Goal: Task Accomplishment & Management: Use online tool/utility

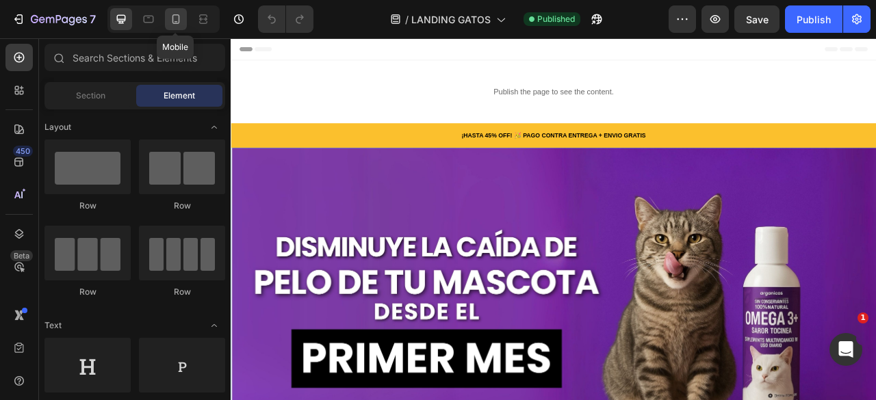
click at [172, 28] on div at bounding box center [176, 19] width 22 height 22
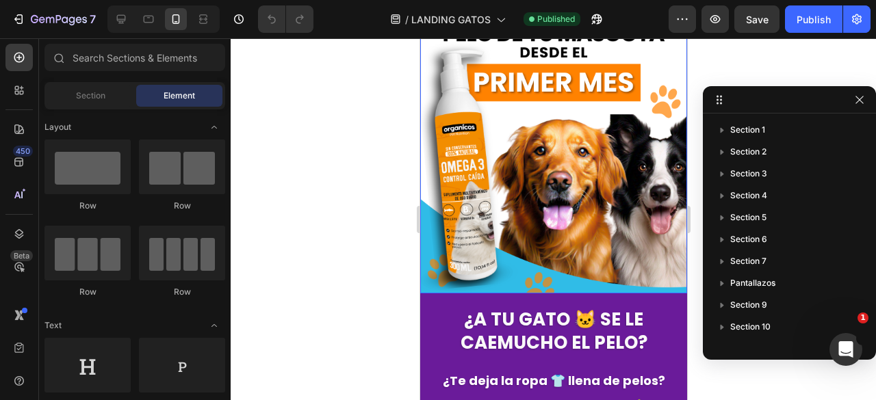
scroll to position [259, 0]
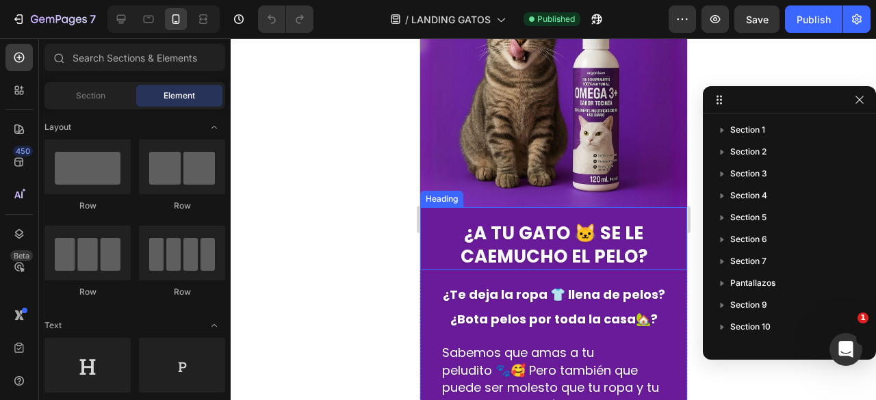
click at [433, 207] on div "¿A TU GATO 🐱 SE LE CAE MUCHO EL PELO? Heading" at bounding box center [553, 238] width 267 height 63
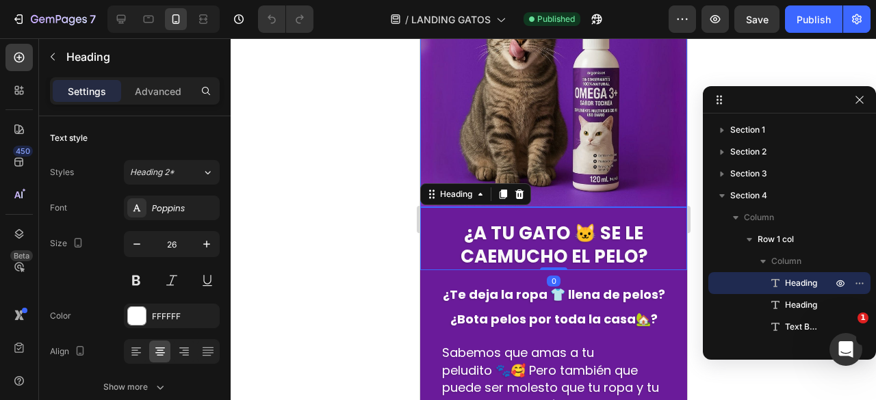
click at [615, 189] on img at bounding box center [553, 41] width 267 height 334
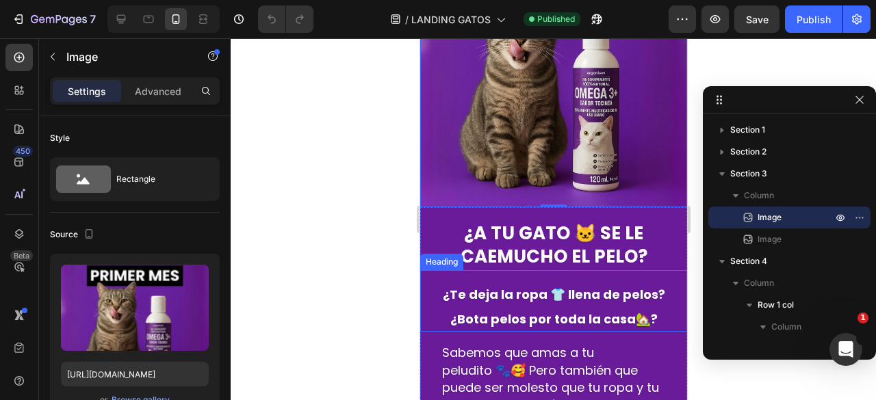
scroll to position [518, 0]
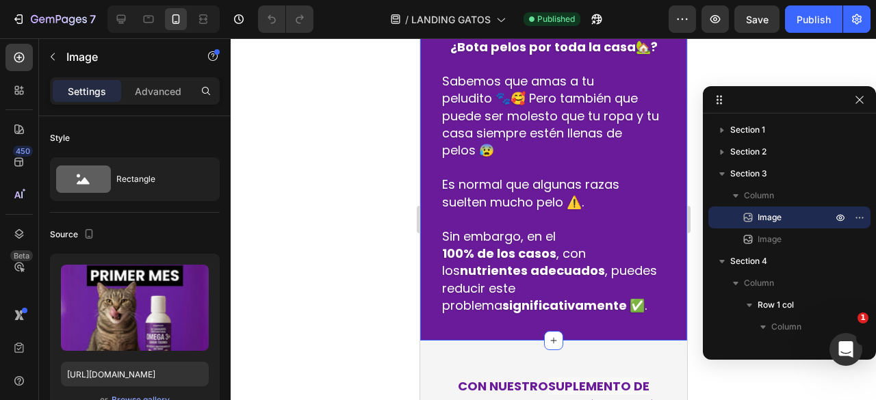
click at [521, 332] on div "¿A TU GATO 🐱 SE LE CAE MUCHO EL PELO? Heading ¿Te deja la ropa 👕 llena de pelos…" at bounding box center [553, 138] width 267 height 405
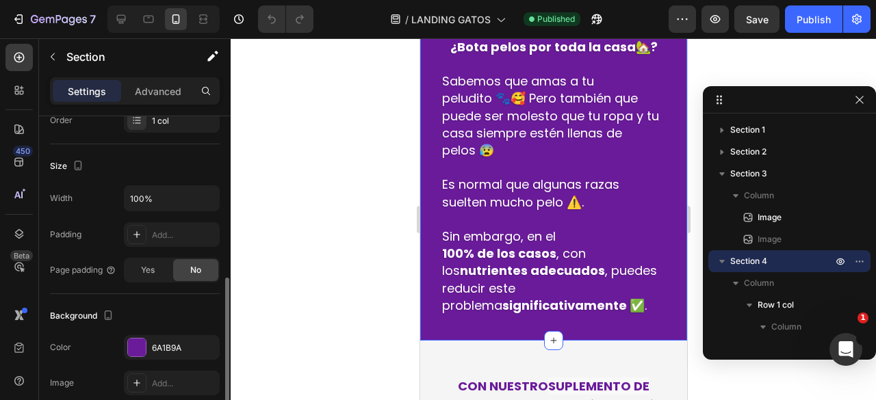
scroll to position [297, 0]
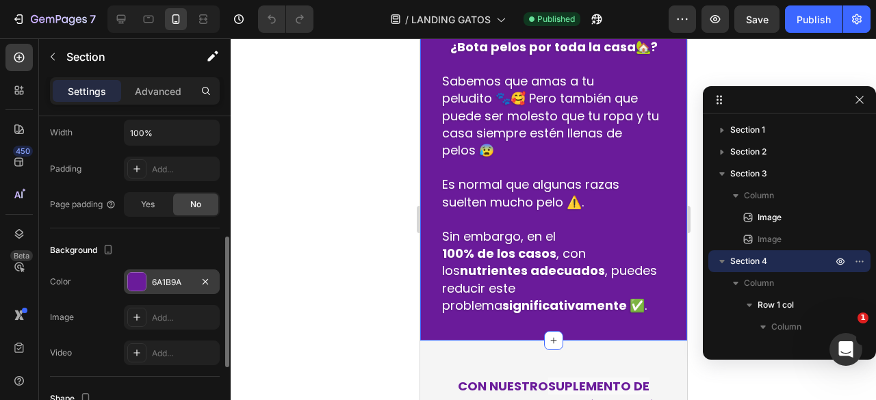
click at [156, 282] on div "6A1B9A" at bounding box center [172, 283] width 40 height 12
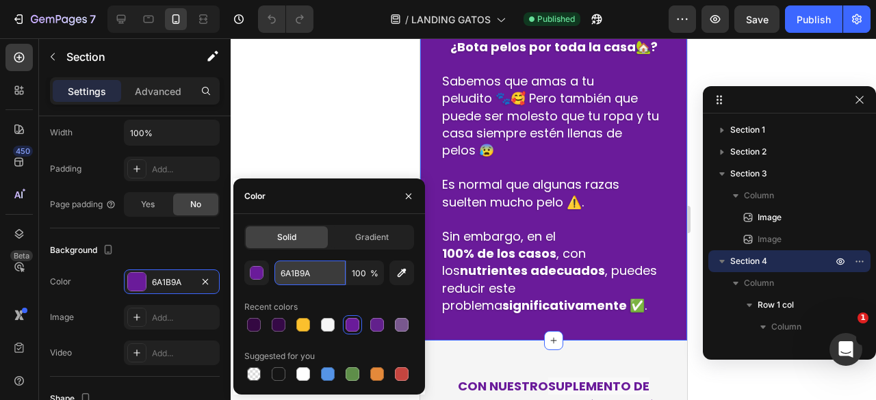
click at [316, 273] on input "6A1B9A" at bounding box center [309, 273] width 71 height 25
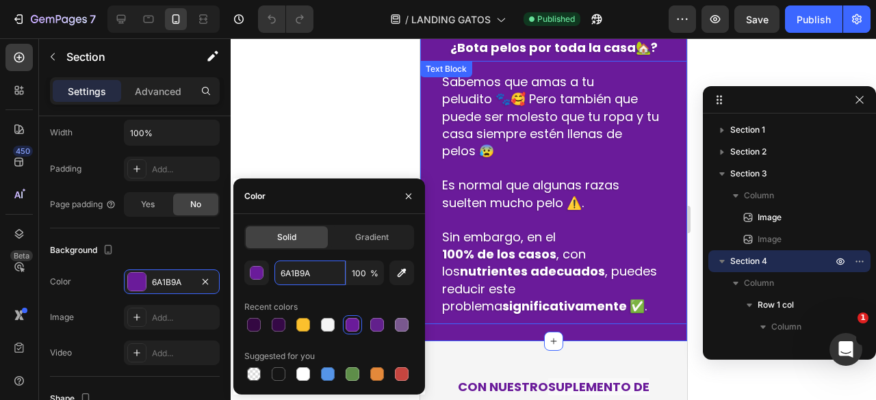
scroll to position [394, 0]
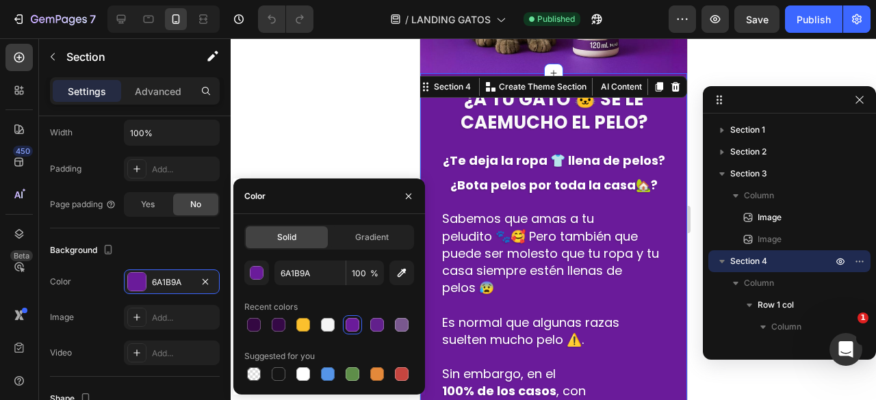
click at [333, 164] on div at bounding box center [553, 219] width 645 height 362
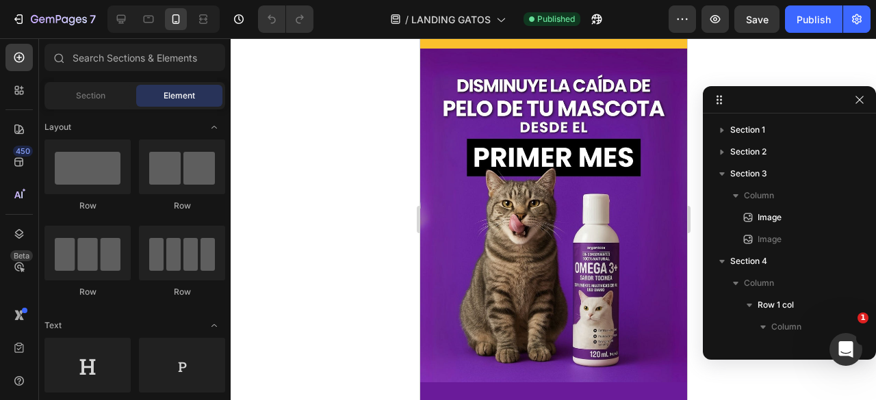
scroll to position [0, 0]
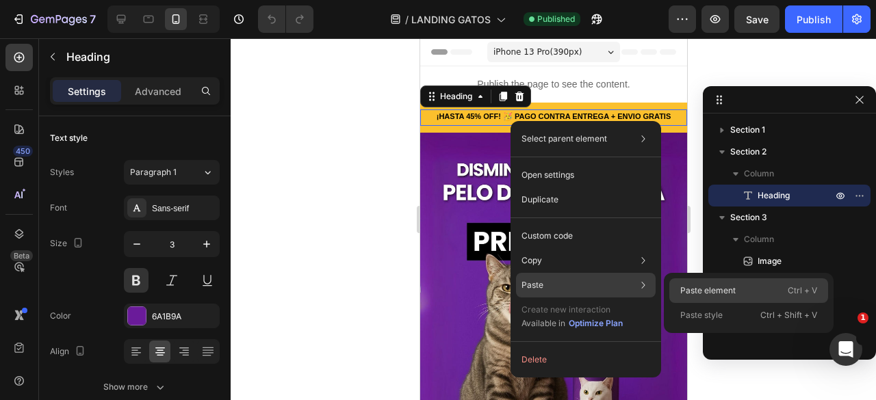
click at [677, 303] on div "Paste element Ctrl + V" at bounding box center [748, 315] width 159 height 25
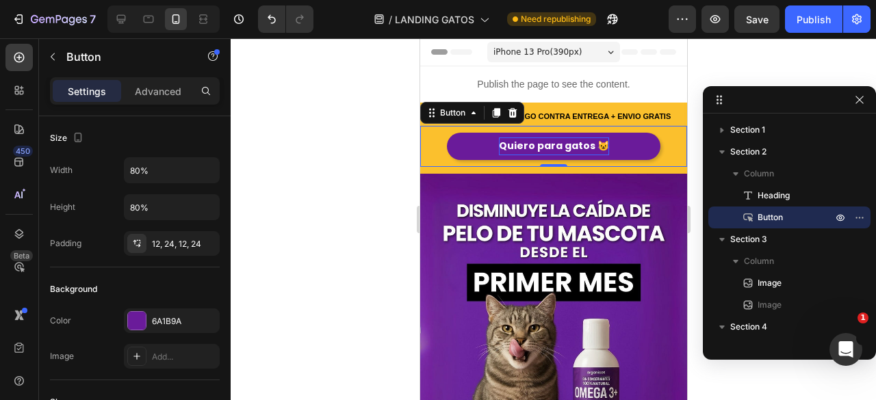
click at [567, 147] on strong "Quiero para gatos 😺" at bounding box center [553, 146] width 110 height 14
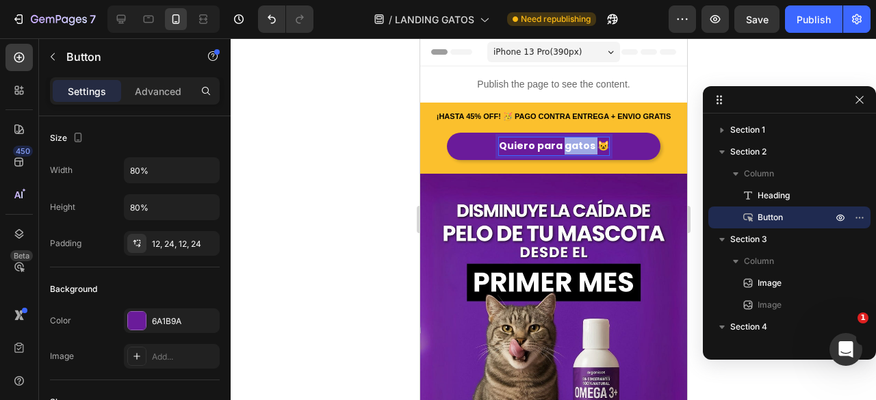
click at [567, 147] on strong "Quiero para gatos 😺" at bounding box center [553, 146] width 110 height 14
click at [594, 142] on strong "Quiero para perros 😺" at bounding box center [553, 146] width 115 height 14
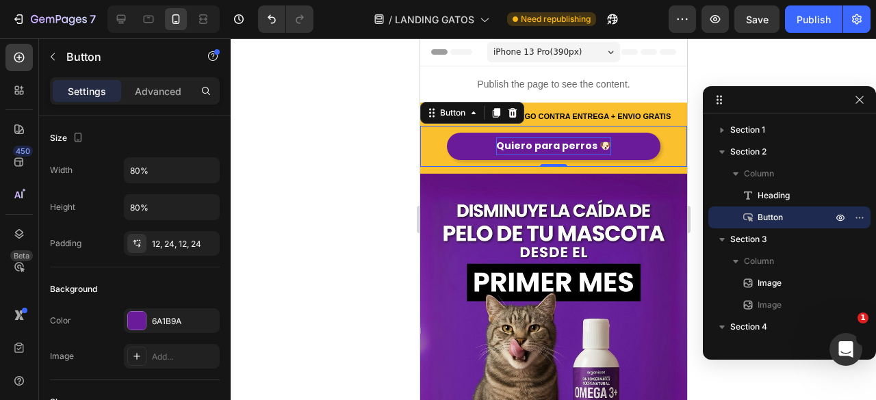
click at [374, 168] on div at bounding box center [553, 219] width 645 height 362
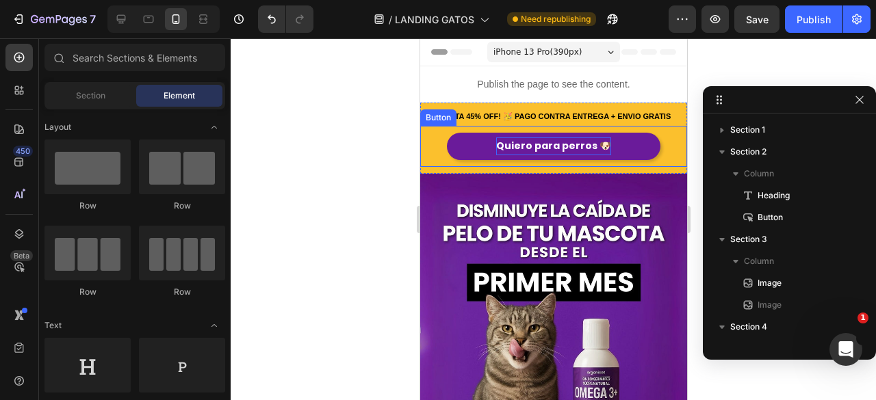
click at [446, 156] on div "Quiero para perros 🐶 Button" at bounding box center [553, 146] width 267 height 40
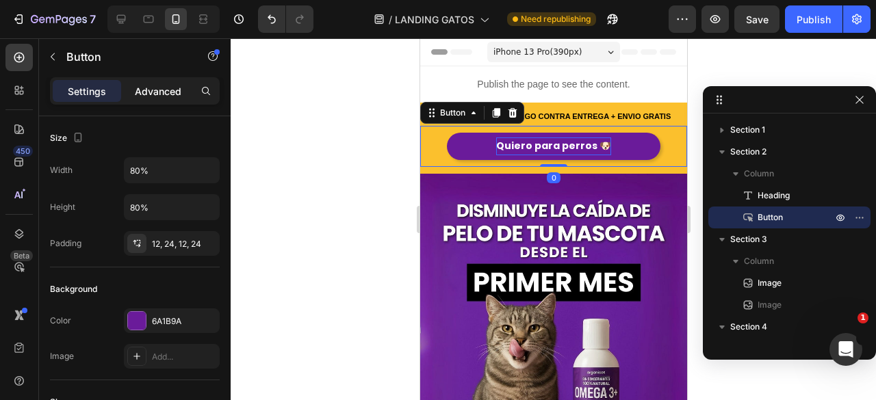
click at [169, 98] on p "Advanced" at bounding box center [158, 91] width 47 height 14
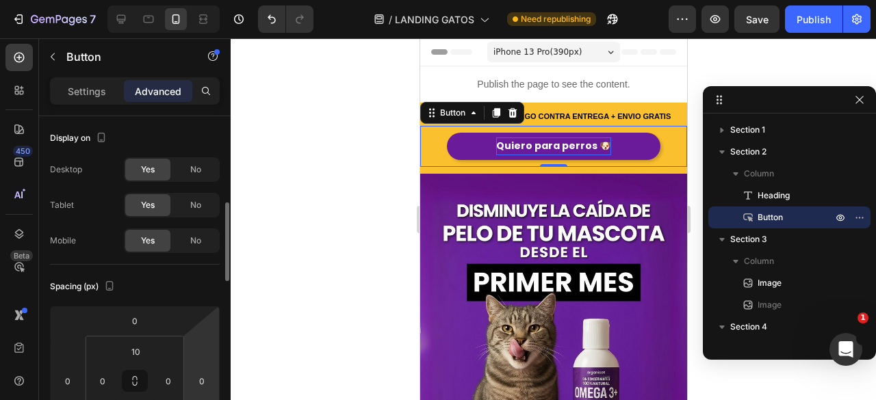
scroll to position [86, 0]
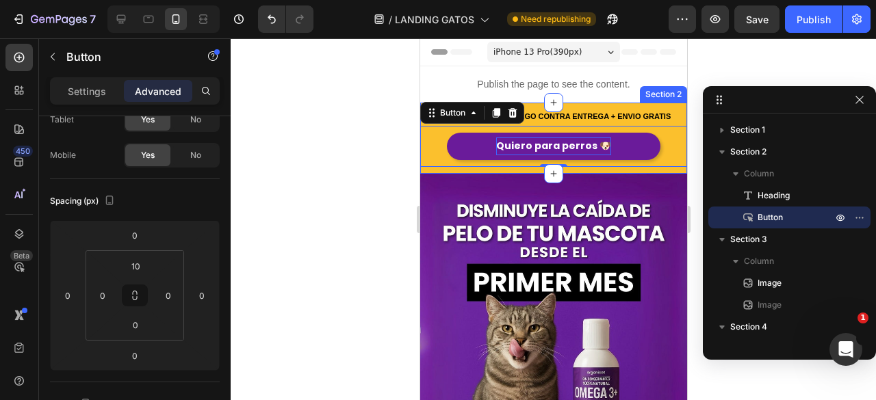
click at [516, 170] on div "¡HASTA 45% OFF! 🥳 PAGO CONTRA ENTREGA + ENVIO GRATIS Heading Quiero para perros…" at bounding box center [553, 138] width 267 height 71
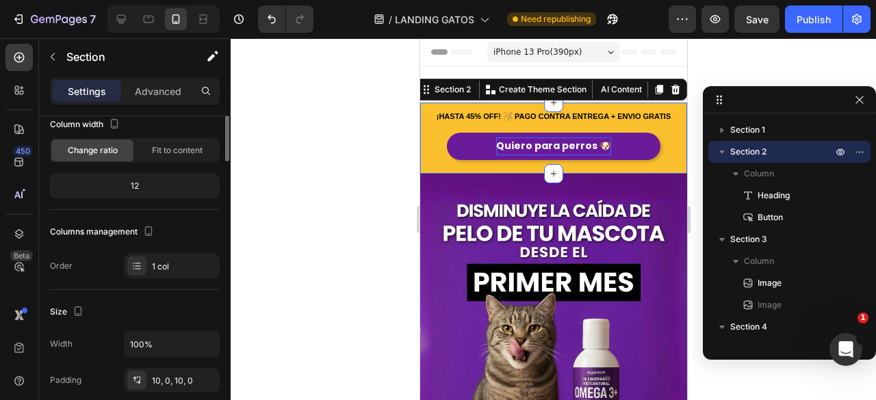
scroll to position [0, 0]
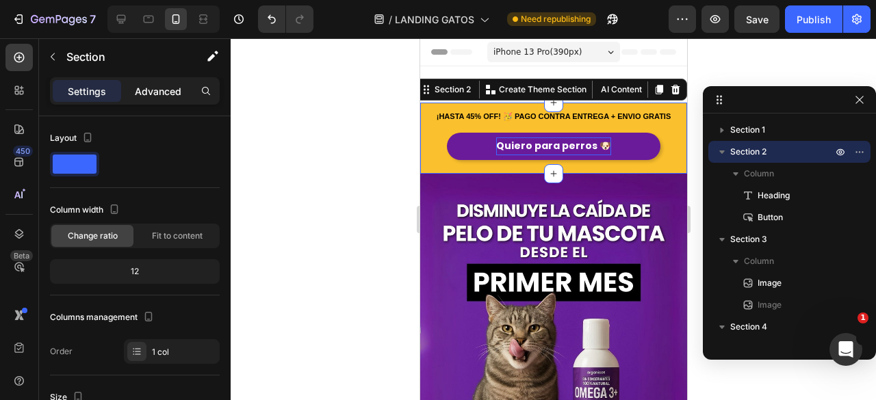
click at [179, 83] on div "Advanced" at bounding box center [158, 91] width 68 height 22
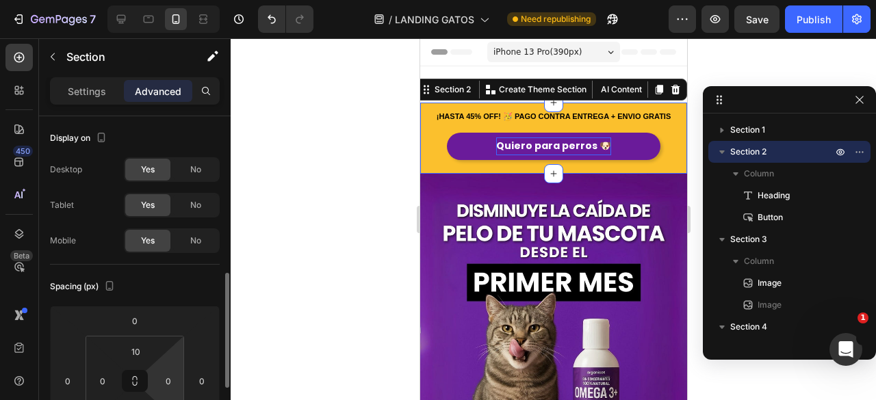
scroll to position [116, 0]
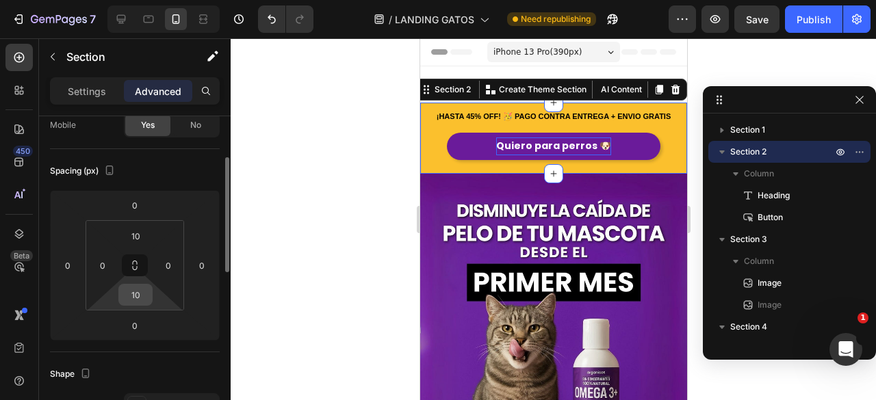
click at [142, 298] on input "10" at bounding box center [135, 295] width 27 height 21
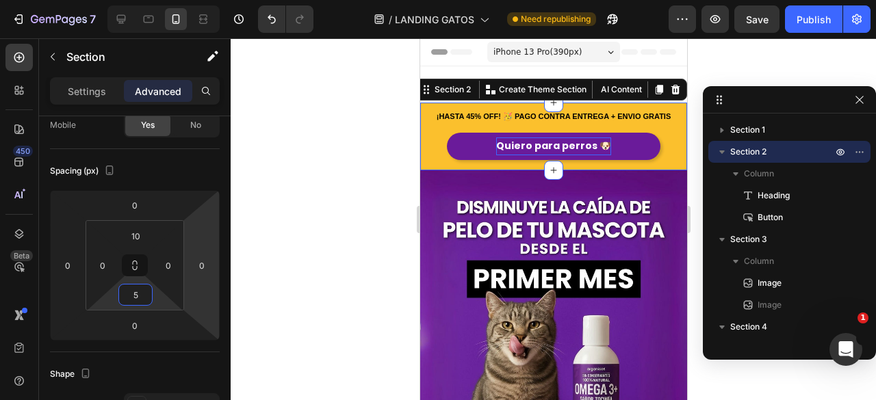
type input "5"
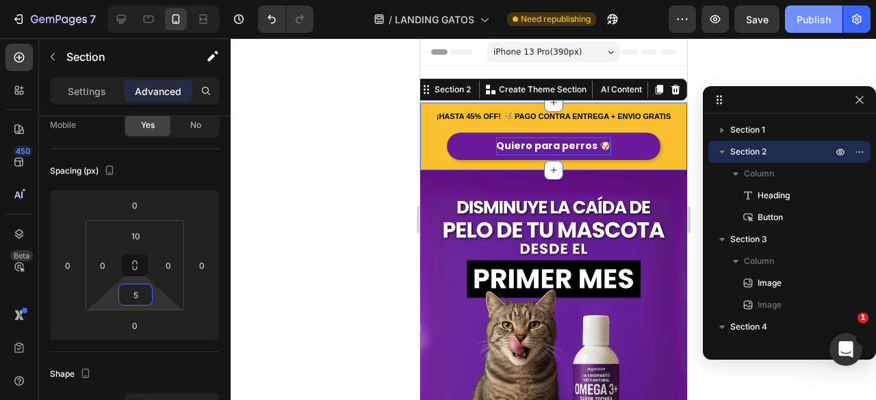
click at [804, 20] on div "Publish" at bounding box center [814, 19] width 34 height 14
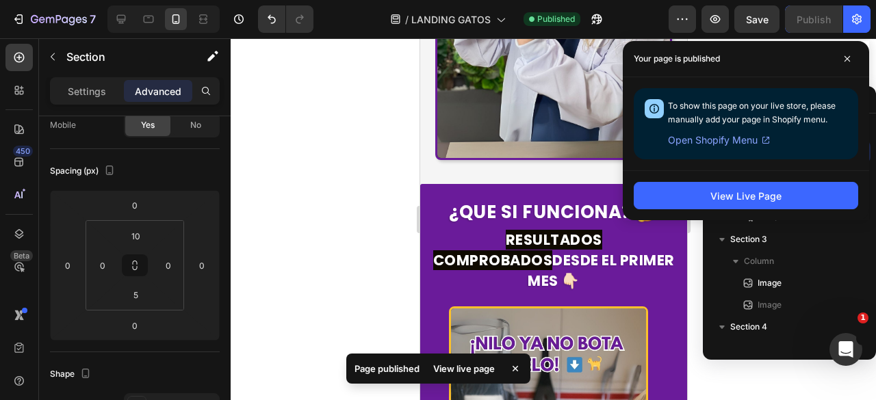
scroll to position [1595, 0]
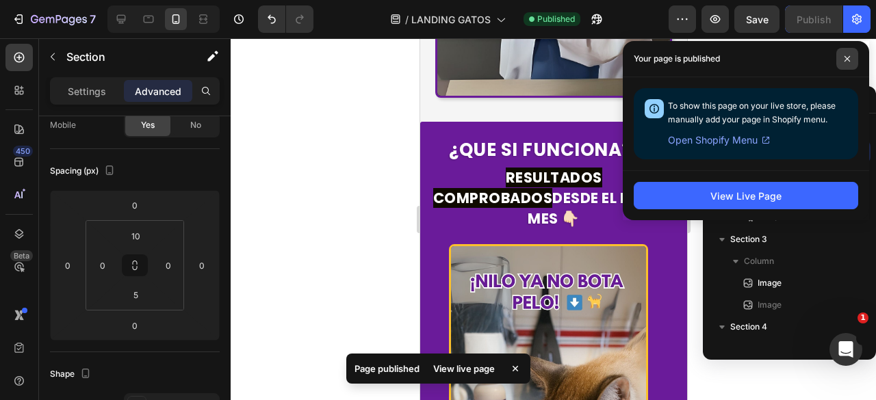
click at [850, 62] on icon at bounding box center [847, 58] width 7 height 7
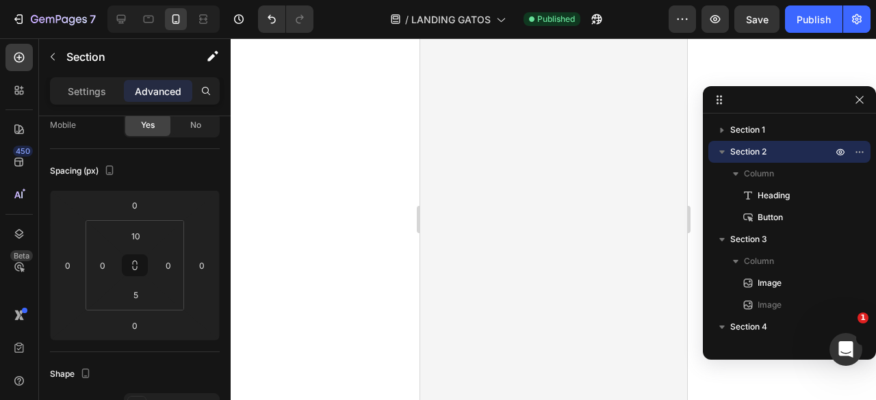
scroll to position [0, 0]
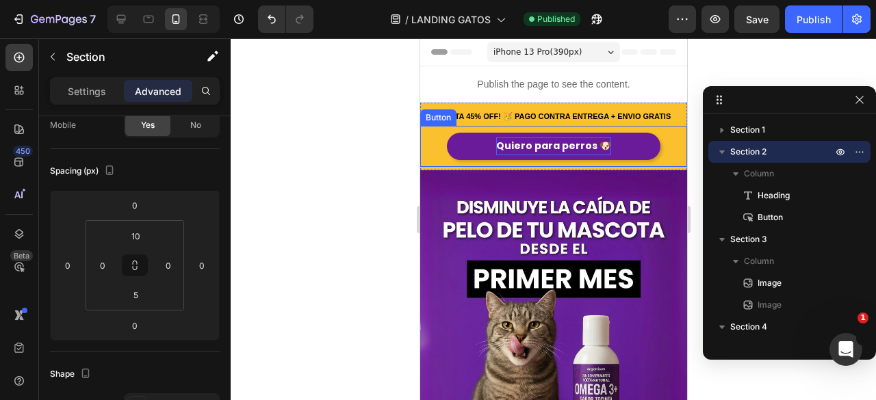
click at [565, 142] on strong "Quiero para perros 🐶" at bounding box center [553, 146] width 115 height 14
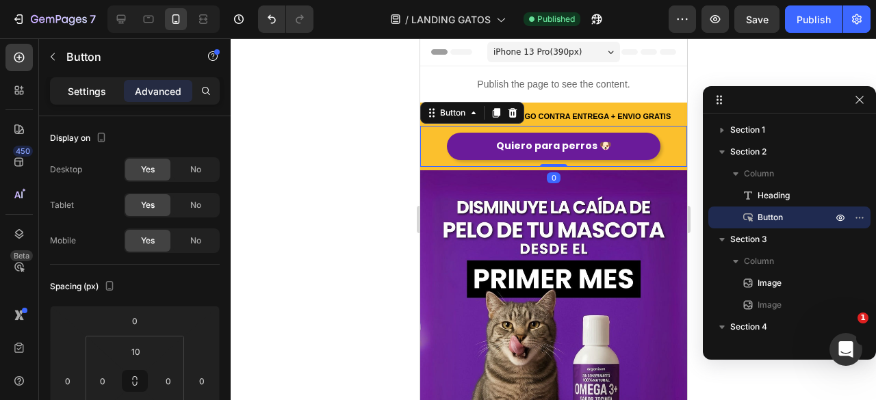
click at [95, 101] on div "Settings" at bounding box center [87, 91] width 68 height 22
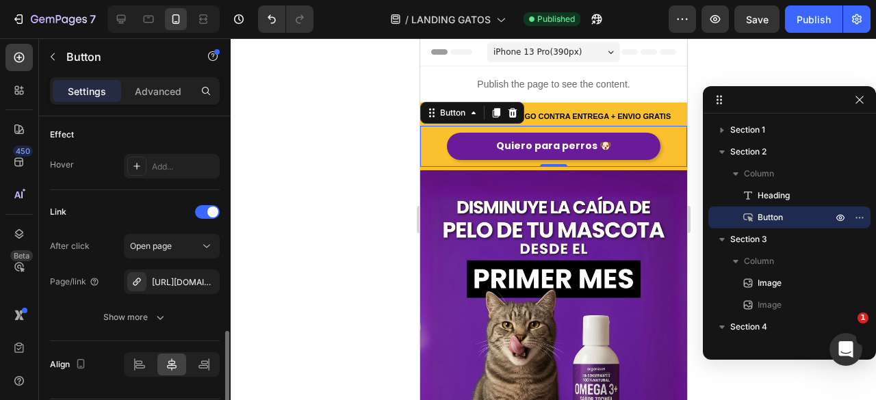
scroll to position [762, 0]
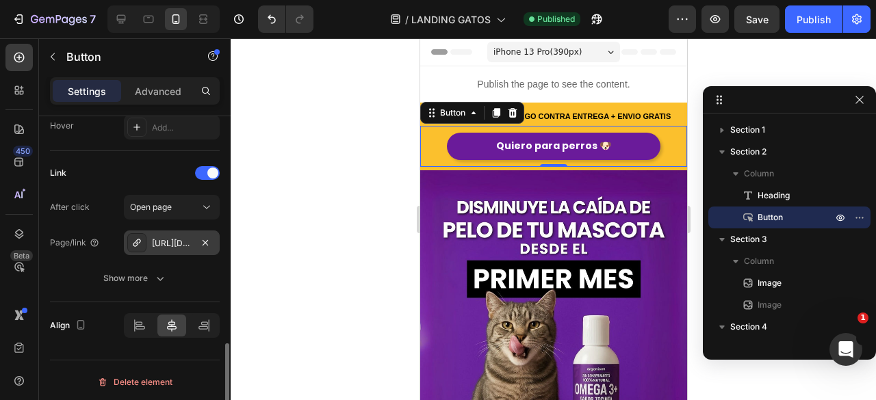
click at [175, 237] on div "https://www.organicospetnutrition.com/gatos" at bounding box center [172, 243] width 40 height 12
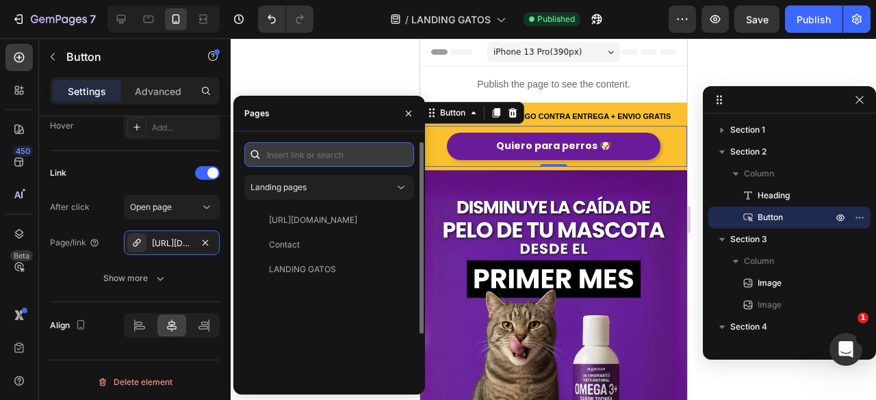
click at [285, 156] on input "text" at bounding box center [329, 154] width 170 height 25
paste input "https://www.organicospetnutrition.com/"
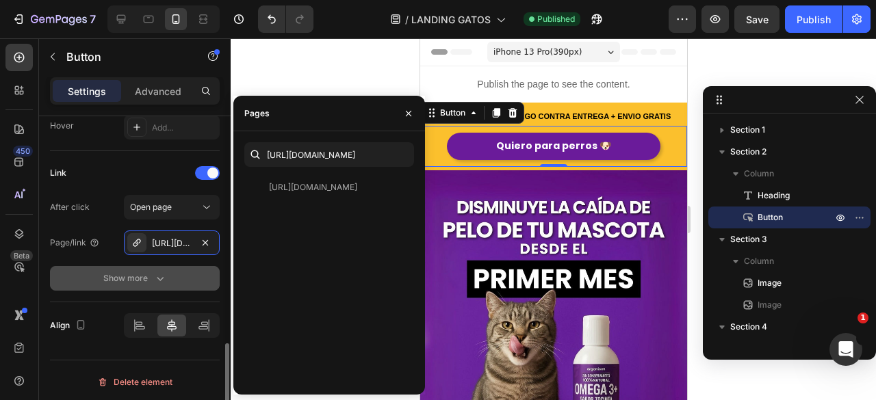
click at [174, 270] on button "Show more" at bounding box center [135, 278] width 170 height 25
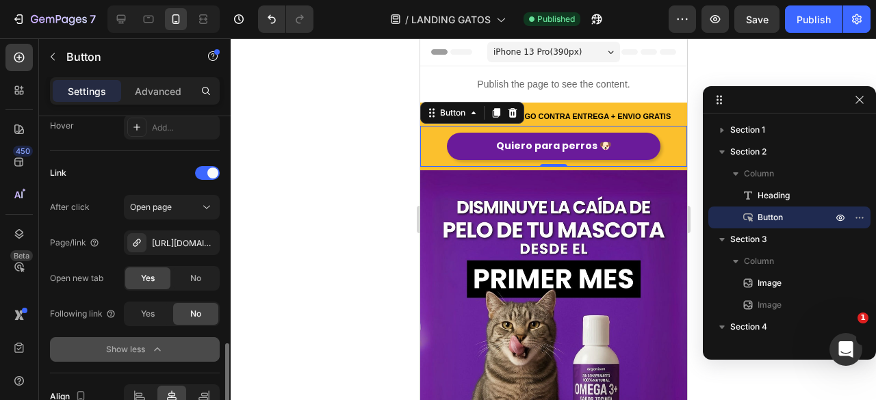
scroll to position [0, 0]
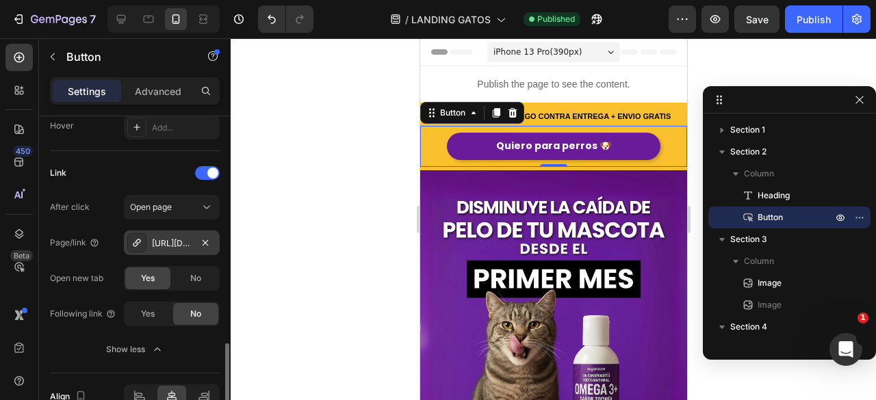
click at [171, 244] on div "https://www.organicospetnutrition.com/gatos" at bounding box center [172, 243] width 40 height 12
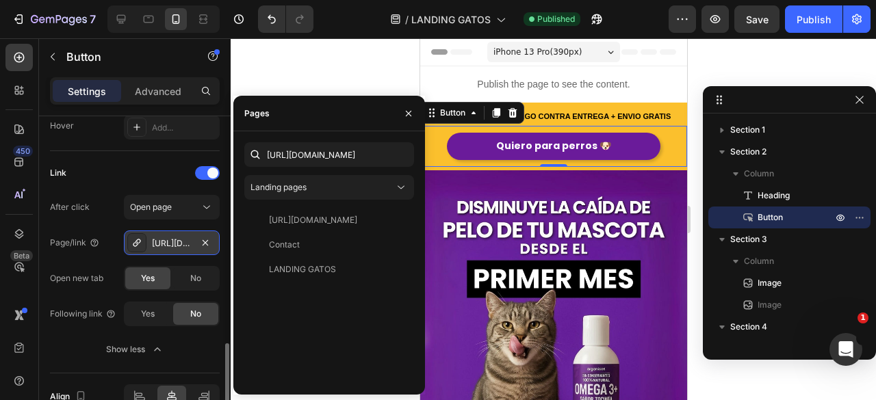
click at [155, 237] on div "https://www.organicospetnutrition.com/gatos" at bounding box center [172, 243] width 40 height 12
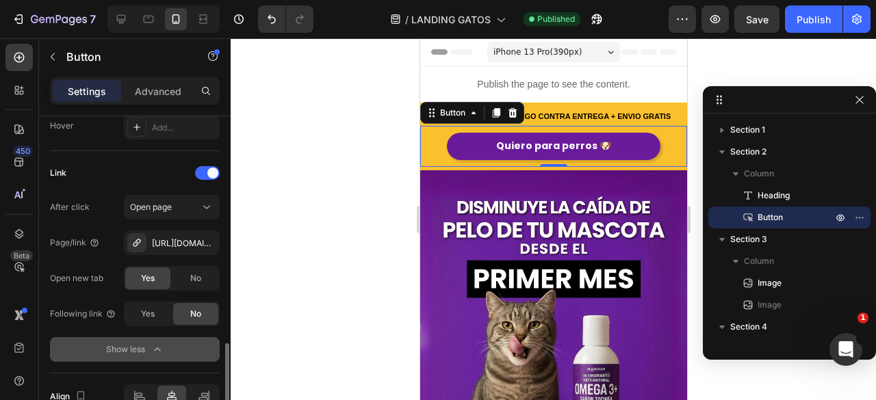
click at [129, 337] on button "Show less" at bounding box center [135, 349] width 170 height 25
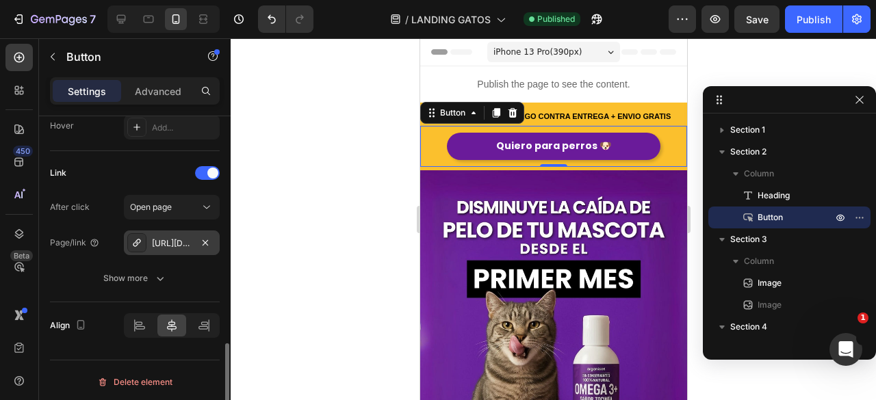
click at [129, 242] on div at bounding box center [136, 242] width 19 height 19
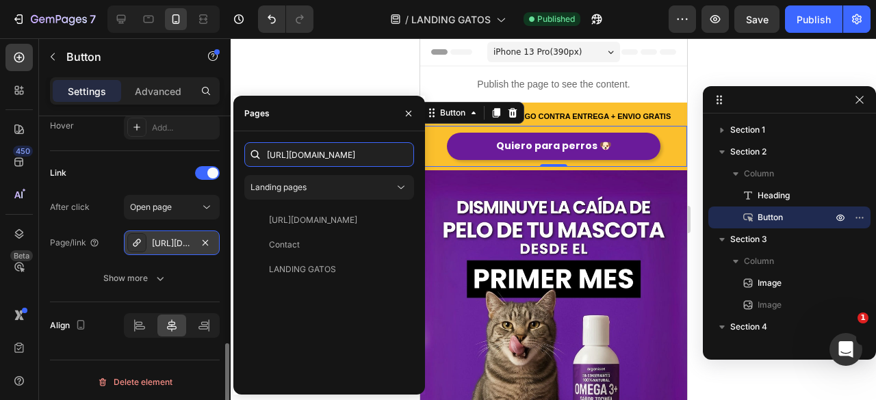
scroll to position [0, 35]
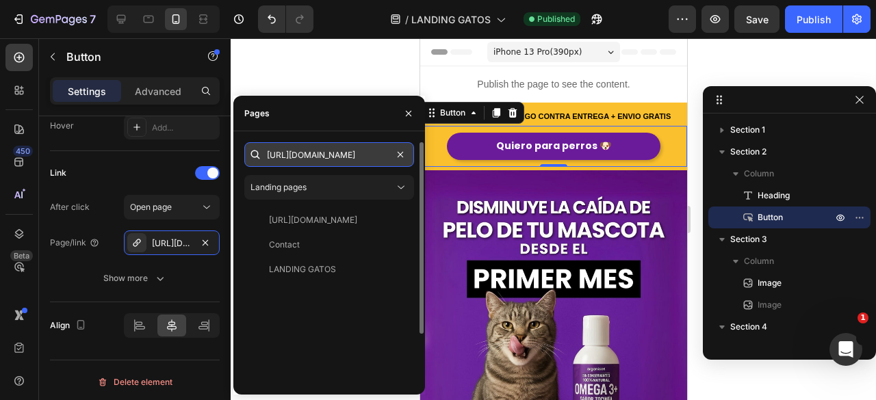
click at [374, 153] on input "https://www.organicospetnutrition.com/" at bounding box center [329, 154] width 170 height 25
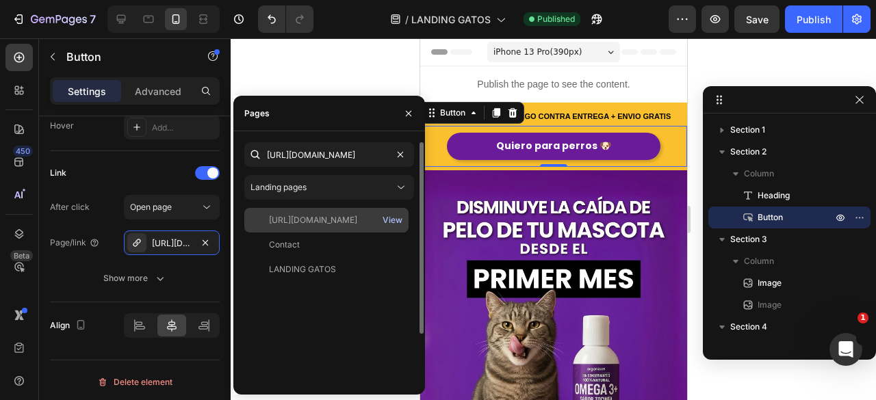
click at [394, 220] on div "View" at bounding box center [393, 220] width 20 height 12
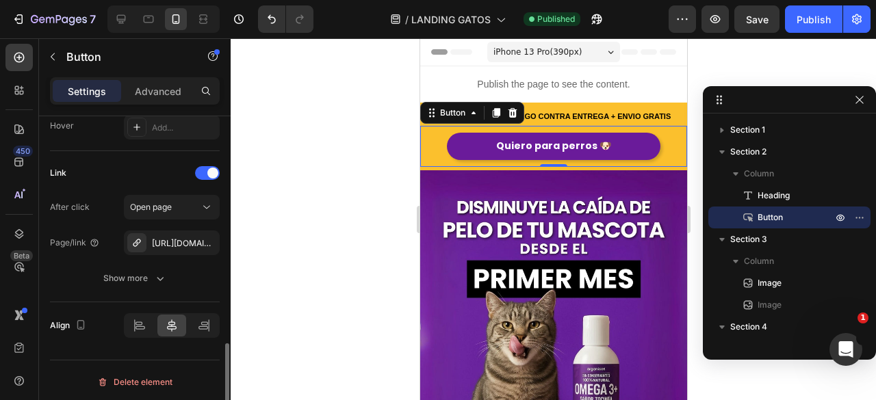
click at [155, 177] on div "Link" at bounding box center [135, 173] width 170 height 22
click at [827, 17] on div "Publish" at bounding box center [814, 19] width 34 height 14
click at [194, 237] on div "https://www.organicospetnutrition.com/gatos" at bounding box center [172, 243] width 96 height 25
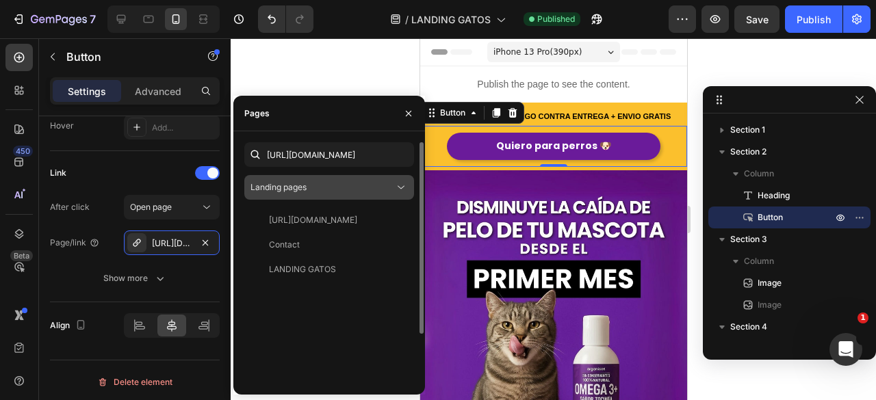
click at [324, 190] on div "Landing pages" at bounding box center [322, 187] width 144 height 12
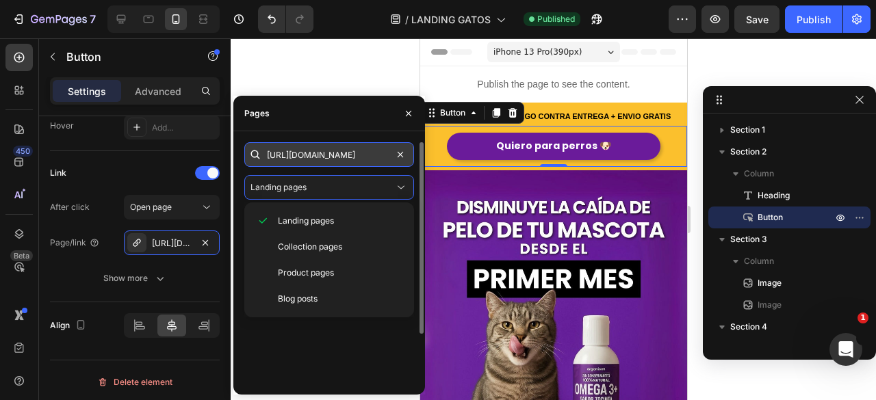
click at [313, 158] on input "https://www.organicospetnutrition.com/" at bounding box center [329, 154] width 170 height 25
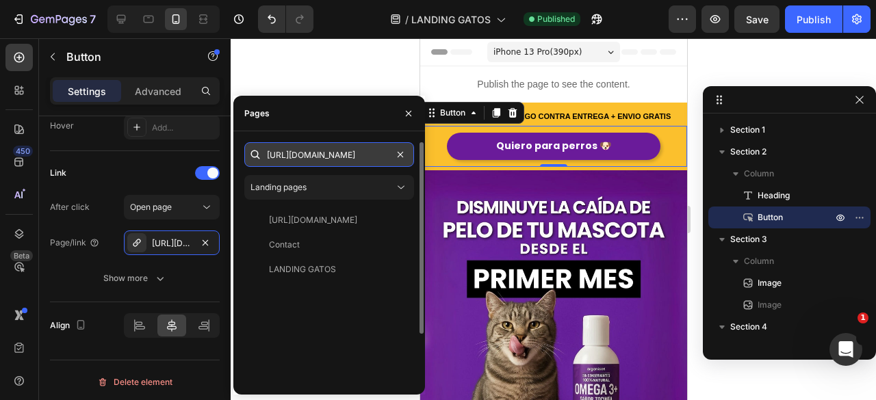
click at [350, 149] on input "https://www.organicospetnutrition.com/" at bounding box center [329, 154] width 170 height 25
type input "https://www.organicospetnutrition.com"
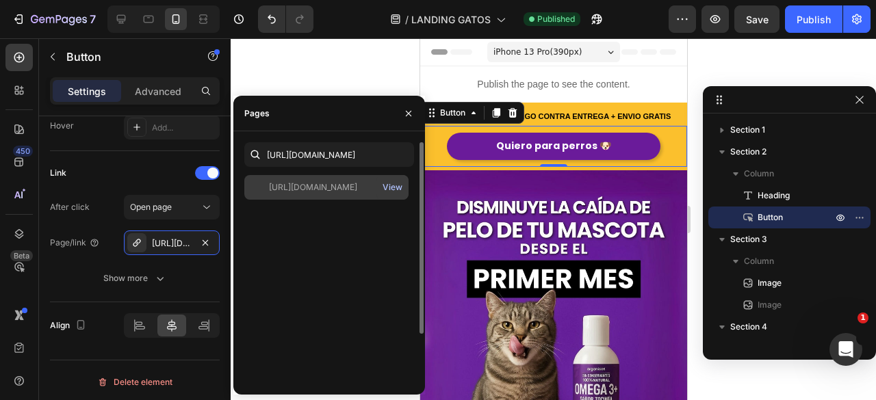
click at [394, 188] on div "View" at bounding box center [393, 187] width 20 height 12
click at [348, 181] on div "https://www.organicospetnutrition.com View" at bounding box center [326, 187] width 164 height 25
click at [340, 184] on div "https://www.organicospetnutrition.com" at bounding box center [313, 187] width 88 height 12
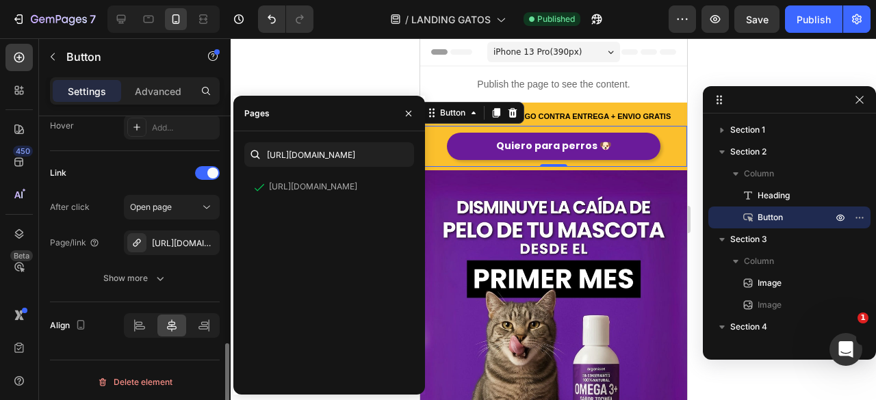
click at [114, 176] on div "Link" at bounding box center [135, 173] width 170 height 22
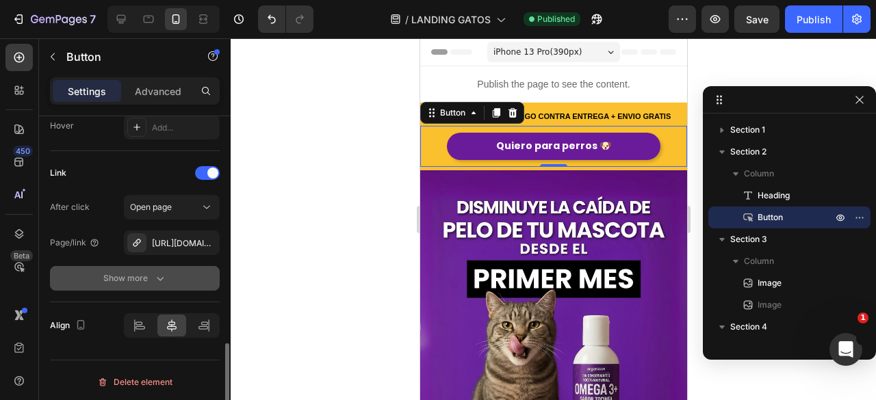
click at [166, 267] on button "Show more" at bounding box center [135, 278] width 170 height 25
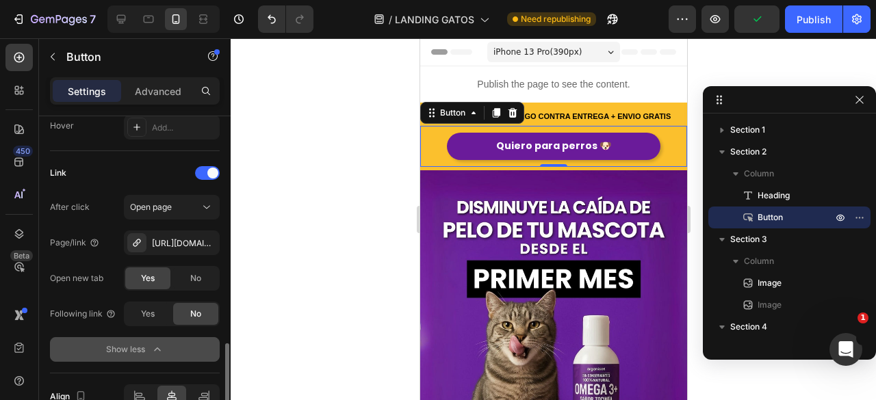
click at [140, 345] on div "Show less" at bounding box center [135, 350] width 58 height 14
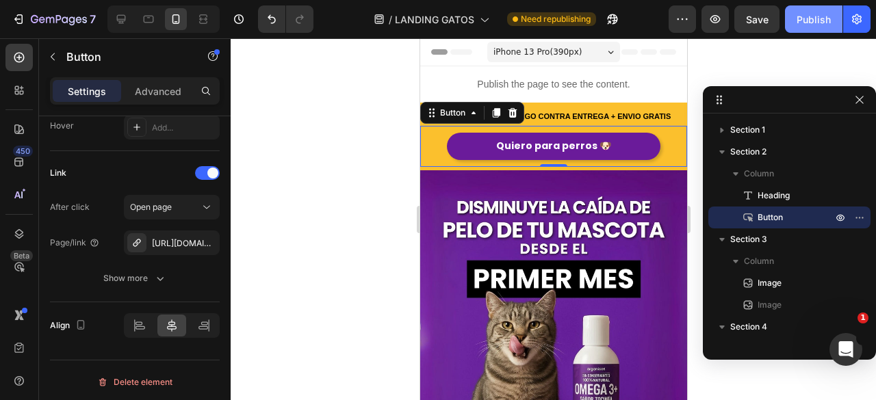
click at [808, 8] on button "Publish" at bounding box center [813, 18] width 57 height 27
click at [611, 187] on img at bounding box center [553, 337] width 267 height 334
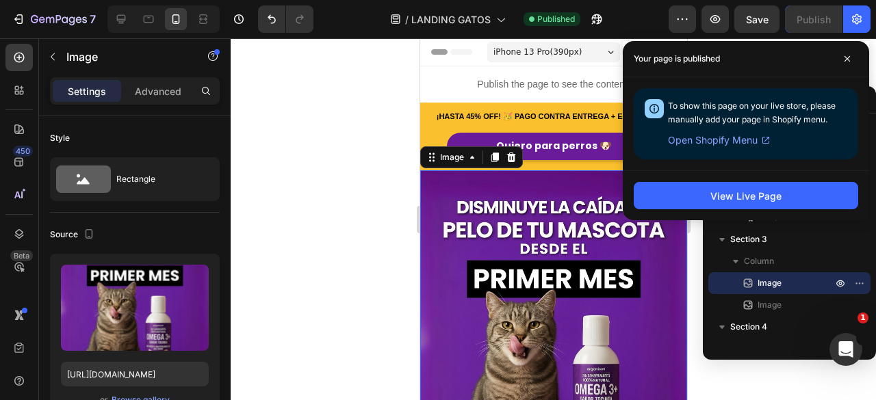
click at [345, 148] on div at bounding box center [553, 219] width 645 height 362
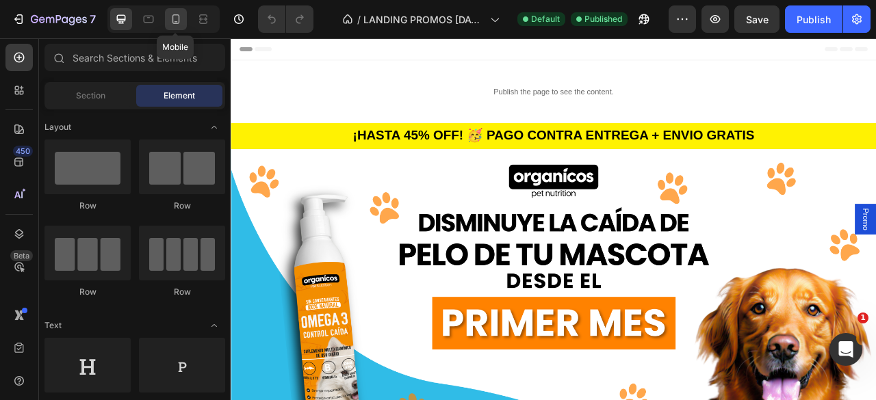
click at [173, 16] on icon at bounding box center [176, 19] width 14 height 14
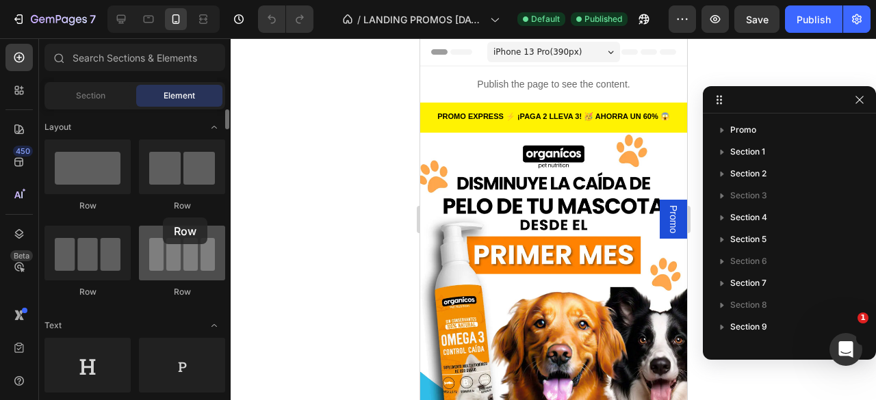
drag, startPoint x: 108, startPoint y: 172, endPoint x: 170, endPoint y: 228, distance: 83.3
click at [170, 338] on div "Row Row Row Row" at bounding box center [134, 380] width 181 height 85
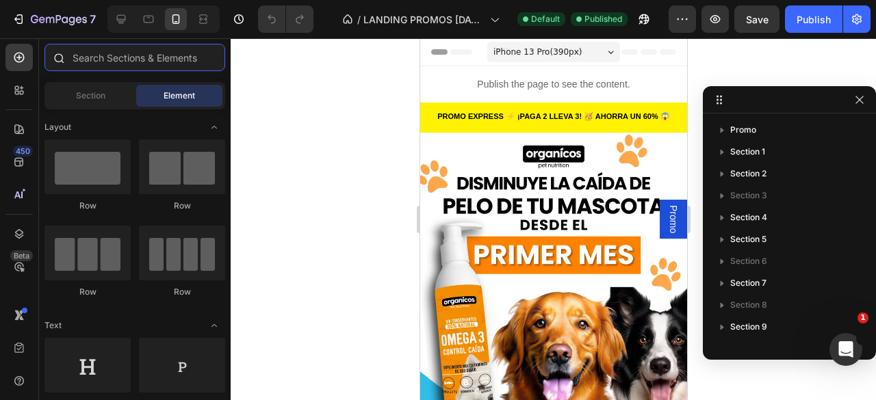
click at [103, 65] on input "text" at bounding box center [134, 57] width 181 height 27
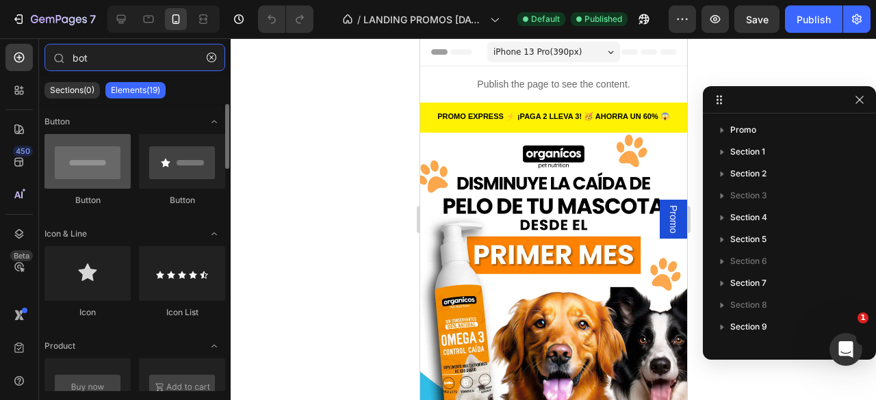
type input "bot"
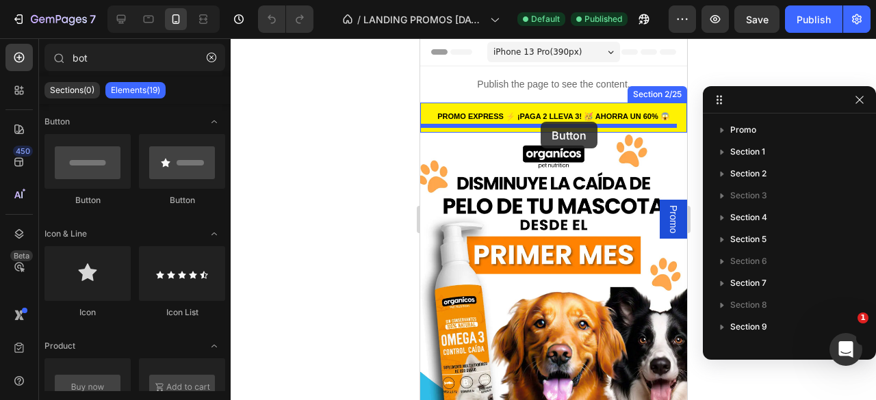
drag, startPoint x: 524, startPoint y: 212, endPoint x: 540, endPoint y: 122, distance: 91.8
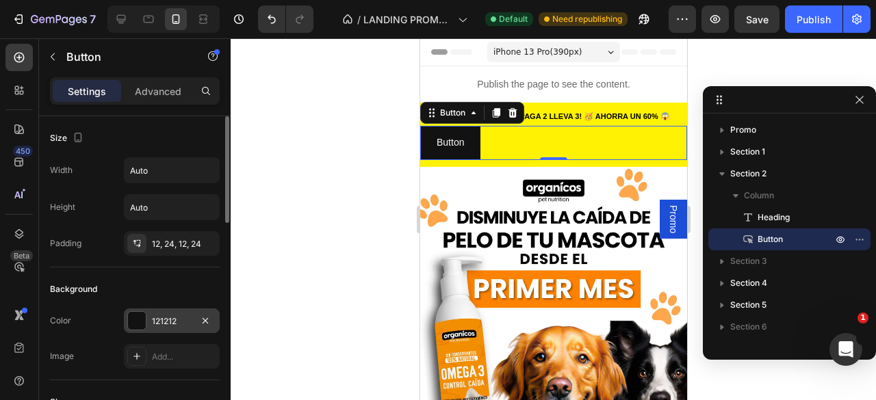
click at [159, 317] on div "121212" at bounding box center [172, 322] width 40 height 12
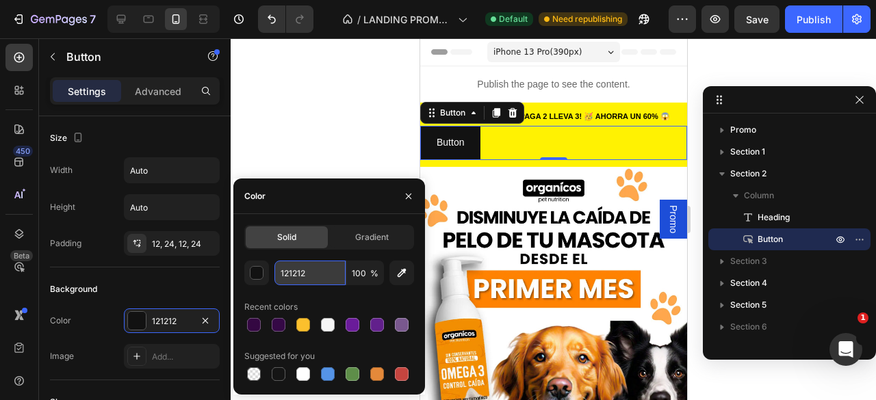
click at [309, 264] on input "121212" at bounding box center [309, 273] width 71 height 25
paste input "6A1B9A"
type input "6A1B9A"
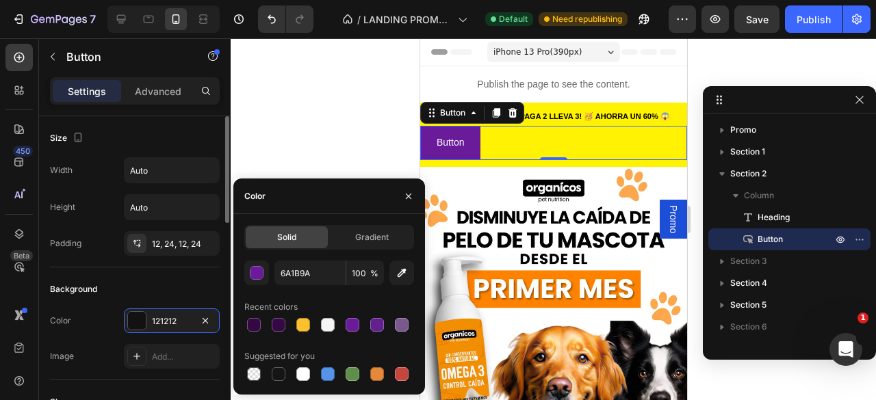
click at [155, 291] on div "Background" at bounding box center [135, 290] width 170 height 22
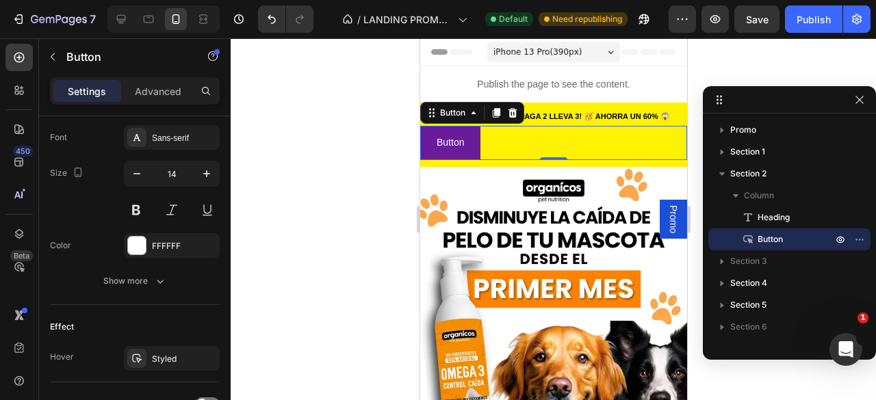
scroll to position [655, 0]
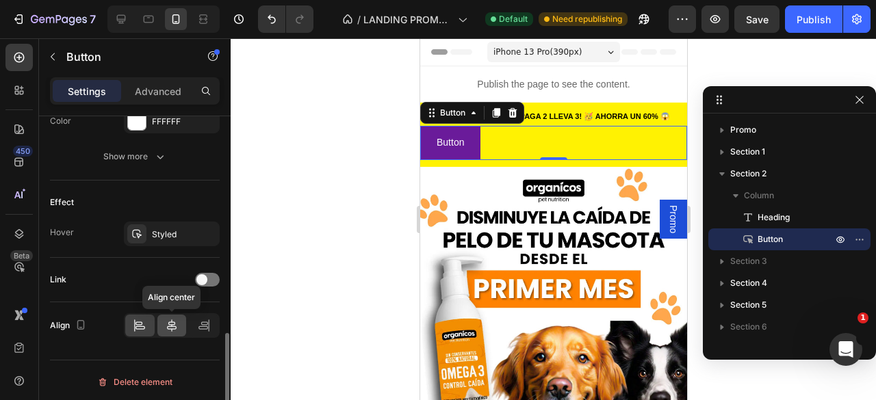
click at [171, 322] on icon at bounding box center [172, 326] width 14 height 14
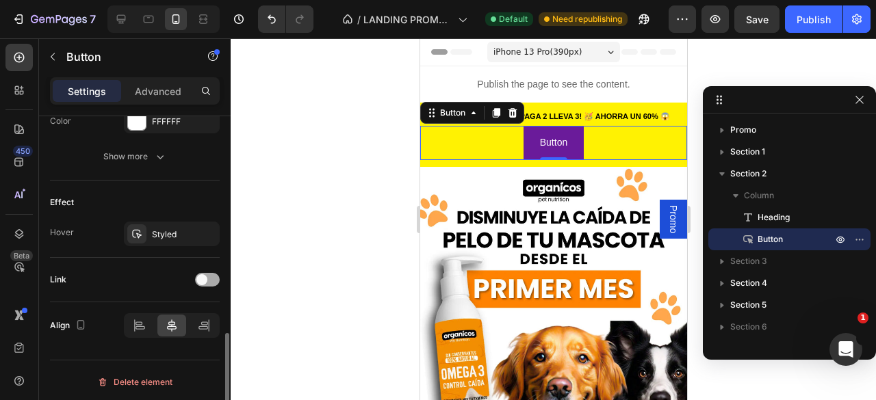
click at [216, 273] on div at bounding box center [207, 280] width 25 height 14
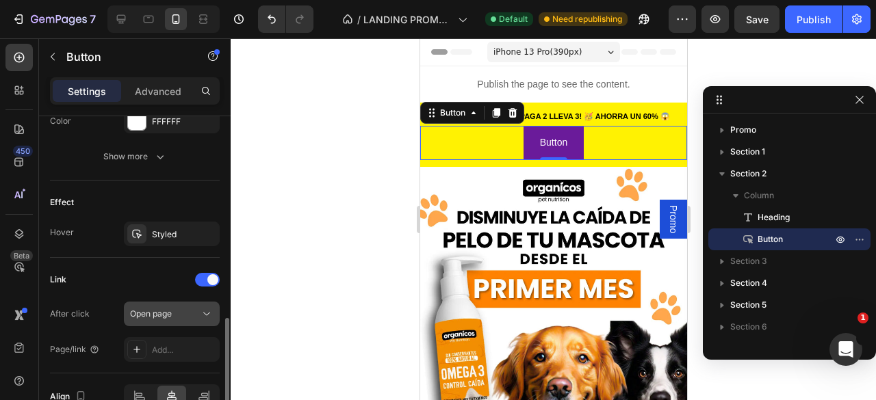
click at [174, 309] on div "Open page" at bounding box center [165, 314] width 70 height 12
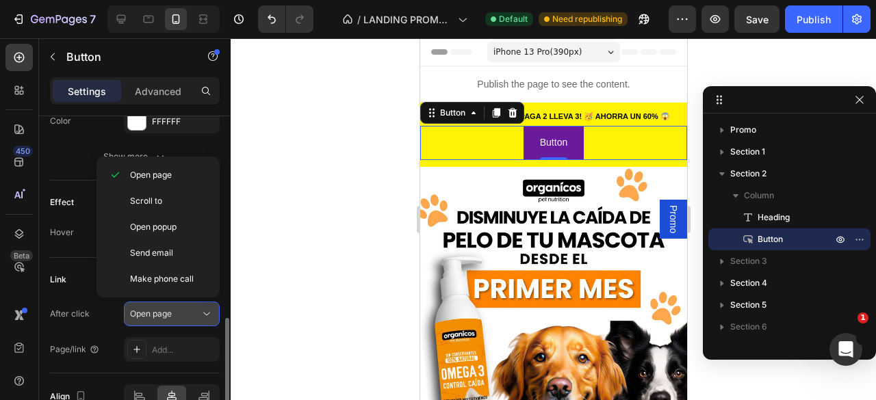
click at [166, 309] on span "Open page" at bounding box center [151, 314] width 42 height 10
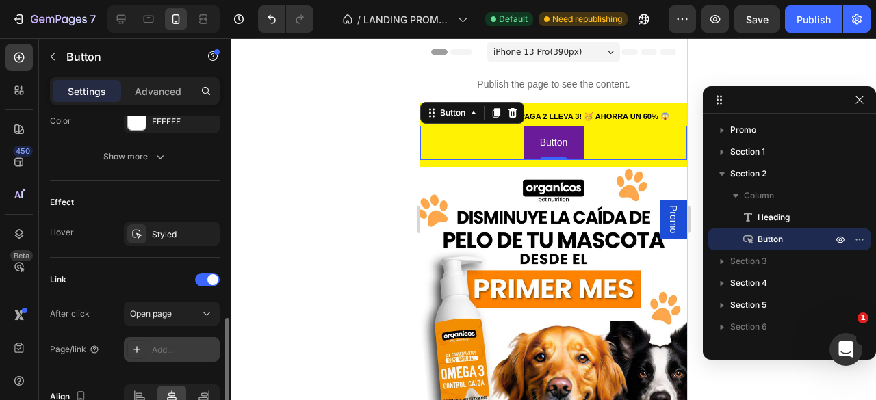
click at [181, 344] on div "Add..." at bounding box center [184, 350] width 64 height 12
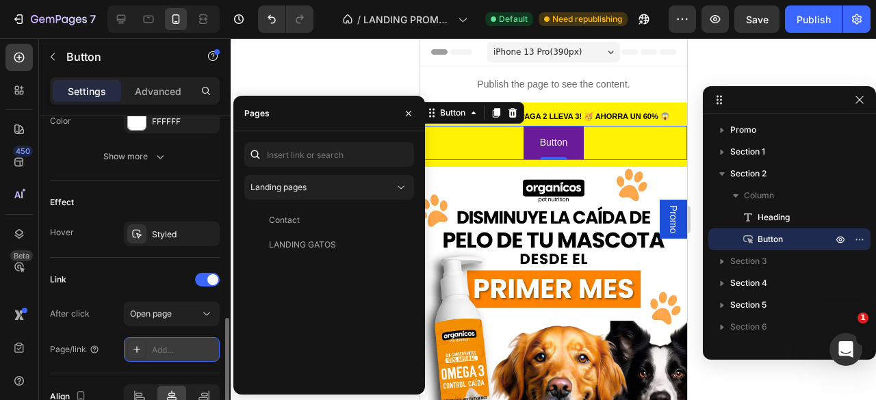
click at [133, 351] on icon at bounding box center [136, 349] width 11 height 11
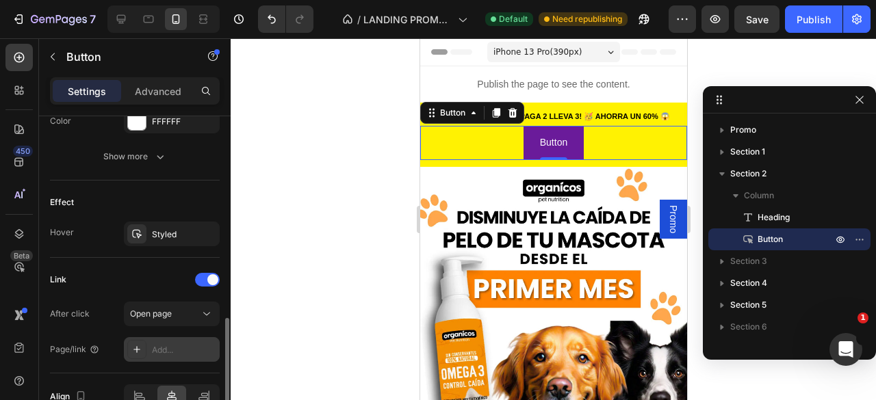
click at [133, 344] on icon at bounding box center [136, 349] width 11 height 11
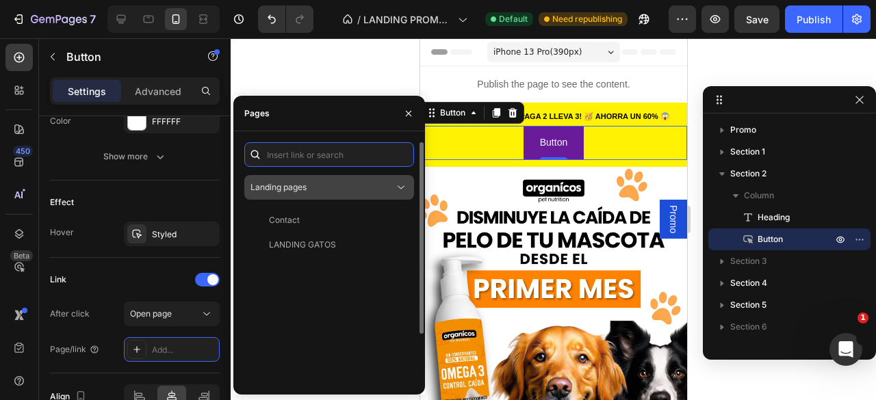
paste input "https://www.organicospetnutrition.com/pages/gatos"
type input "https://www.organicospetnutrition.com/pages/gatos"
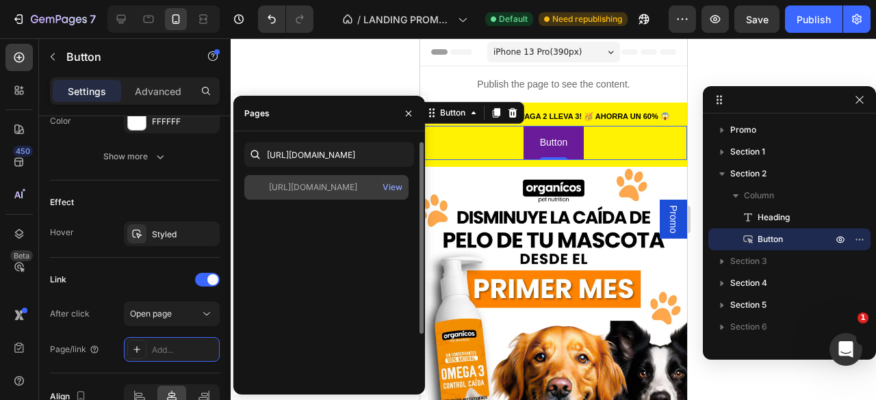
scroll to position [0, 0]
click at [353, 188] on div "https://www.organicospetnutrition.com/pages/gatos" at bounding box center [313, 187] width 88 height 12
click at [394, 188] on div "View" at bounding box center [393, 187] width 20 height 12
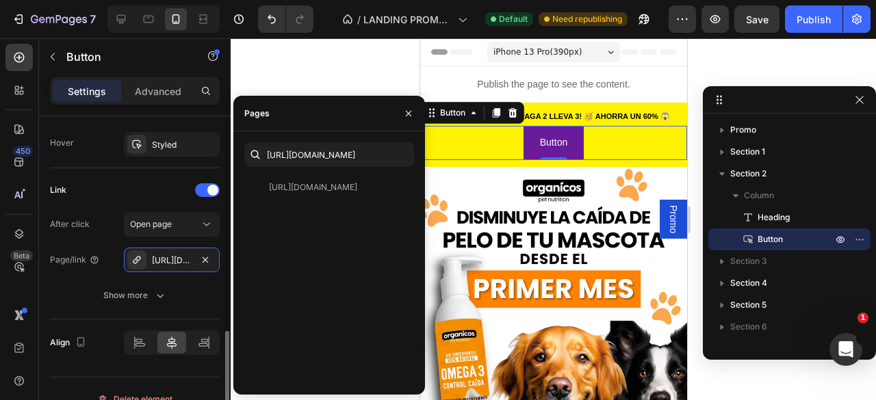
scroll to position [762, 0]
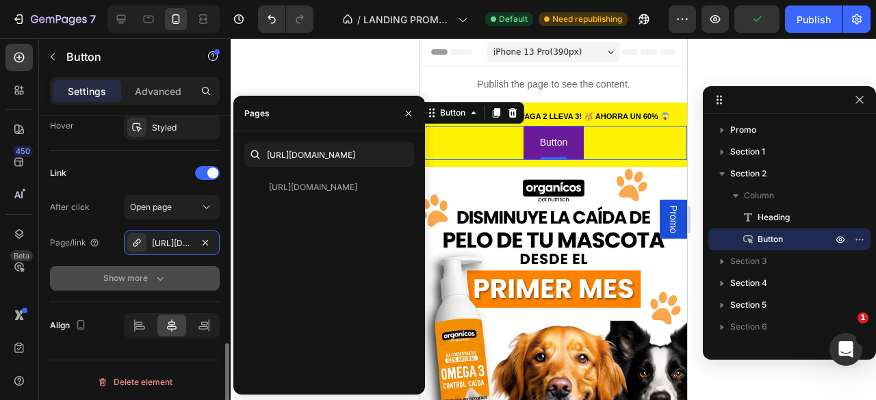
click at [136, 283] on button "Show more" at bounding box center [135, 278] width 170 height 25
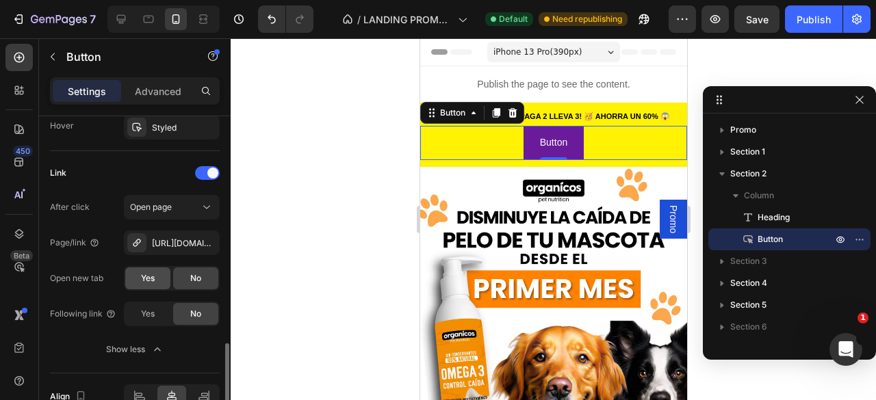
click at [159, 281] on div "Yes" at bounding box center [147, 279] width 45 height 22
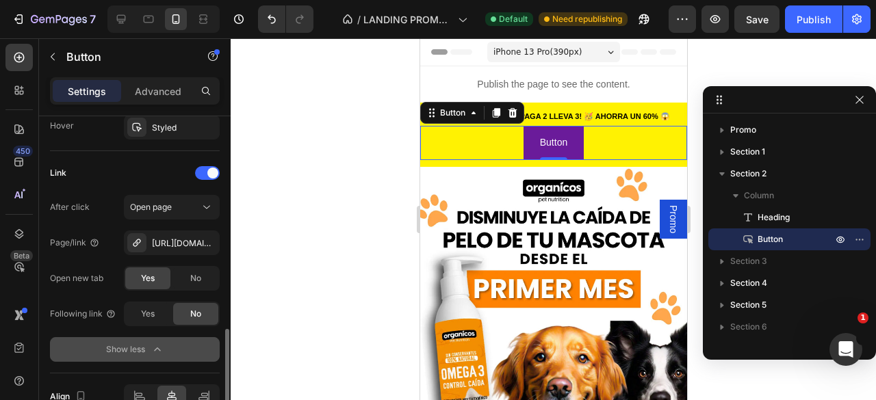
scroll to position [833, 0]
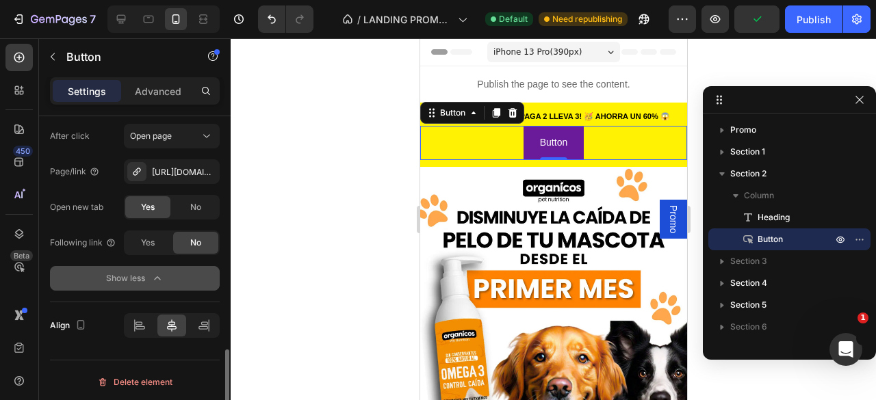
click at [137, 272] on div "Show less" at bounding box center [135, 279] width 58 height 14
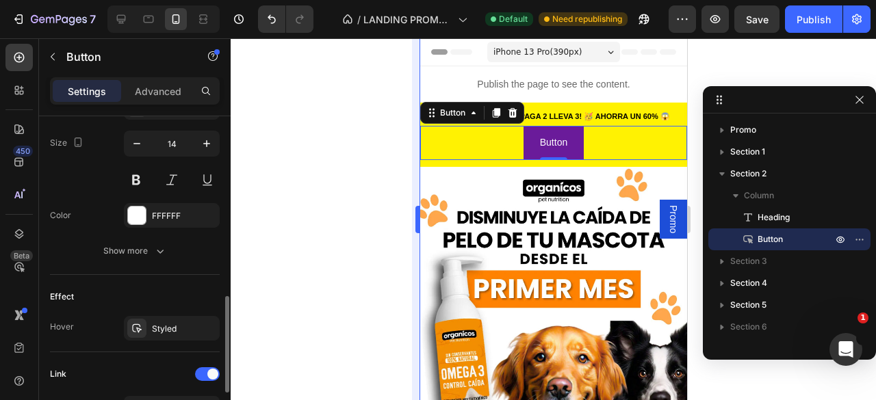
scroll to position [558, 0]
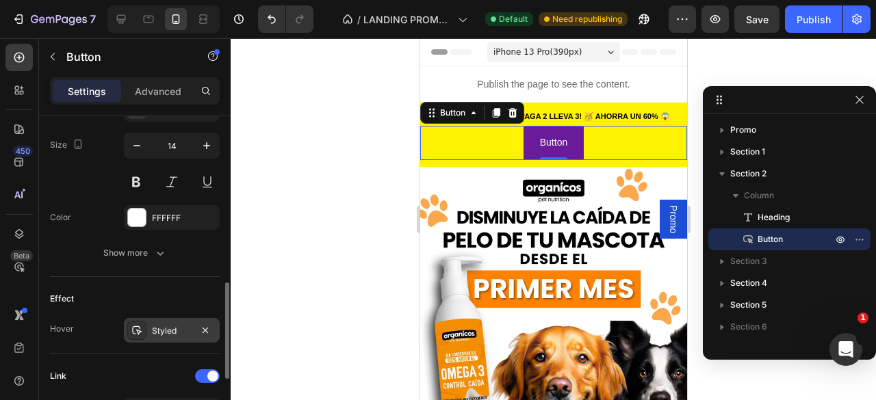
click at [151, 331] on div "Styled" at bounding box center [172, 330] width 96 height 25
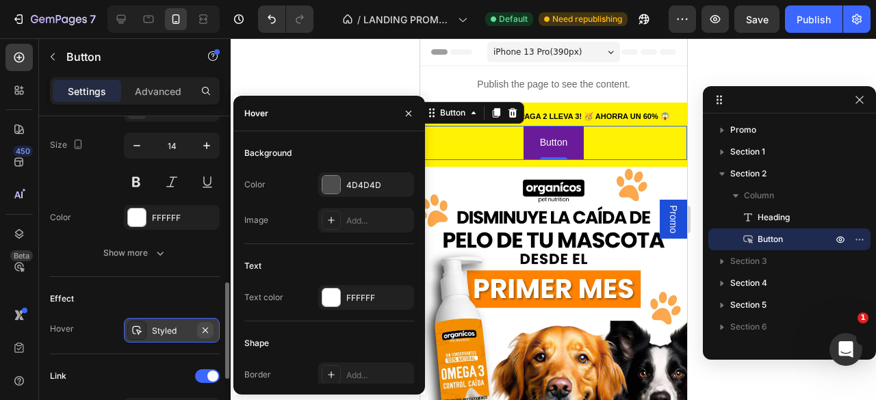
click at [211, 329] on icon "button" at bounding box center [205, 330] width 11 height 11
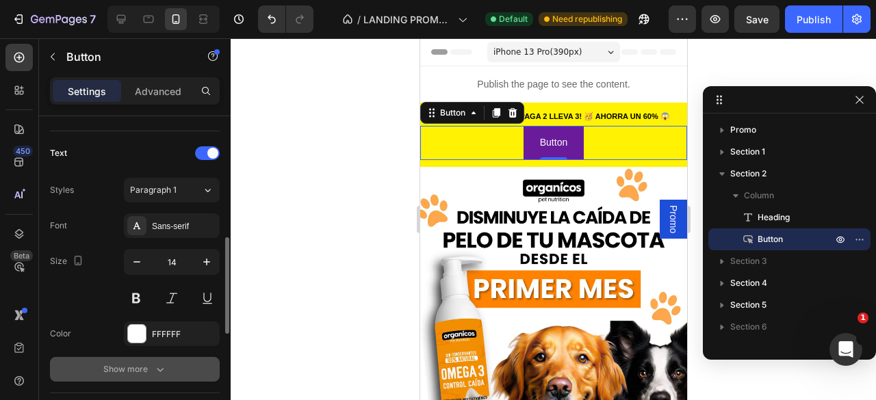
scroll to position [431, 0]
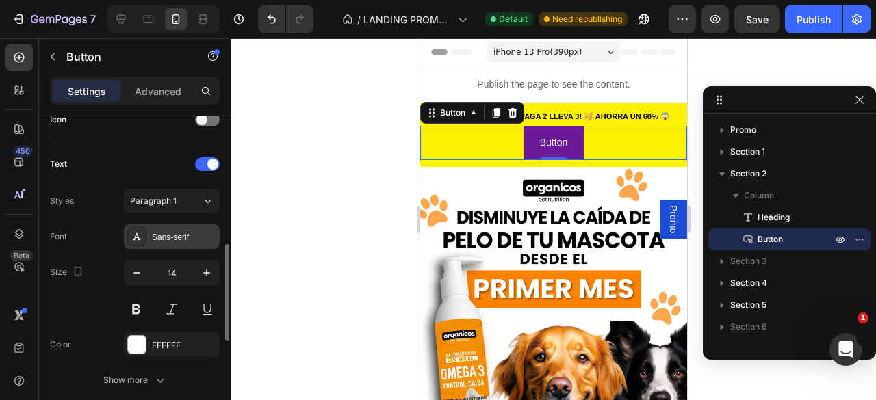
click at [168, 241] on div "Sans-serif" at bounding box center [172, 236] width 96 height 25
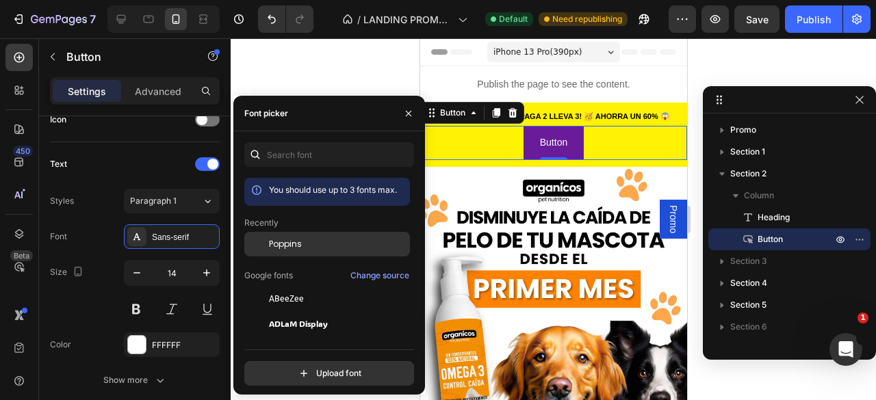
click at [274, 243] on span "Poppins" at bounding box center [285, 244] width 33 height 12
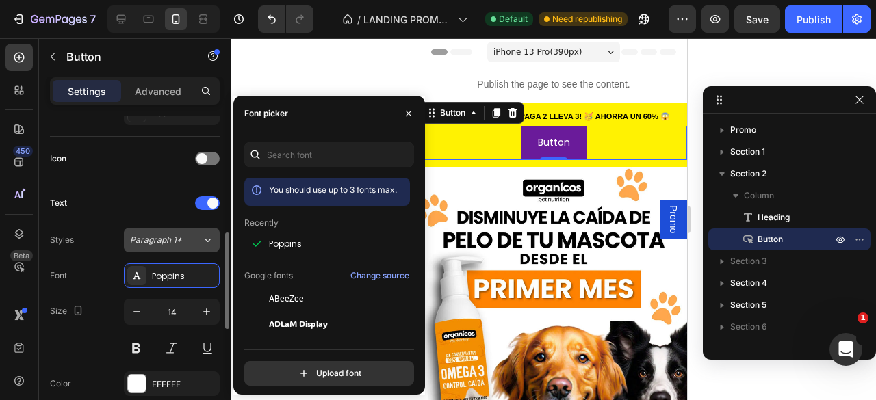
scroll to position [386, 0]
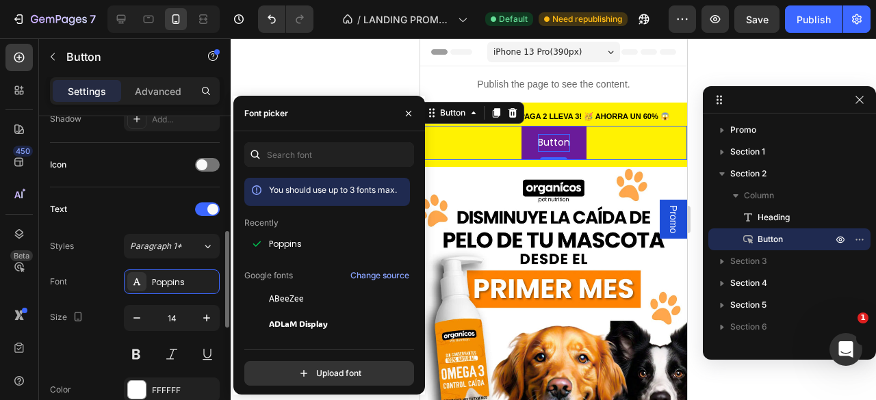
click at [548, 140] on p "Button" at bounding box center [553, 142] width 32 height 17
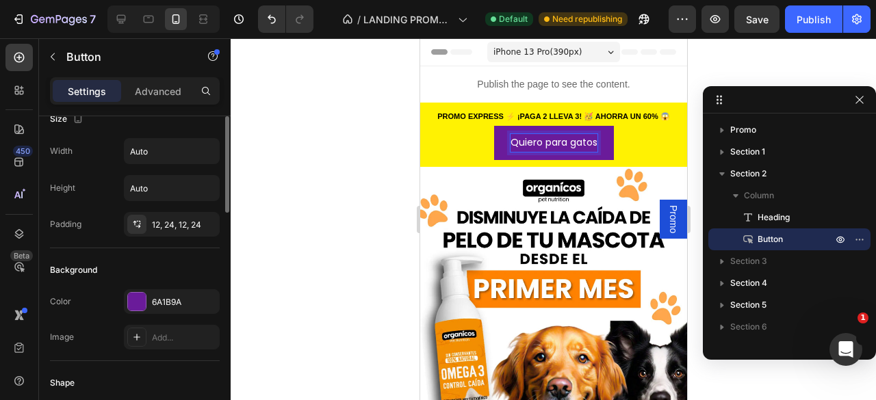
scroll to position [0, 0]
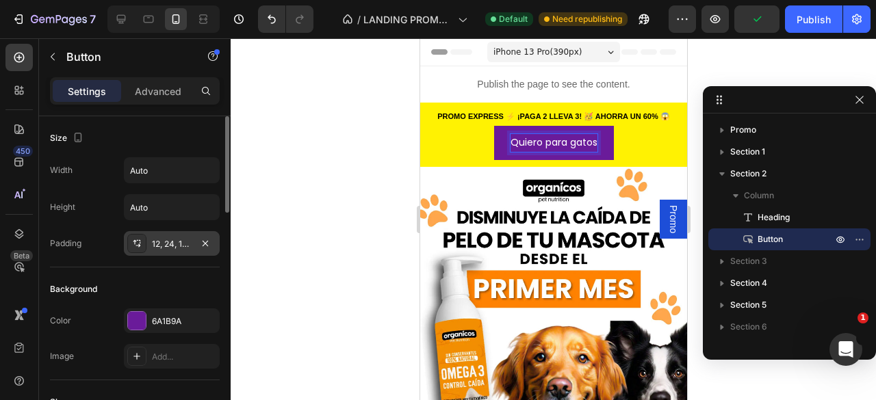
click at [141, 245] on icon at bounding box center [136, 243] width 11 height 11
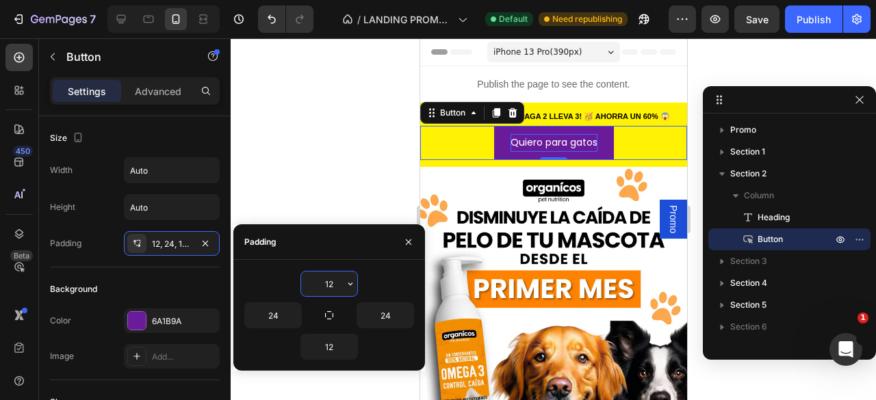
click at [329, 281] on input "12" at bounding box center [329, 284] width 56 height 25
type input "20"
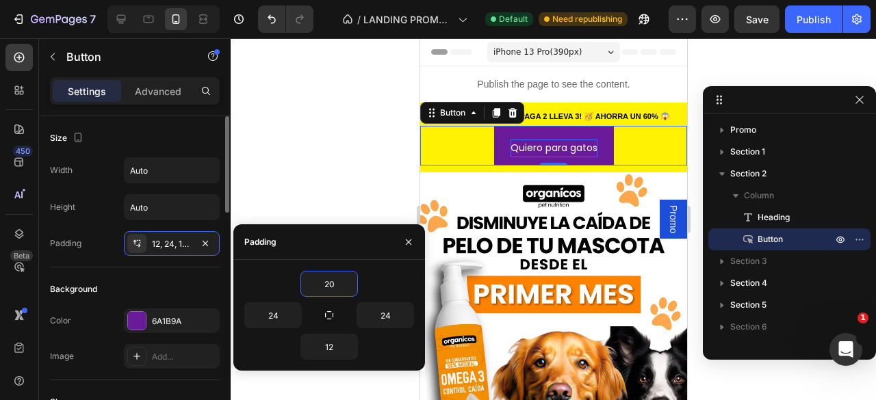
click at [186, 284] on div "Background" at bounding box center [135, 290] width 170 height 22
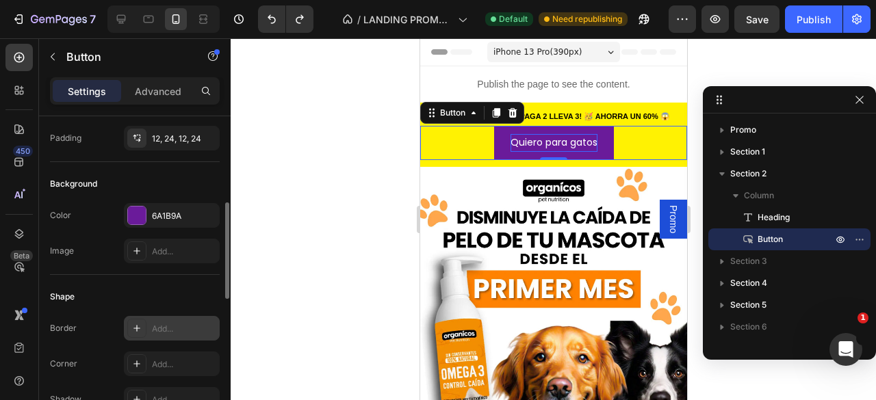
scroll to position [149, 0]
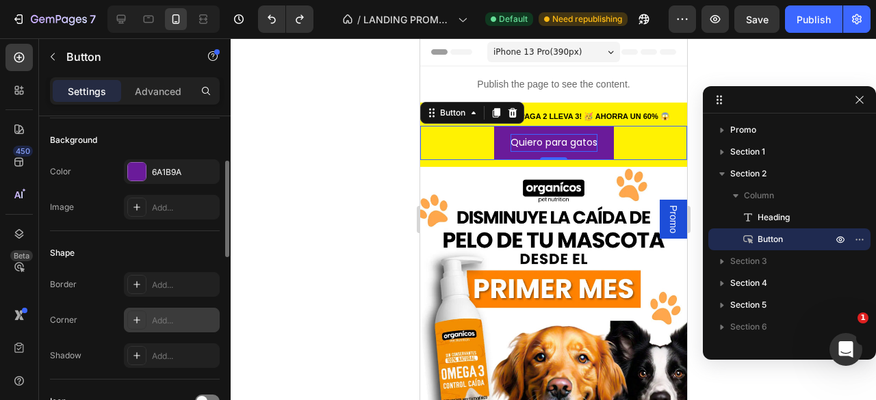
click at [178, 319] on div "Add..." at bounding box center [184, 321] width 64 height 12
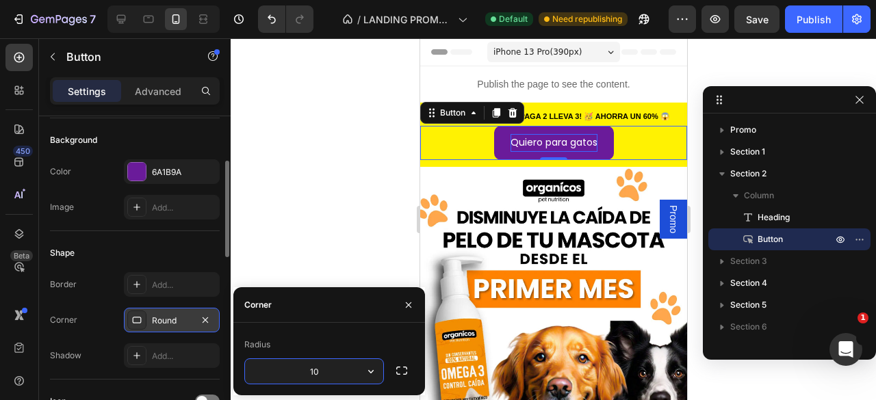
click at [341, 373] on input "10" at bounding box center [314, 371] width 138 height 25
type input "1"
type input "30"
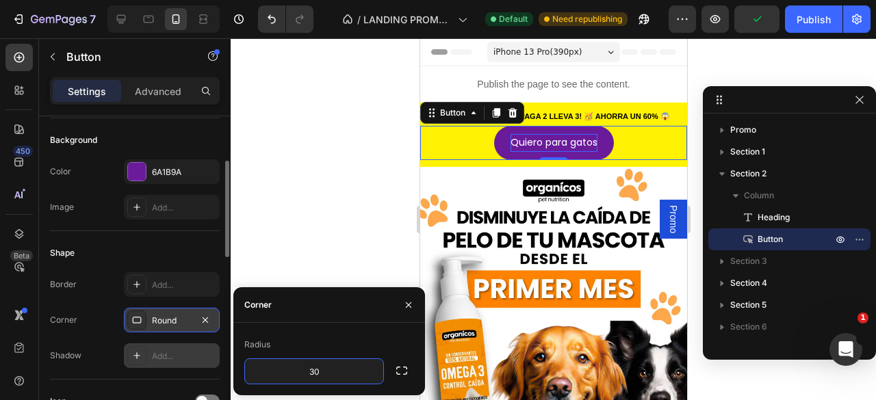
click at [168, 350] on div "Add..." at bounding box center [184, 356] width 64 height 12
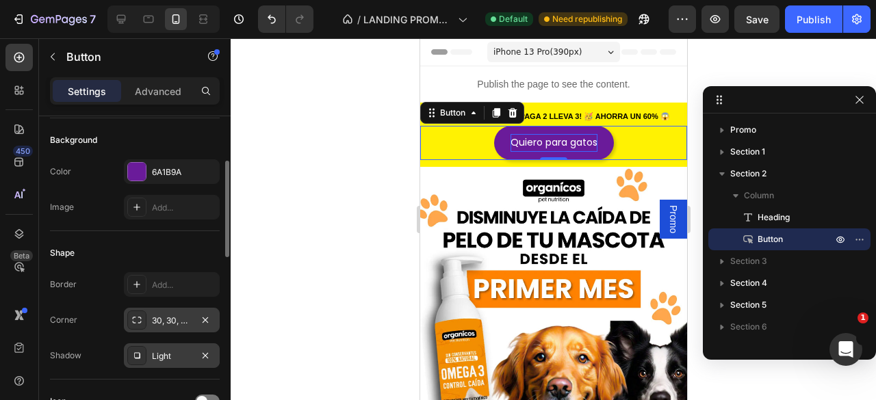
click at [174, 253] on div "Shape" at bounding box center [135, 253] width 170 height 22
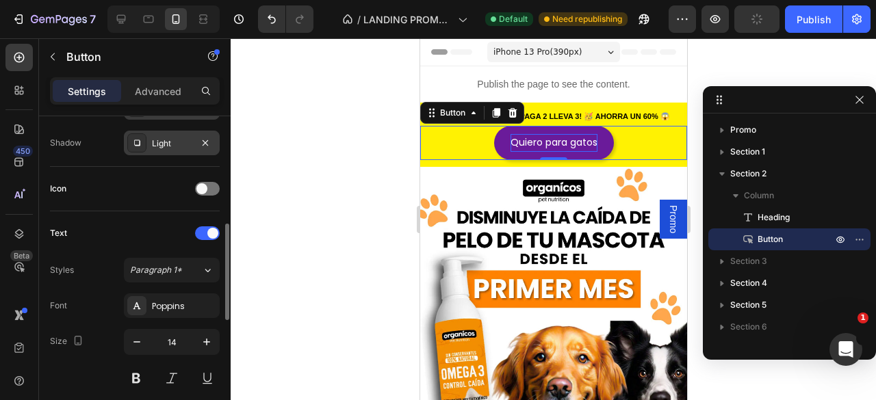
scroll to position [454, 0]
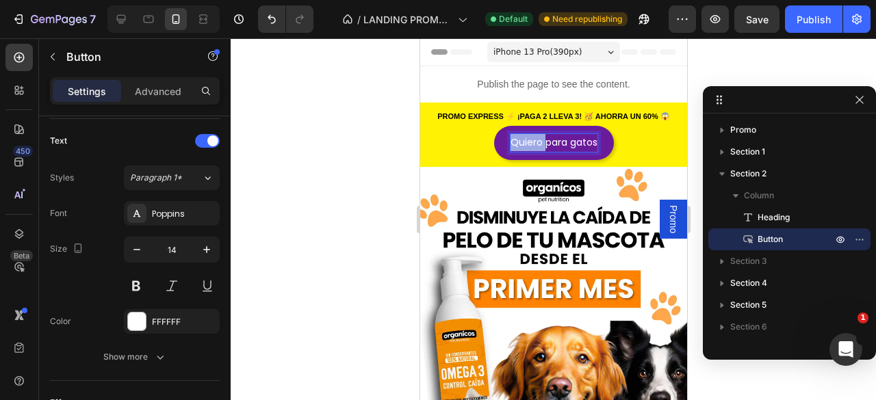
click at [524, 140] on p "Quiero para gatos" at bounding box center [553, 142] width 87 height 17
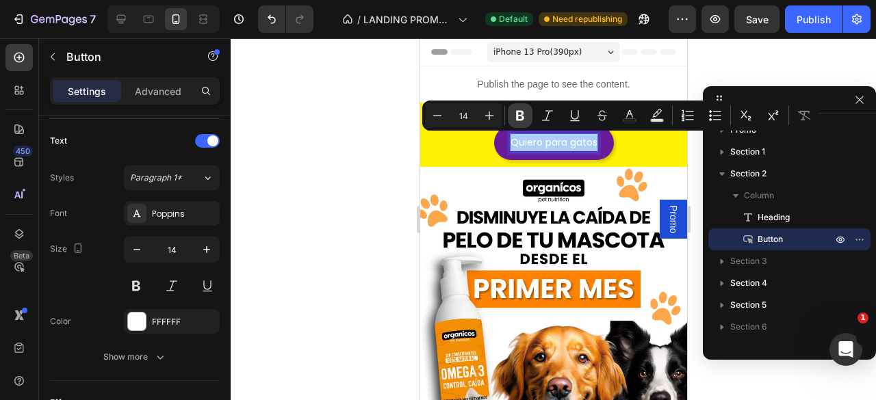
drag, startPoint x: 517, startPoint y: 116, endPoint x: 116, endPoint y: 94, distance: 402.4
click at [517, 116] on icon "Editor contextual toolbar" at bounding box center [520, 116] width 8 height 10
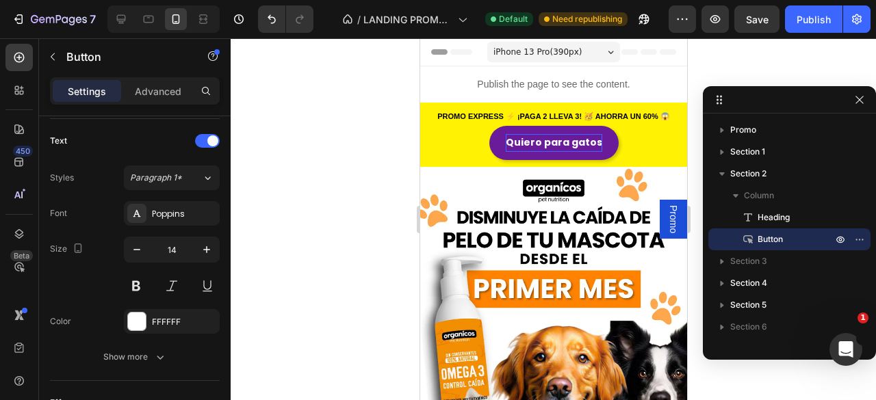
click at [537, 143] on strong "Quiero para gatos" at bounding box center [553, 143] width 97 height 14
click at [542, 142] on strong "¡Quiero para gatos" at bounding box center [553, 143] width 100 height 14
click at [595, 144] on link "¡Quiero para gatos" at bounding box center [553, 143] width 133 height 34
click at [591, 144] on strong "¡Quiero para gatos" at bounding box center [553, 143] width 100 height 14
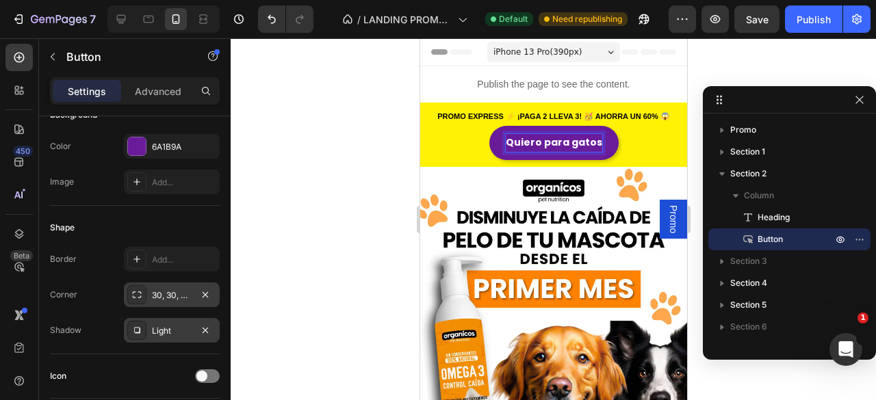
scroll to position [0, 0]
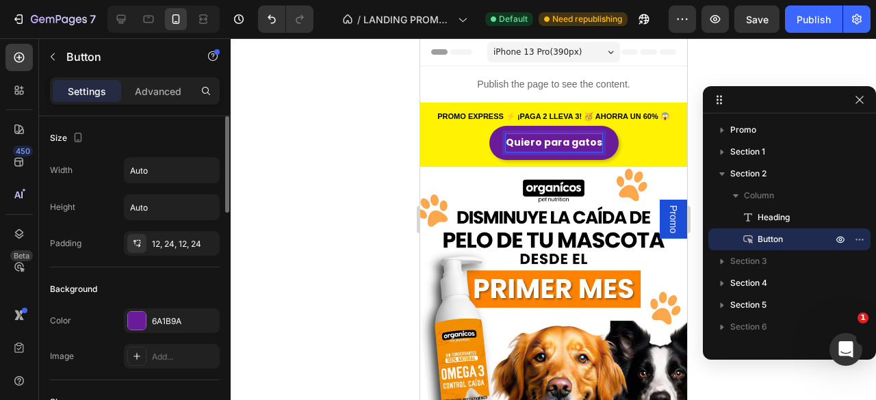
click at [112, 181] on div "Width Auto" at bounding box center [135, 170] width 170 height 26
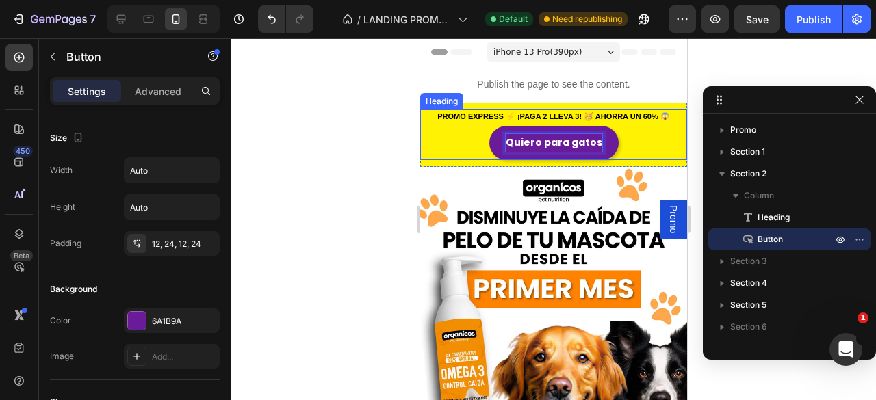
click at [546, 114] on span "PROMO EXPRESS ⚡ ¡PAGA 2 LLEVA 3! 🥳 AHORRA UN 60% 😱" at bounding box center [553, 116] width 232 height 8
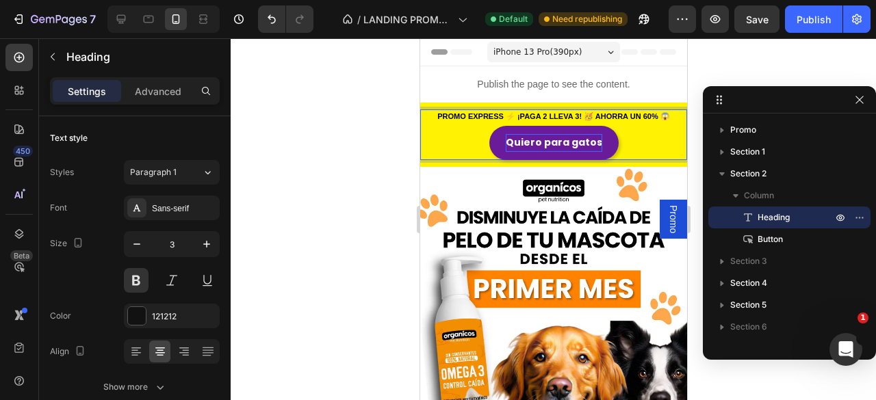
click at [541, 114] on span "PROMO EXPRESS ⚡ ¡PAGA 2 LLEVA 3! 🥳 AHORRA UN 60% 😱" at bounding box center [553, 116] width 232 height 8
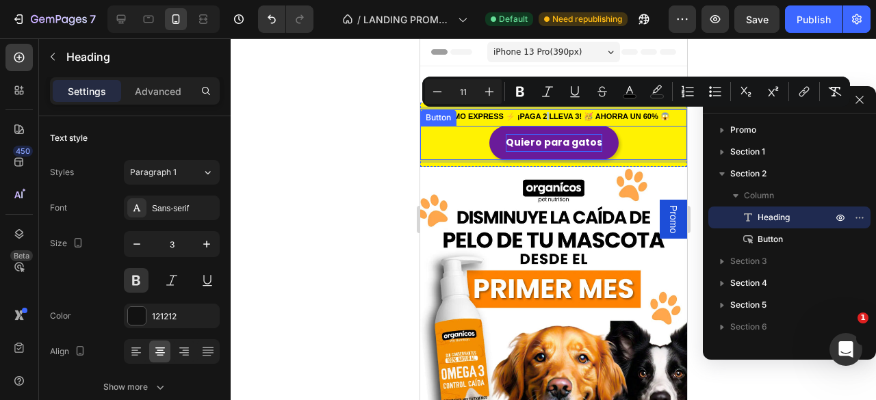
click at [541, 141] on strong "Quiero para gatos" at bounding box center [553, 143] width 97 height 14
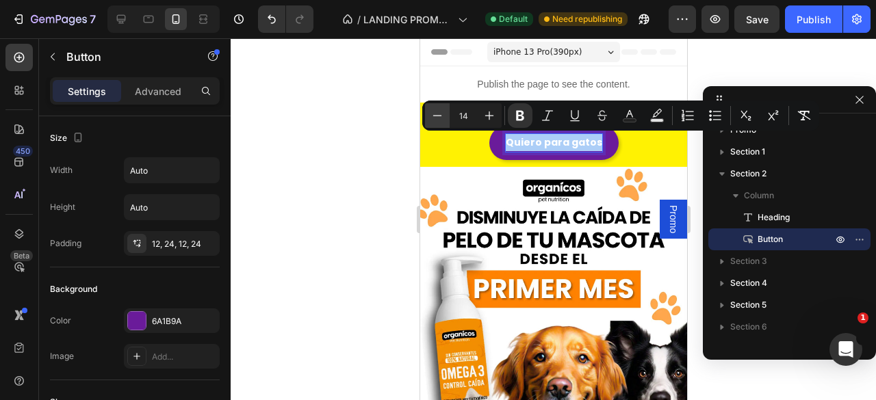
click at [433, 119] on icon "Editor contextual toolbar" at bounding box center [438, 116] width 14 height 14
type input "12"
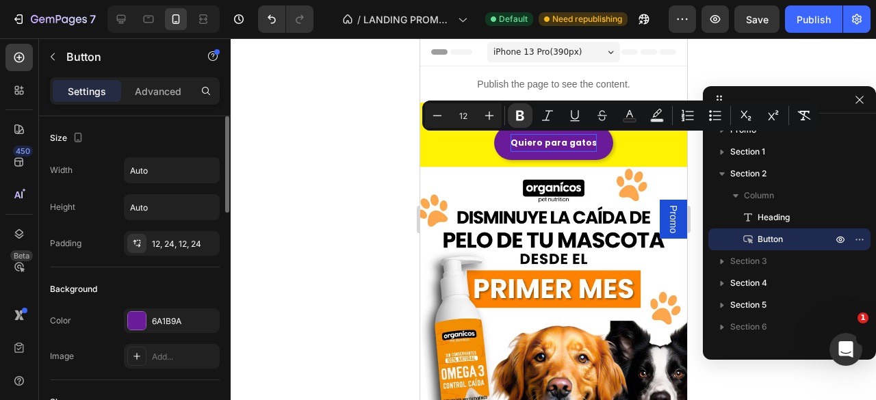
click at [171, 279] on div "Background" at bounding box center [135, 290] width 170 height 22
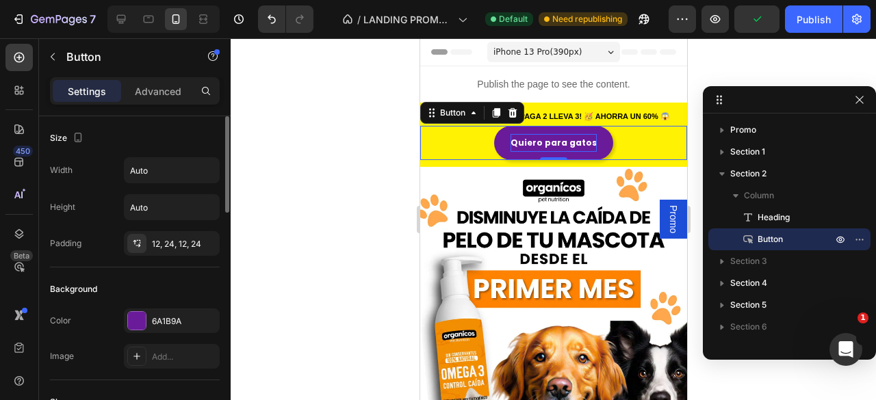
click at [176, 279] on div "Background" at bounding box center [135, 290] width 170 height 22
click at [194, 207] on button "button" at bounding box center [206, 207] width 25 height 25
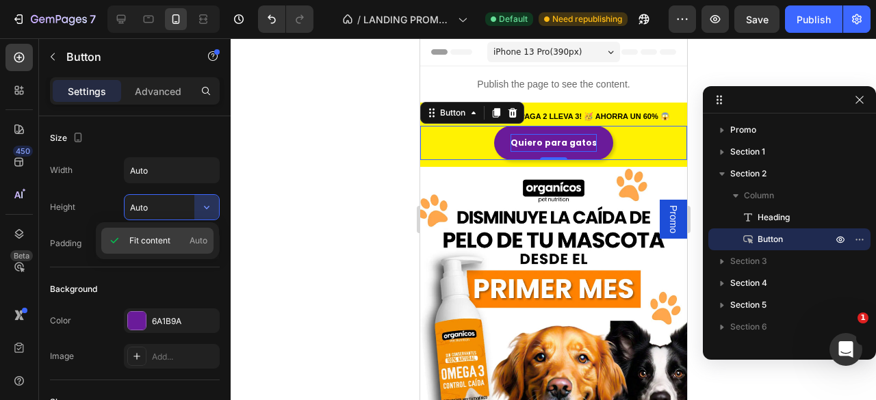
click at [155, 245] on span "Fit content" at bounding box center [149, 241] width 41 height 12
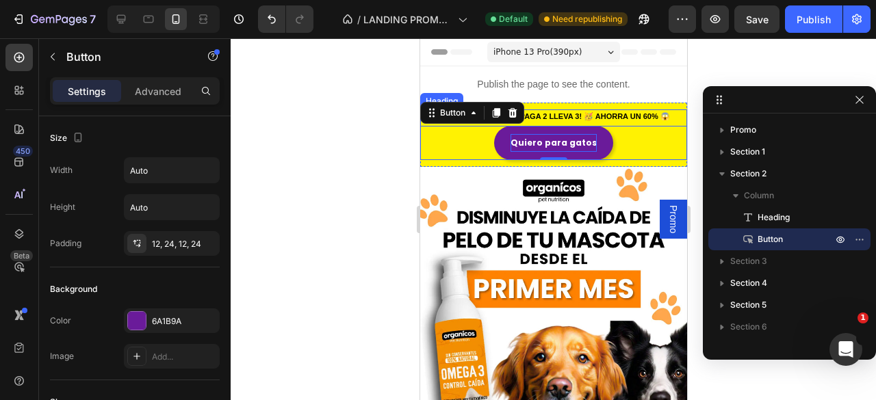
click at [574, 115] on span "PROMO EXPRESS ⚡ ¡PAGA 2 LLEVA 3! 🥳 AHORRA UN 60% 😱" at bounding box center [553, 116] width 232 height 8
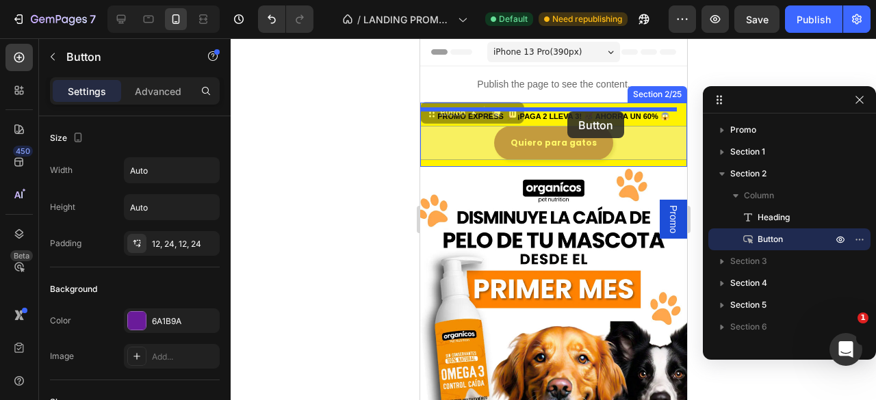
drag, startPoint x: 568, startPoint y: 144, endPoint x: 567, endPoint y: 112, distance: 32.9
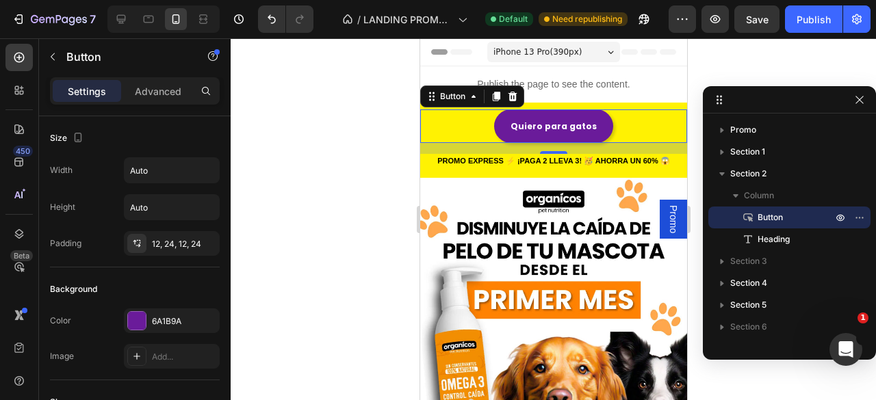
click at [313, 176] on div at bounding box center [553, 219] width 645 height 362
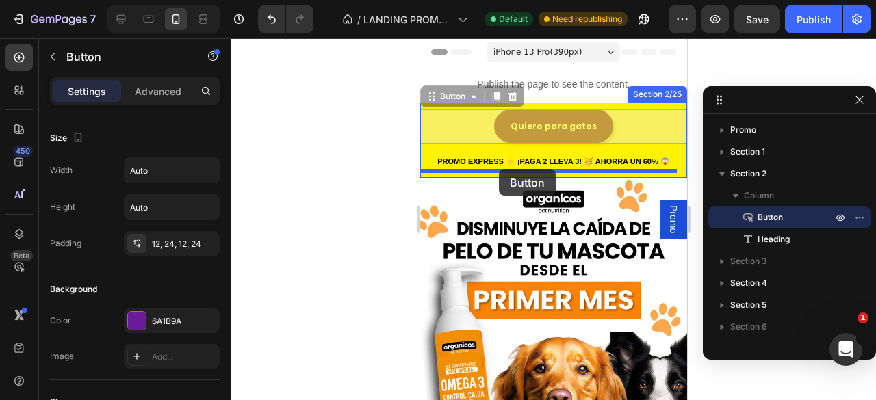
drag, startPoint x: 486, startPoint y: 119, endPoint x: 498, endPoint y: 169, distance: 51.5
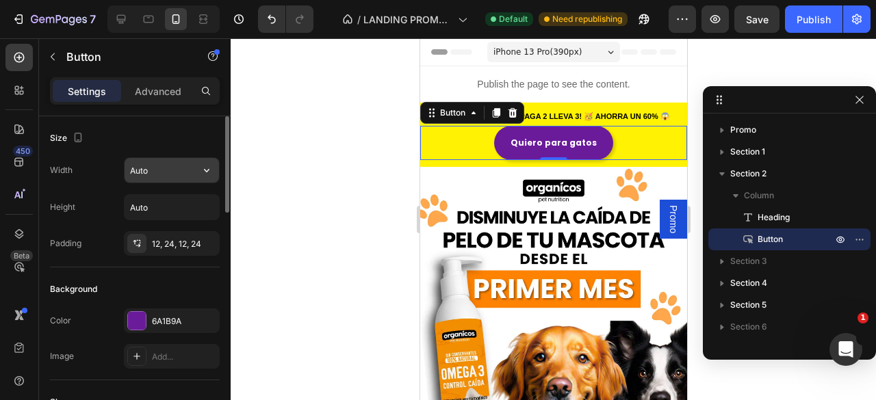
click at [148, 172] on input "Auto" at bounding box center [172, 170] width 94 height 25
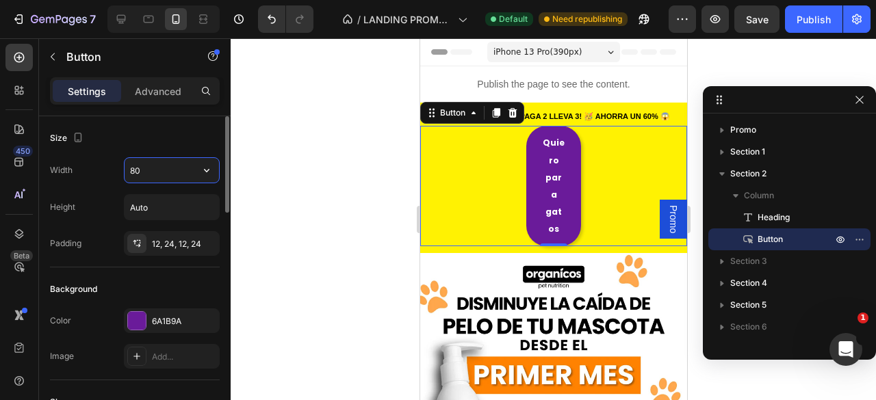
type input "80%"
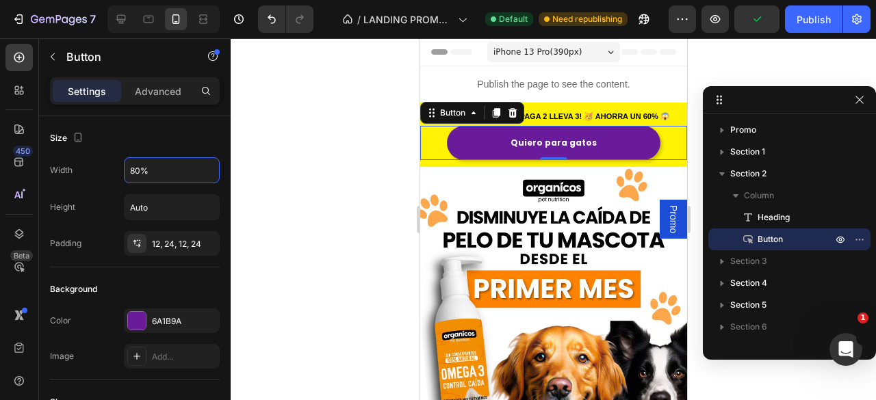
click at [342, 161] on div at bounding box center [553, 219] width 645 height 362
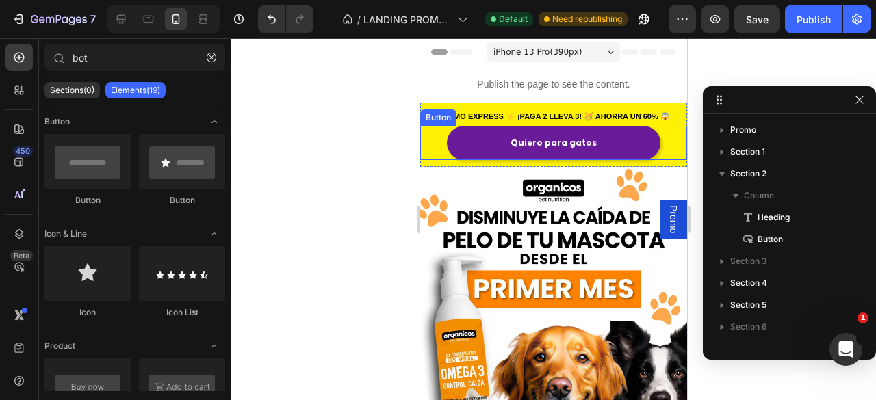
click at [483, 144] on link "Quiero para gatos" at bounding box center [553, 143] width 214 height 34
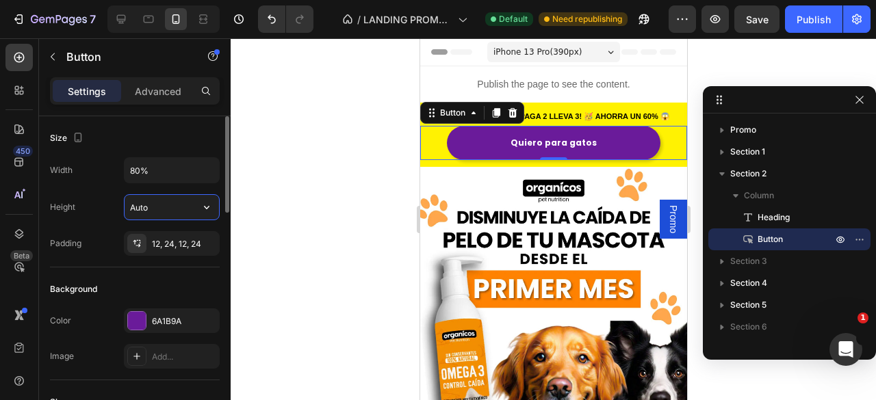
click at [166, 205] on input "Auto" at bounding box center [172, 207] width 94 height 25
type input "80%"
click at [175, 138] on div "Size" at bounding box center [135, 138] width 170 height 22
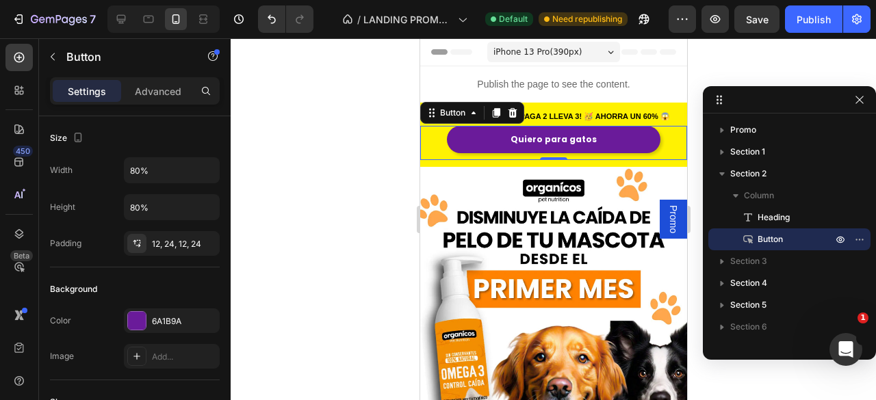
click at [596, 140] on link "Quiero para gatos" at bounding box center [553, 139] width 214 height 27
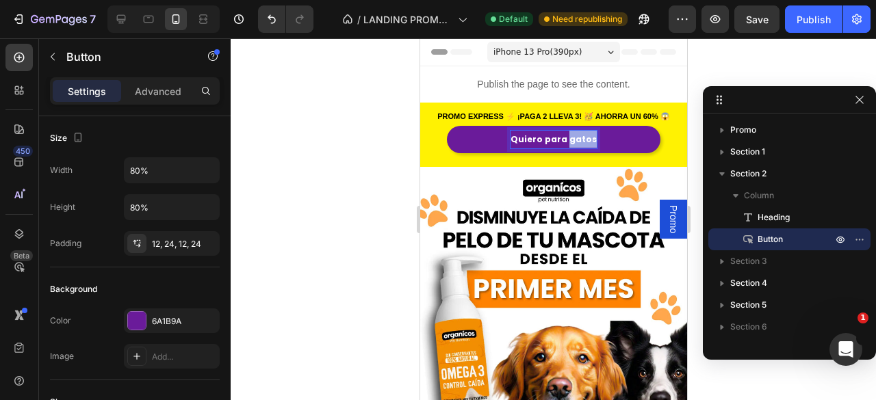
click at [581, 142] on strong "Quiero para gatos" at bounding box center [553, 139] width 86 height 12
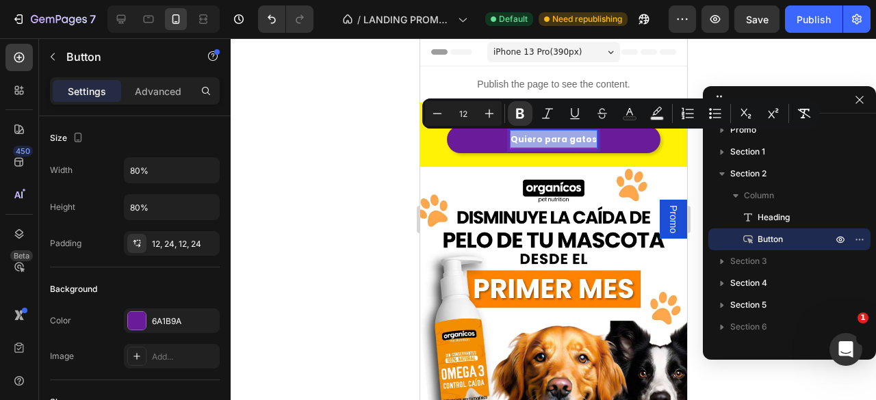
click at [581, 142] on strong "Quiero para gatos" at bounding box center [553, 139] width 86 height 12
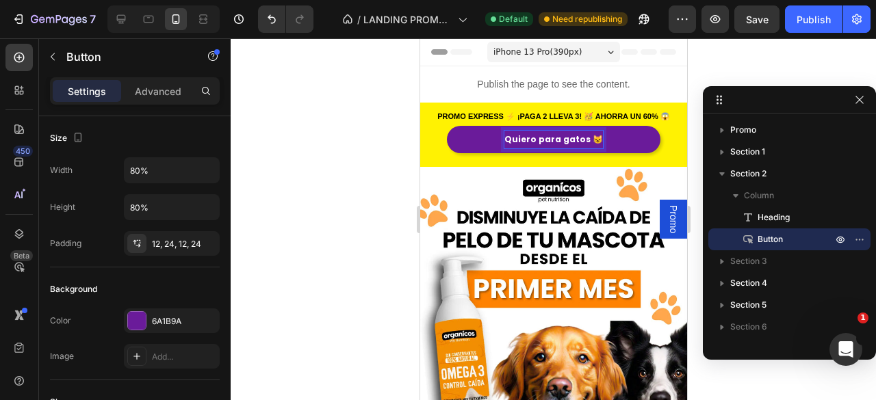
click at [328, 159] on div at bounding box center [553, 219] width 645 height 362
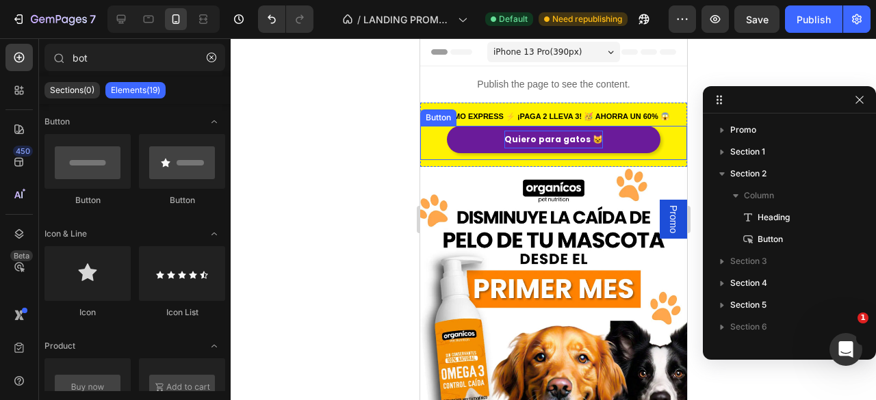
click at [484, 159] on div "Quiero para gatos 😺 Button" at bounding box center [553, 143] width 267 height 34
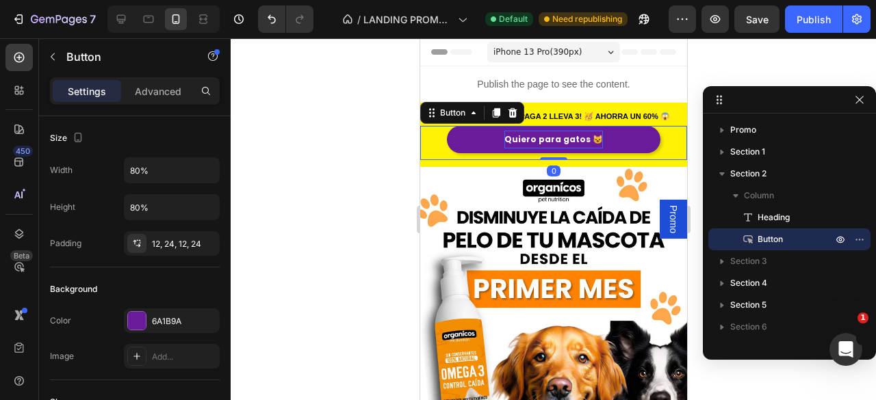
drag, startPoint x: 556, startPoint y: 159, endPoint x: 555, endPoint y: 146, distance: 12.3
click at [555, 146] on div "Quiero para gatos 😺 Button 0" at bounding box center [553, 143] width 267 height 34
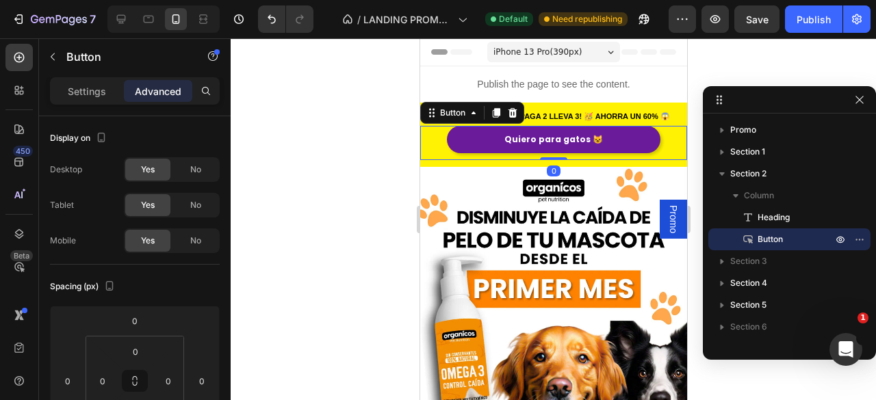
click at [292, 181] on div at bounding box center [553, 219] width 645 height 362
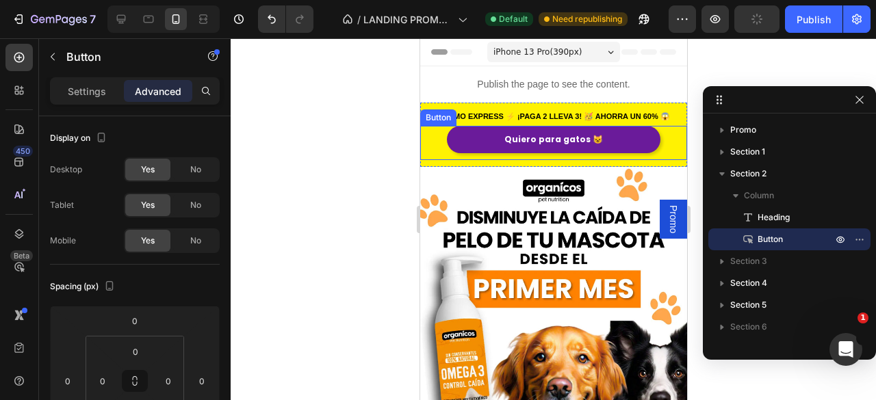
click at [433, 146] on div "Quiero para gatos 😺 Button" at bounding box center [553, 143] width 267 height 34
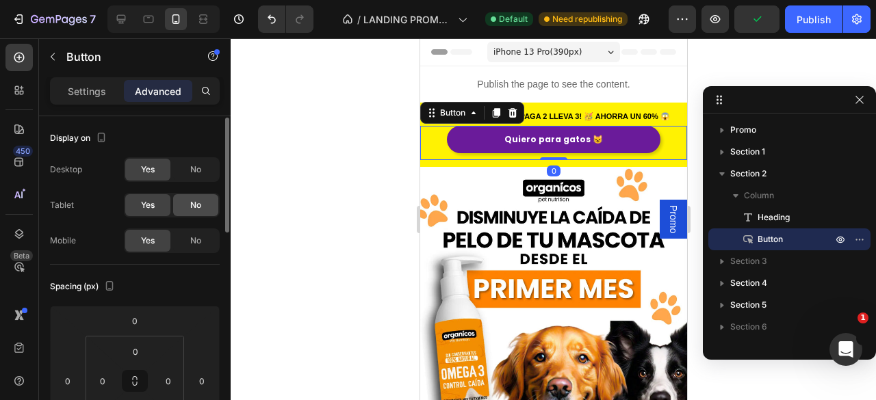
scroll to position [93, 0]
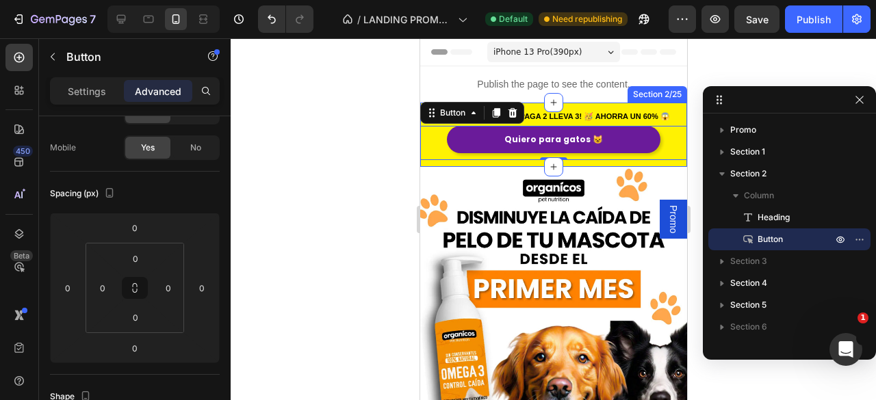
click at [474, 163] on div "⁠⁠⁠⁠⁠⁠⁠ PROMO EXPRESS ⚡ ¡PAGA 2 LLEVA 3! 🥳 AHORRA UN 60% 😱 Heading Quiero para …" at bounding box center [553, 135] width 267 height 64
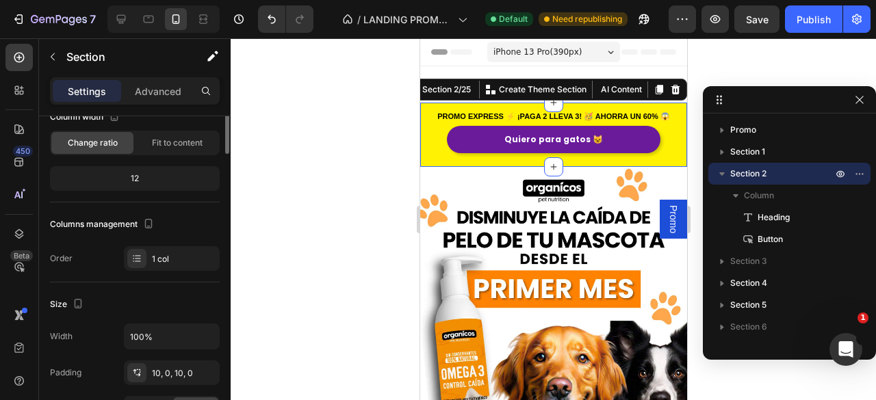
scroll to position [0, 0]
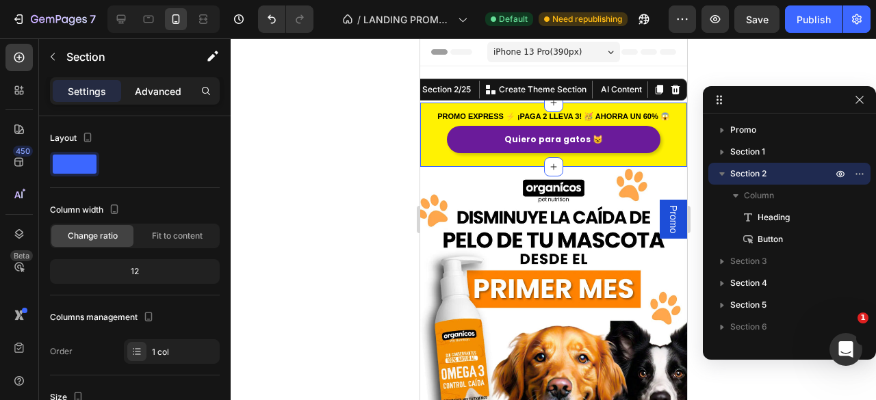
click at [162, 94] on p "Advanced" at bounding box center [158, 91] width 47 height 14
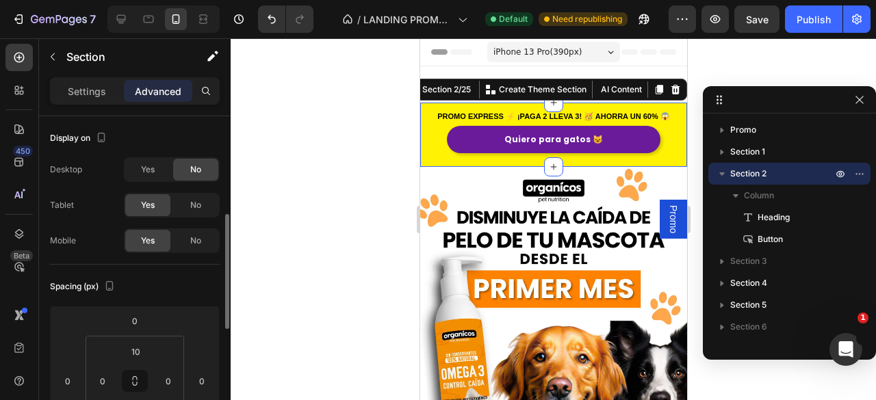
scroll to position [73, 0]
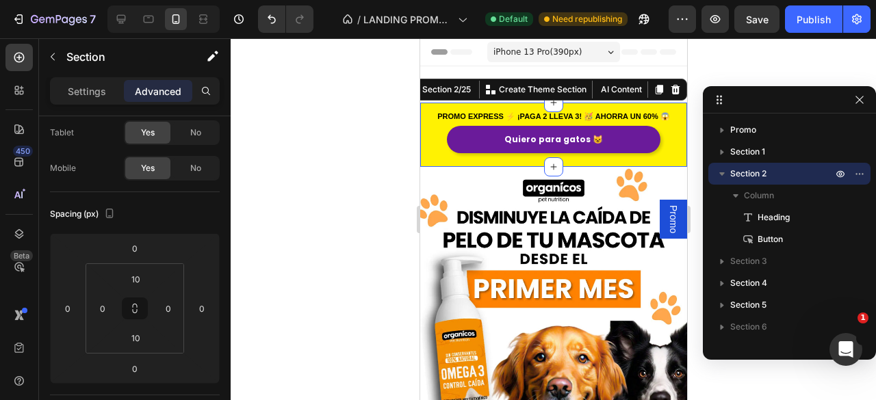
click at [384, 192] on div at bounding box center [553, 219] width 645 height 362
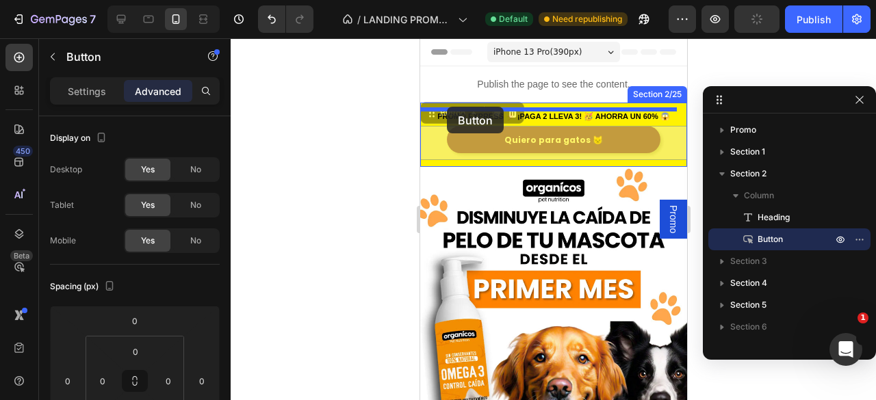
drag, startPoint x: 431, startPoint y: 144, endPoint x: 446, endPoint y: 107, distance: 40.5
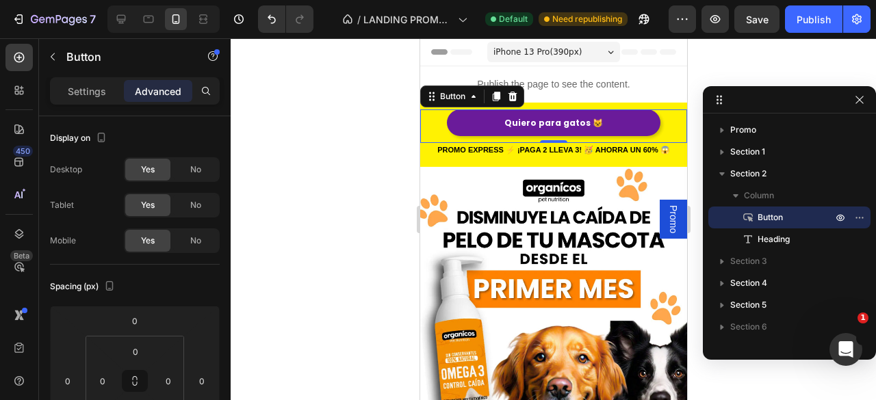
click at [363, 136] on div at bounding box center [553, 219] width 645 height 362
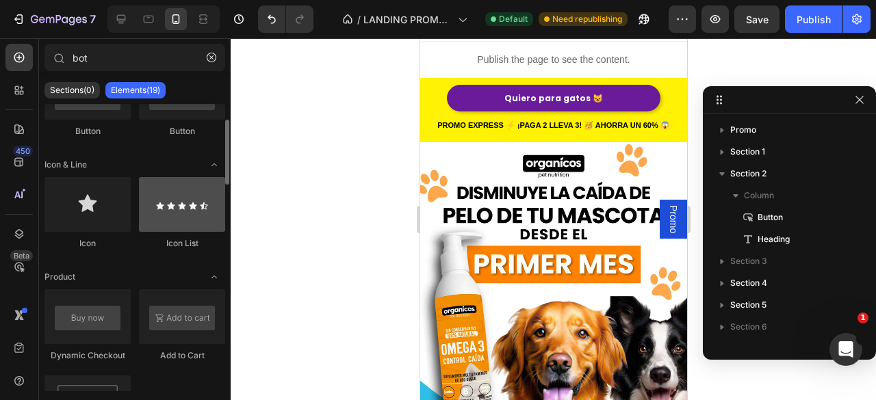
scroll to position [0, 0]
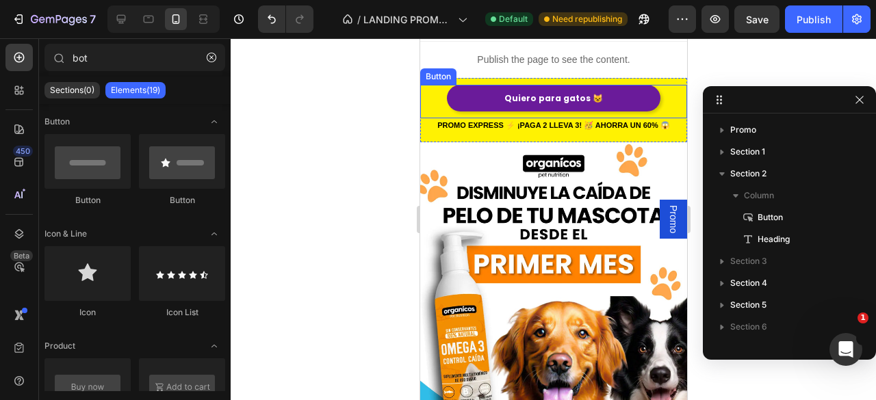
click at [480, 103] on link "Quiero para gatos 😺" at bounding box center [553, 98] width 214 height 27
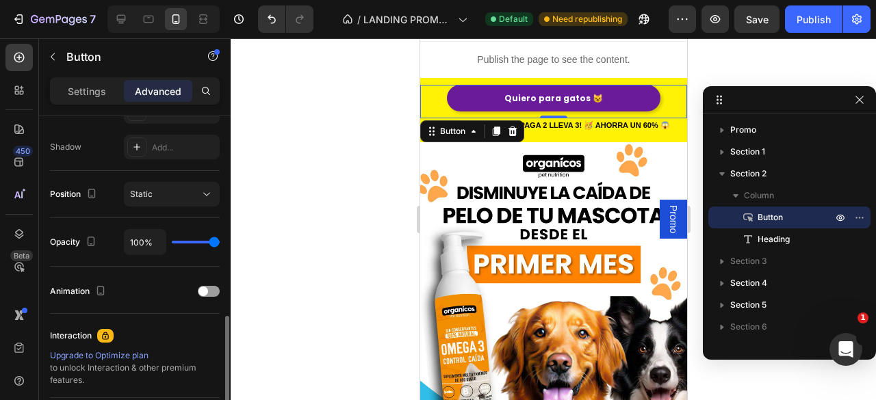
scroll to position [478, 0]
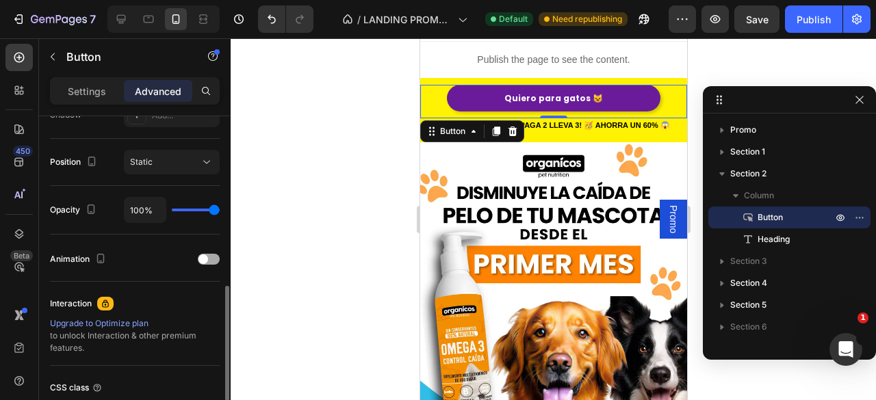
click at [204, 255] on span at bounding box center [203, 260] width 10 height 10
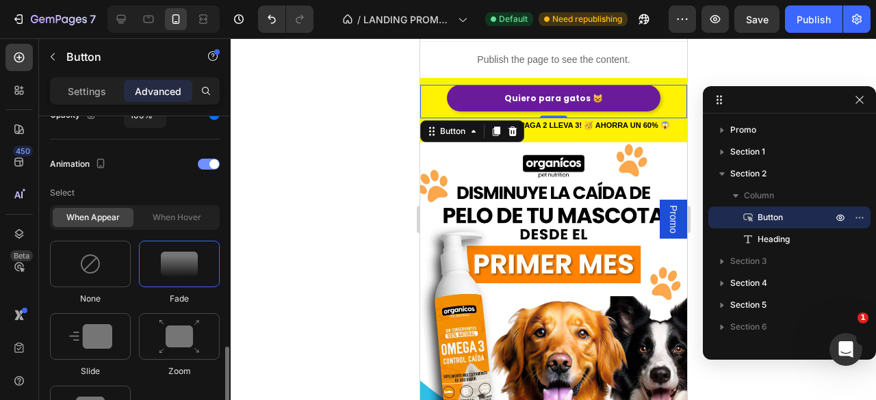
scroll to position [643, 0]
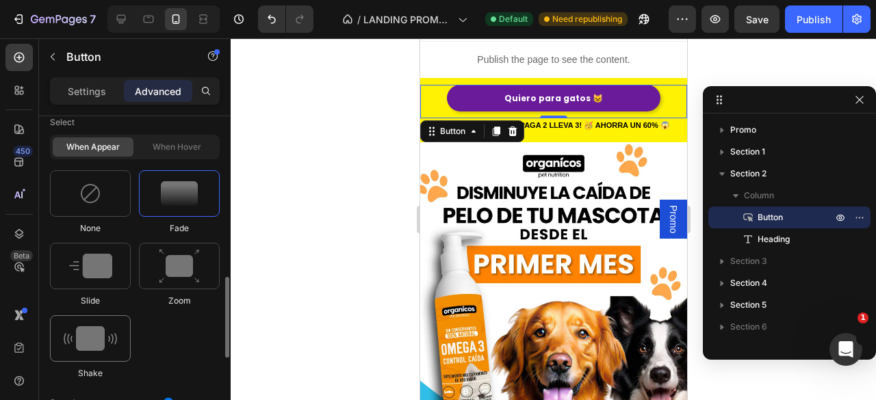
click at [82, 333] on img at bounding box center [90, 338] width 53 height 25
type input "0.7"
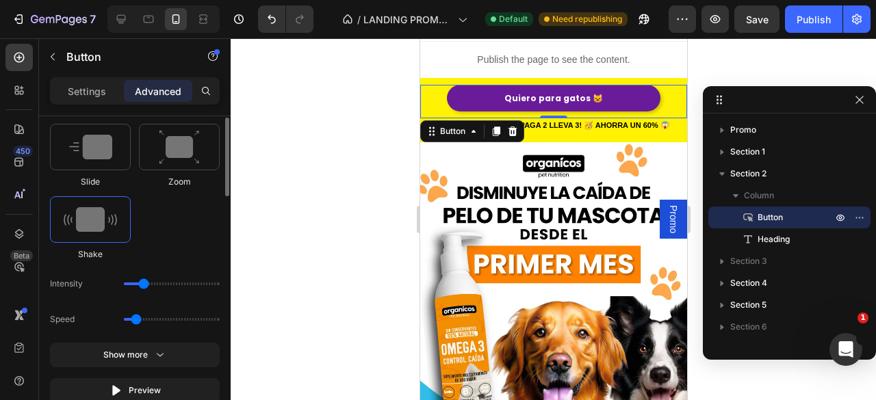
scroll to position [613, 0]
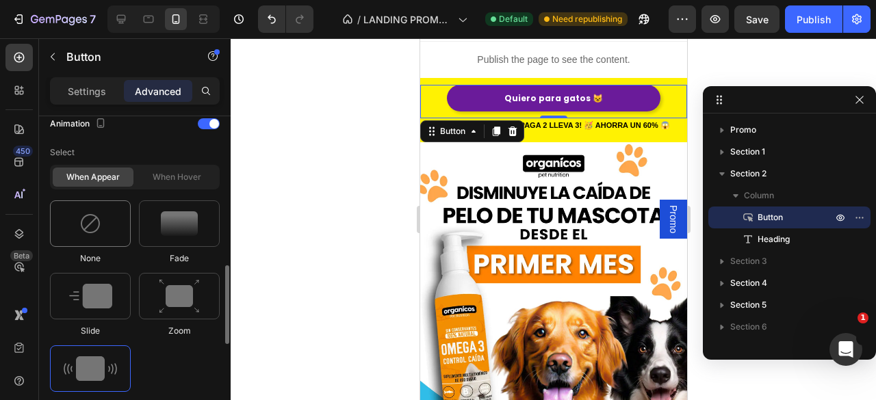
click at [97, 232] on img at bounding box center [90, 224] width 22 height 22
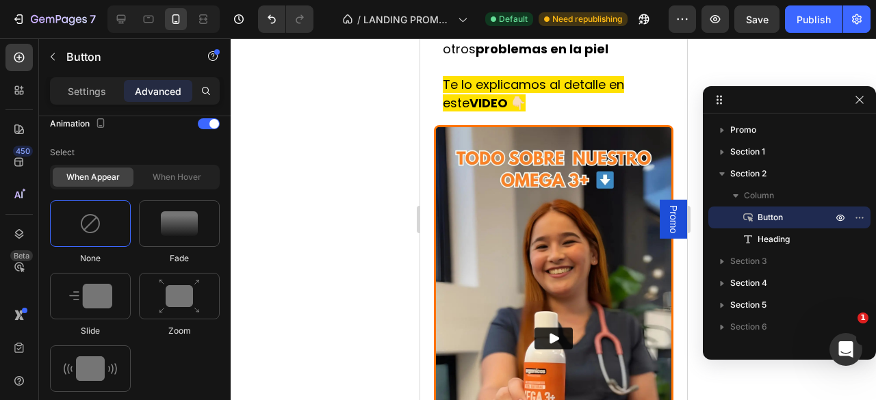
scroll to position [986, 0]
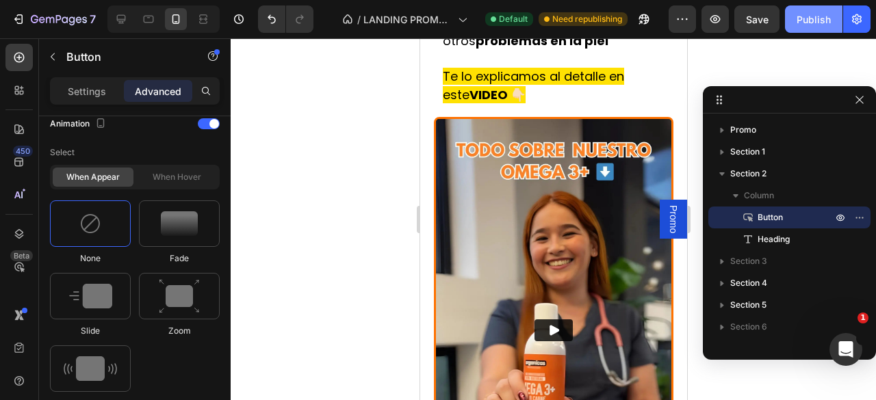
click at [827, 12] on div "Publish" at bounding box center [814, 19] width 34 height 14
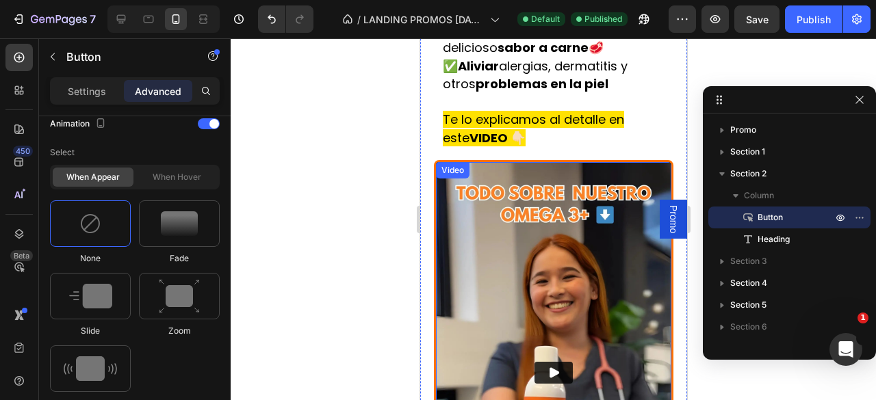
scroll to position [0, 0]
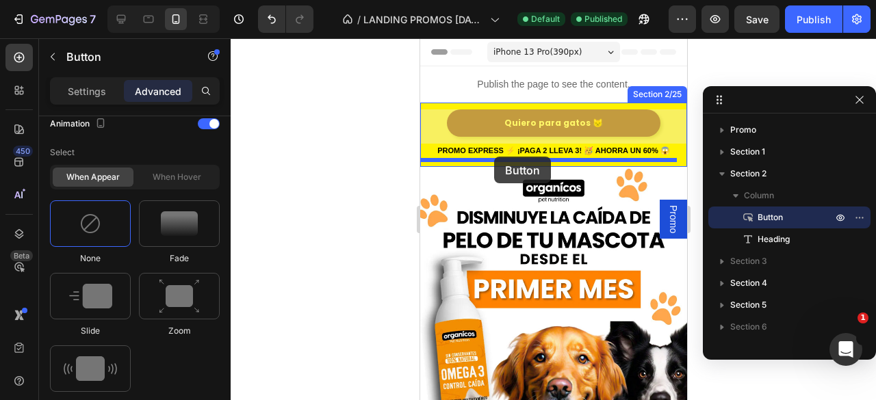
drag, startPoint x: 478, startPoint y: 122, endPoint x: 493, endPoint y: 157, distance: 38.3
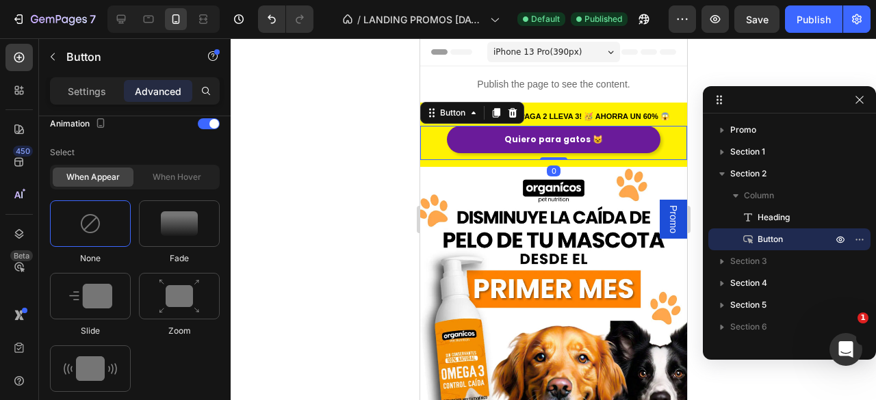
click at [366, 173] on div at bounding box center [553, 219] width 645 height 362
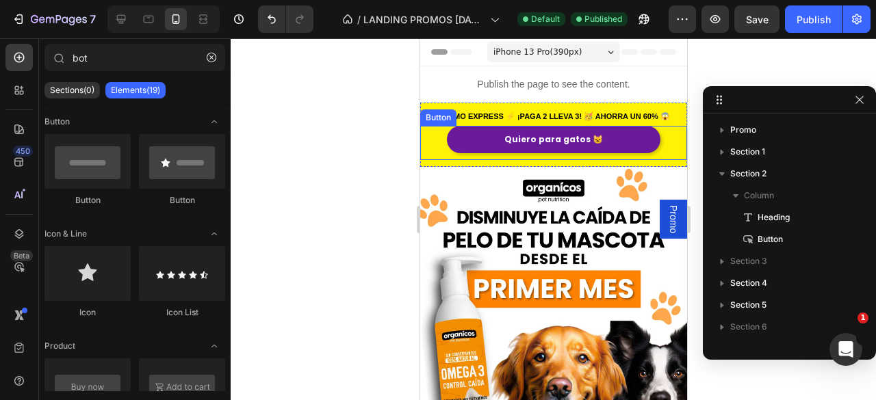
click at [656, 137] on div "Quiero para gatos 😺 Button" at bounding box center [553, 143] width 267 height 34
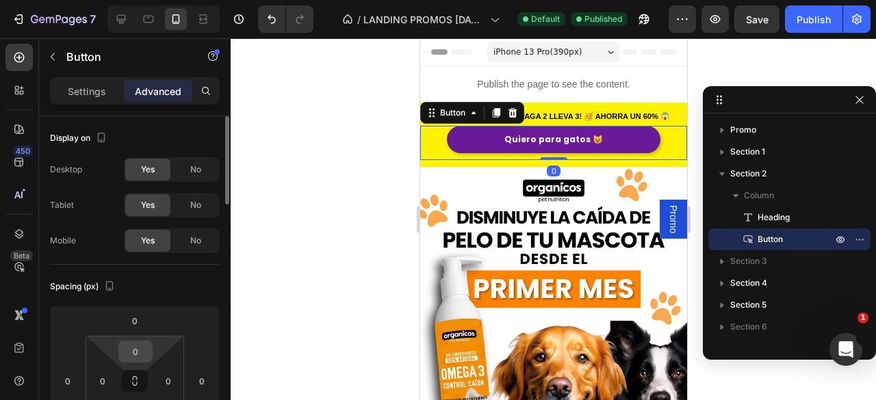
click at [126, 344] on input "0" at bounding box center [135, 352] width 27 height 21
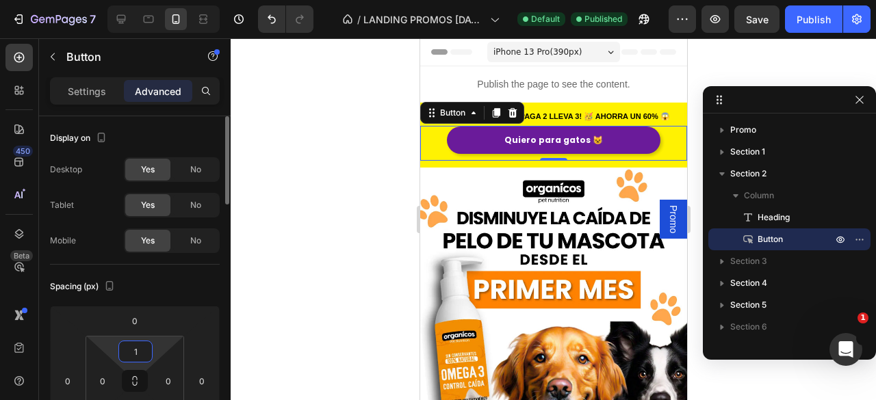
type input "10"
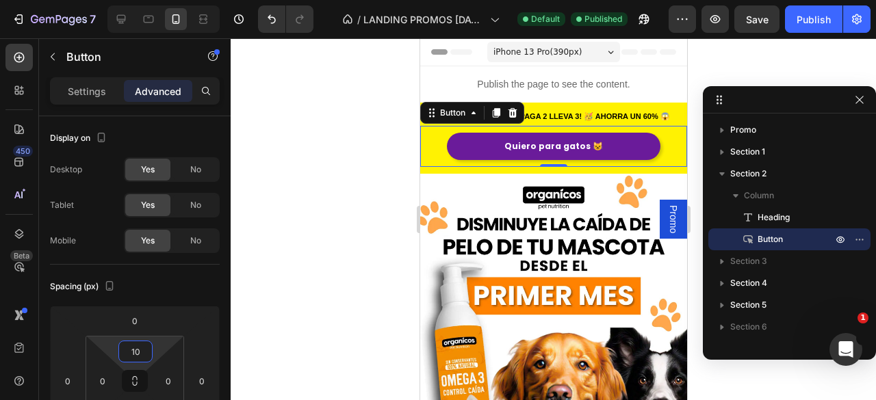
click at [286, 316] on div at bounding box center [553, 219] width 645 height 362
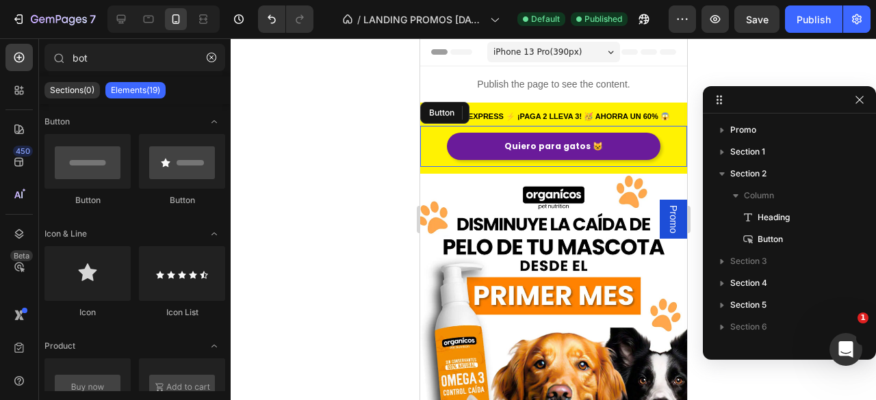
click at [286, 316] on div at bounding box center [553, 219] width 645 height 362
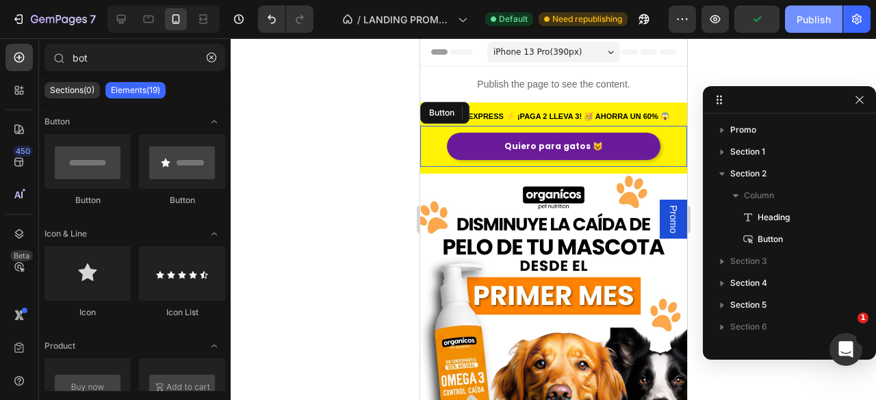
click at [805, 17] on div "Publish" at bounding box center [814, 19] width 34 height 14
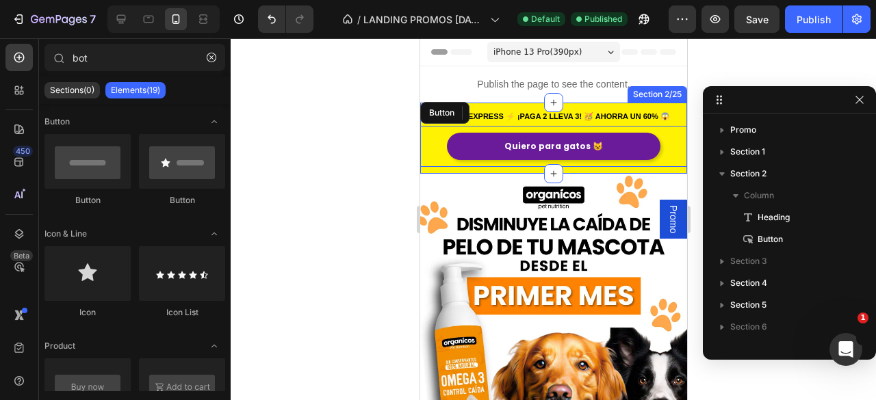
drag, startPoint x: 450, startPoint y: 169, endPoint x: 439, endPoint y: 175, distance: 12.9
click at [450, 169] on div "PROMO EXPRESS ⚡ ¡PAGA 2 LLEVA 3! 🥳 AHORRA UN 60% 😱 Heading Quiero para gatos 😺 …" at bounding box center [553, 138] width 267 height 71
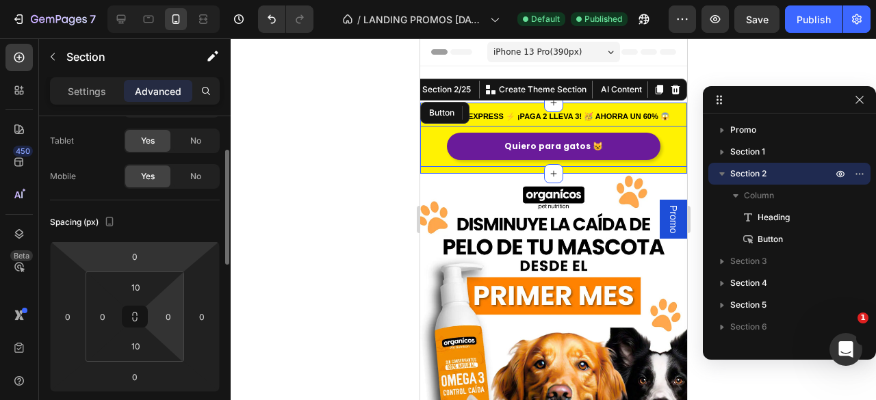
scroll to position [73, 0]
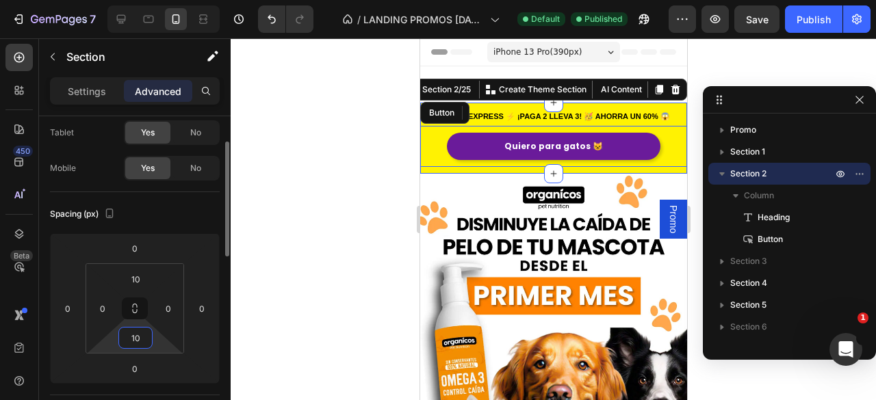
click at [146, 331] on input "10" at bounding box center [135, 338] width 27 height 21
type input "0"
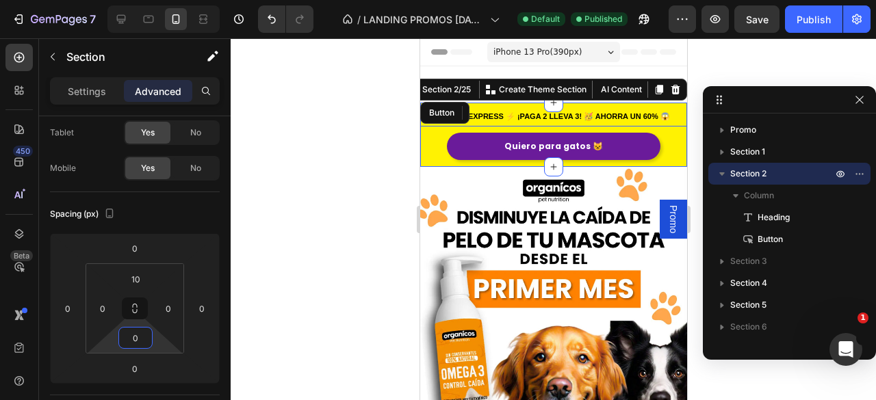
click at [363, 284] on div at bounding box center [553, 219] width 645 height 362
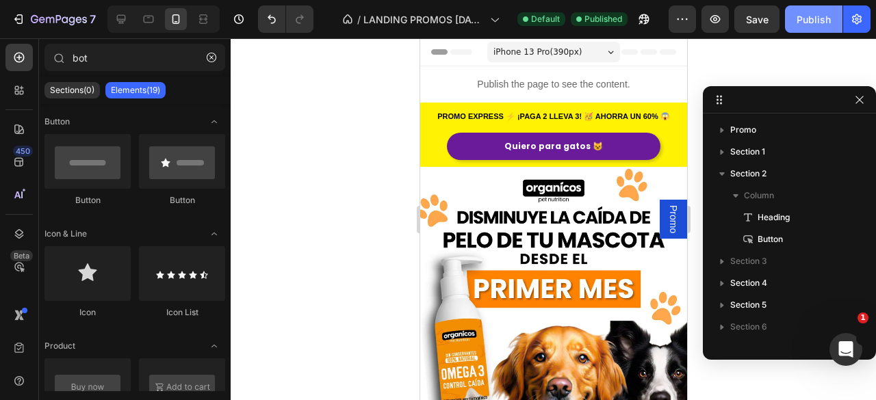
click at [809, 18] on div "Publish" at bounding box center [814, 19] width 34 height 14
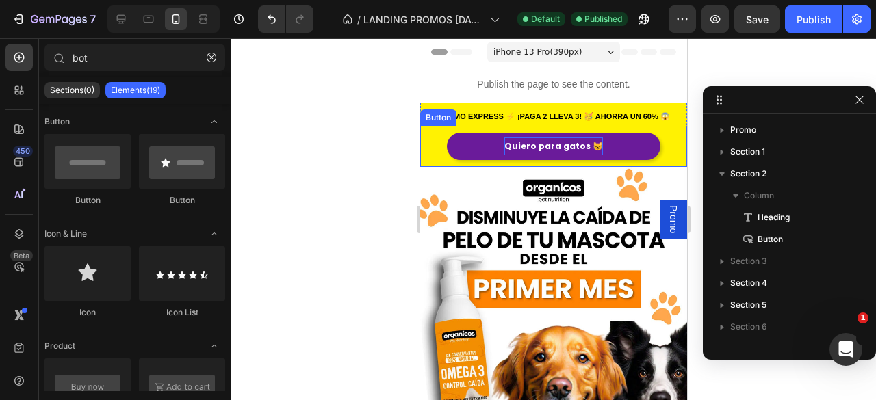
click at [531, 146] on strong "Quiero para gatos 😺" at bounding box center [553, 146] width 99 height 12
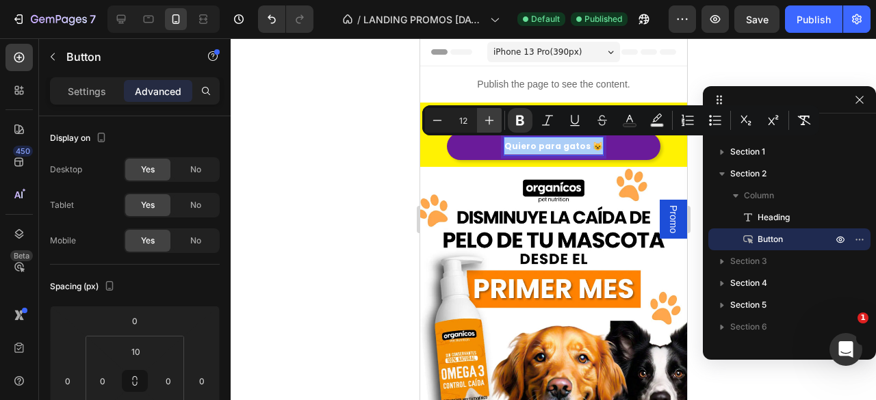
click at [489, 128] on button "Plus" at bounding box center [489, 120] width 25 height 25
type input "14"
click at [360, 187] on div at bounding box center [553, 219] width 645 height 362
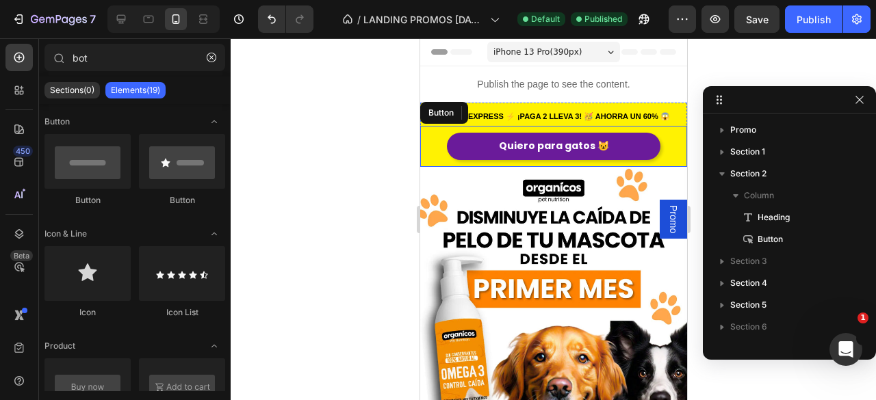
click at [635, 149] on link "Quiero para gatos 😺" at bounding box center [553, 146] width 214 height 27
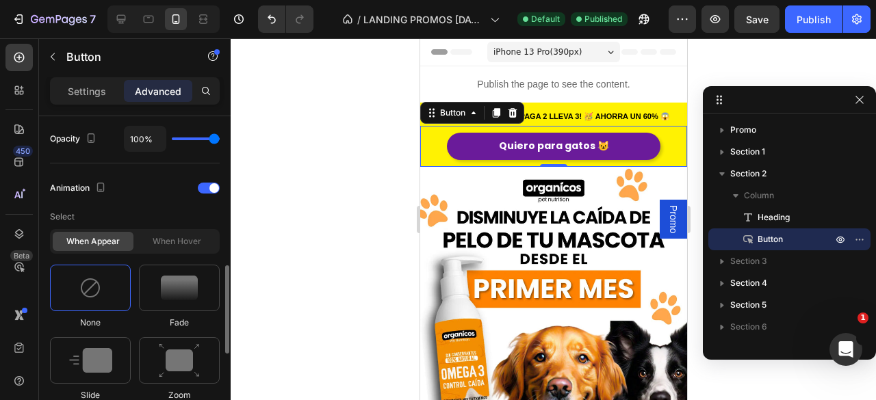
scroll to position [653, 0]
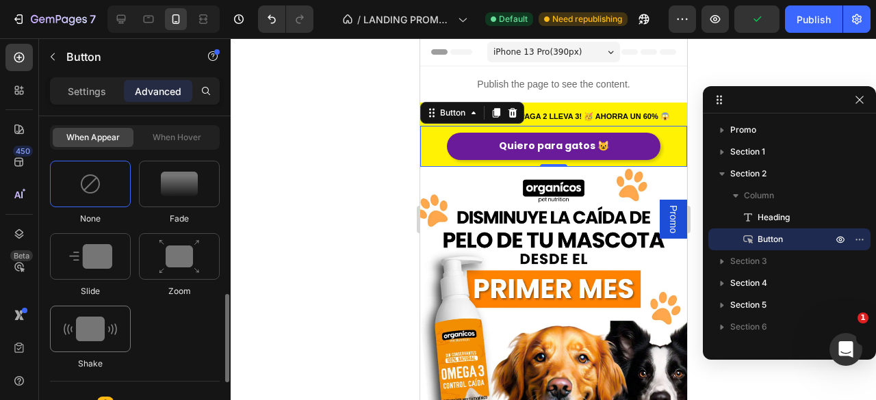
click at [95, 329] on img at bounding box center [90, 329] width 53 height 25
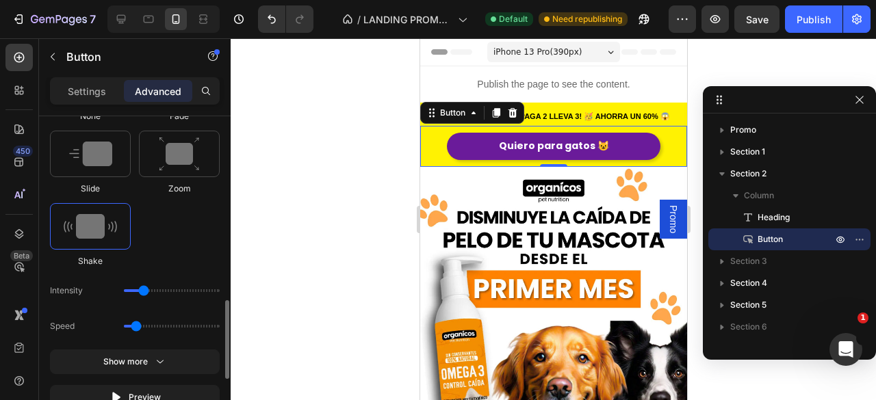
scroll to position [815, 0]
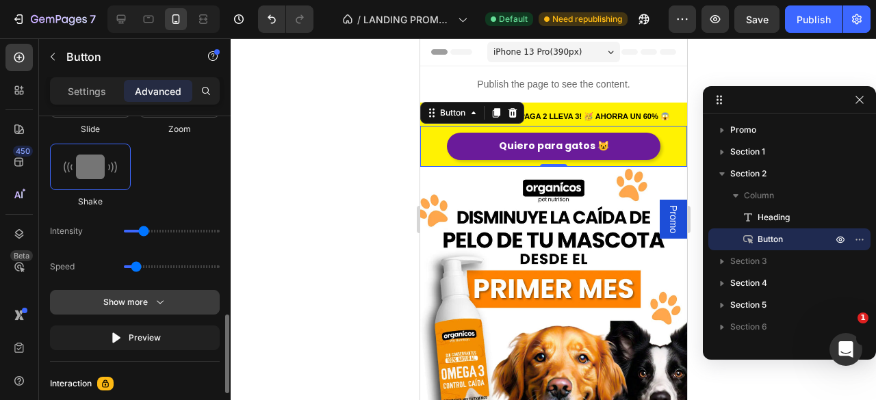
click at [137, 296] on div "Show more" at bounding box center [135, 303] width 64 height 14
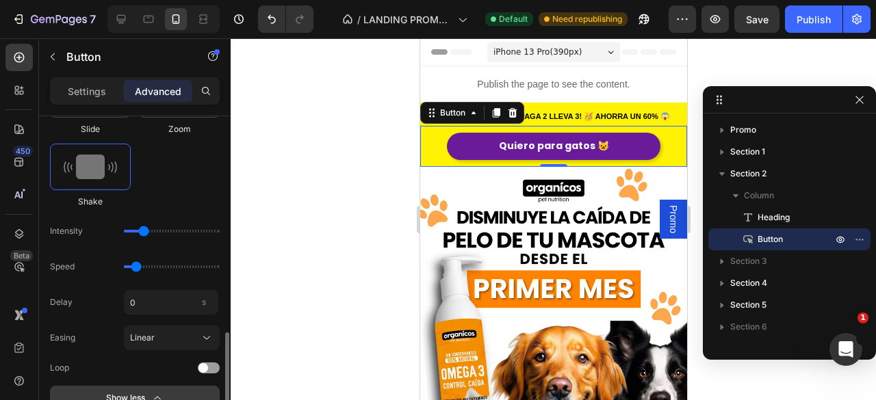
scroll to position [842, 0]
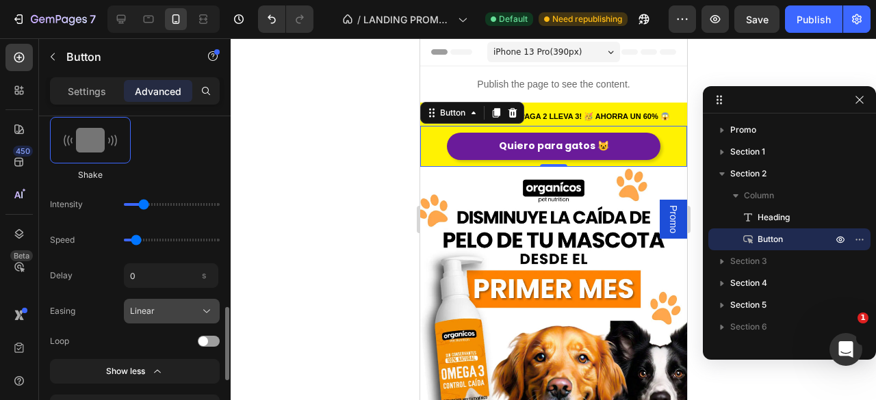
click at [164, 308] on div "Linear" at bounding box center [163, 311] width 67 height 12
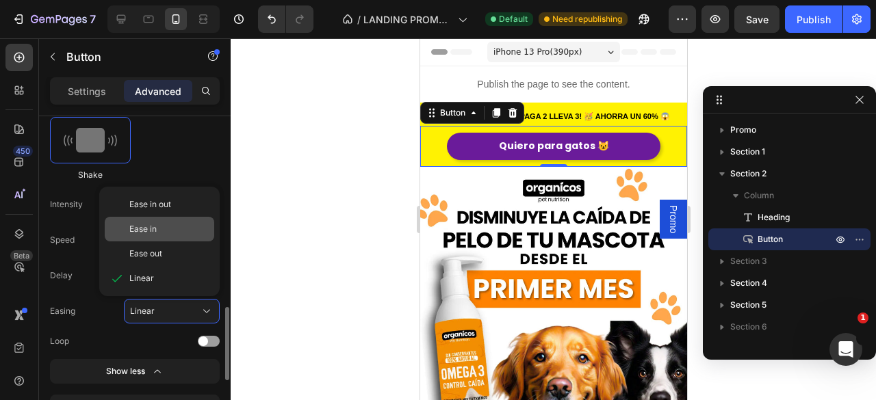
click at [153, 233] on div "Ease in" at bounding box center [160, 229] width 110 height 25
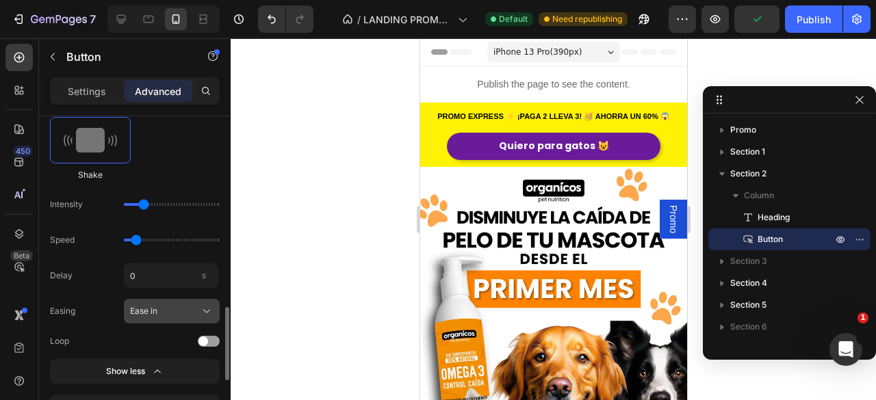
click at [153, 309] on span "Ease in" at bounding box center [143, 311] width 27 height 12
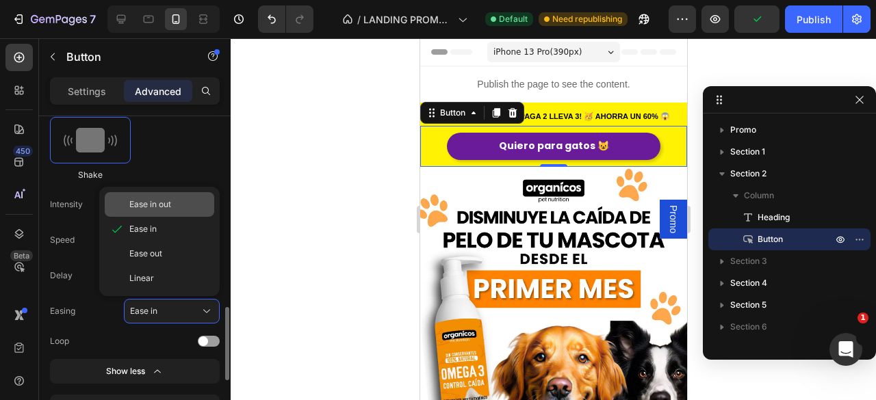
click at [153, 198] on span "Ease in out" at bounding box center [150, 204] width 42 height 12
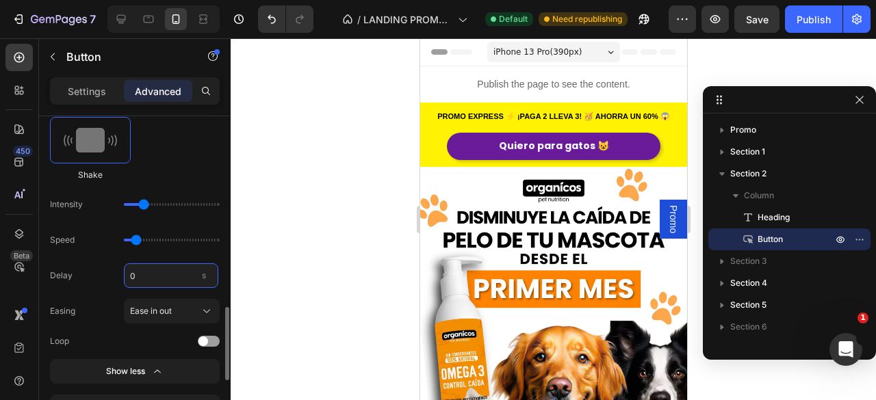
click at [151, 276] on input "0" at bounding box center [171, 276] width 94 height 25
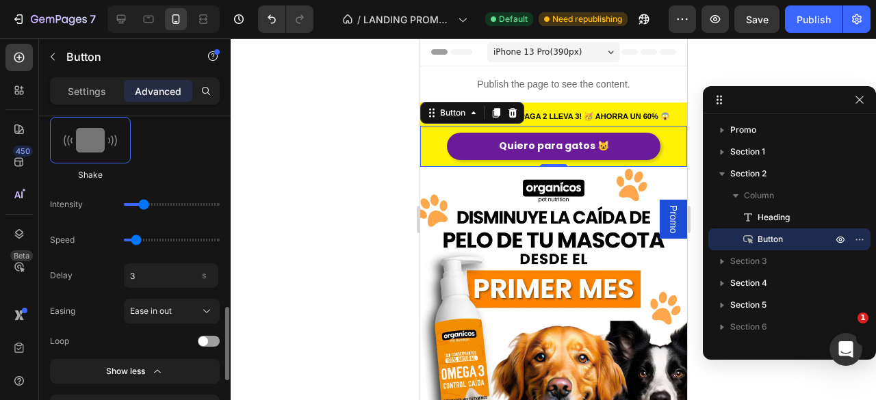
click at [110, 278] on div "Delay 3 s" at bounding box center [135, 276] width 170 height 25
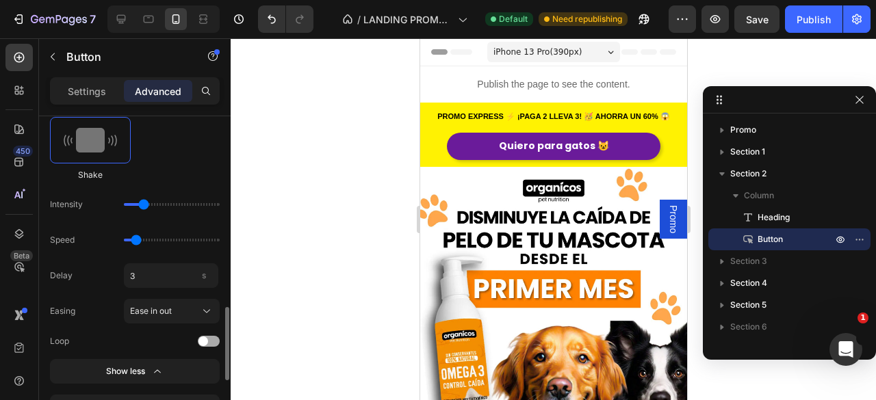
scroll to position [888, 0]
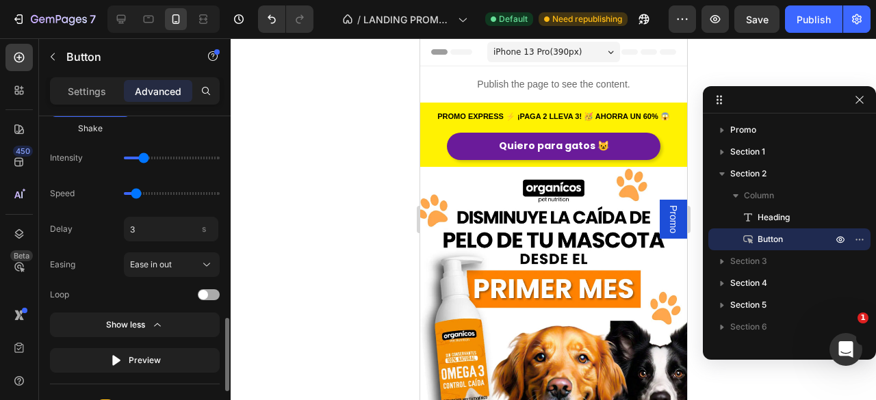
click at [200, 292] on span at bounding box center [203, 295] width 10 height 10
click at [153, 226] on input "3" at bounding box center [171, 229] width 94 height 25
type input "1"
drag, startPoint x: 141, startPoint y: 156, endPoint x: 112, endPoint y: 158, distance: 28.8
type input "1"
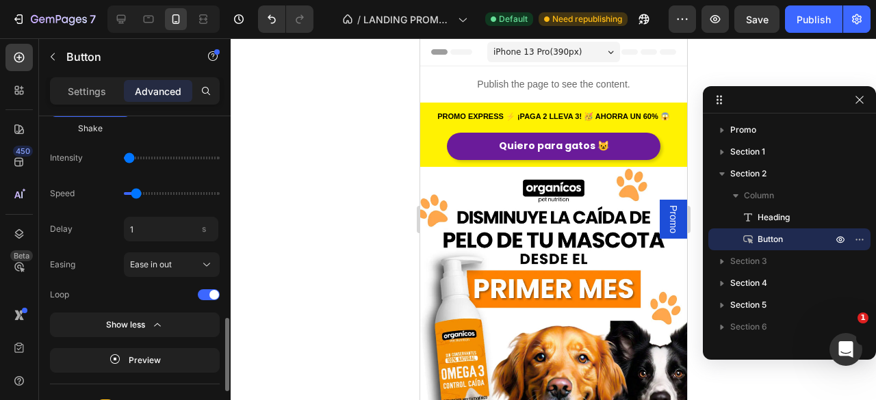
click at [124, 158] on input "range" at bounding box center [172, 158] width 96 height 3
drag, startPoint x: 140, startPoint y: 192, endPoint x: 125, endPoint y: 195, distance: 15.3
type input "0.5"
click at [125, 195] on input "range" at bounding box center [172, 193] width 96 height 3
click at [812, 23] on div "Publish" at bounding box center [814, 19] width 34 height 14
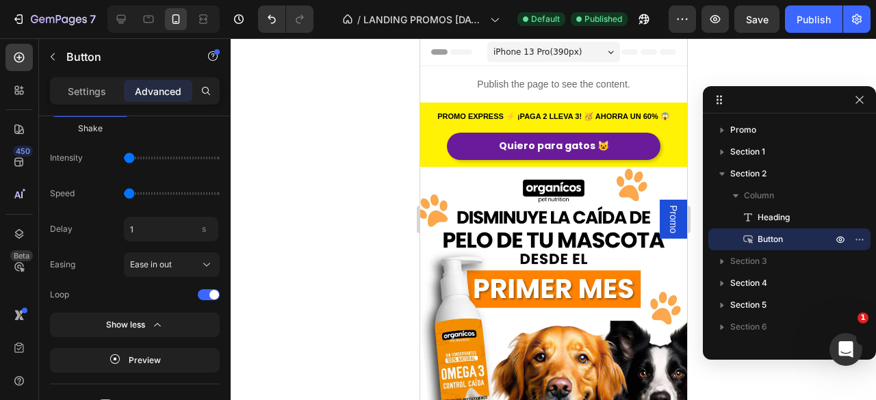
click at [658, 147] on div "Quiero para gatos 😺 Button 0" at bounding box center [553, 146] width 267 height 40
click at [453, 140] on link "Quiero para gatos 😺" at bounding box center [553, 146] width 214 height 27
click at [622, 147] on link "Quiero para gatos 😺" at bounding box center [553, 146] width 214 height 27
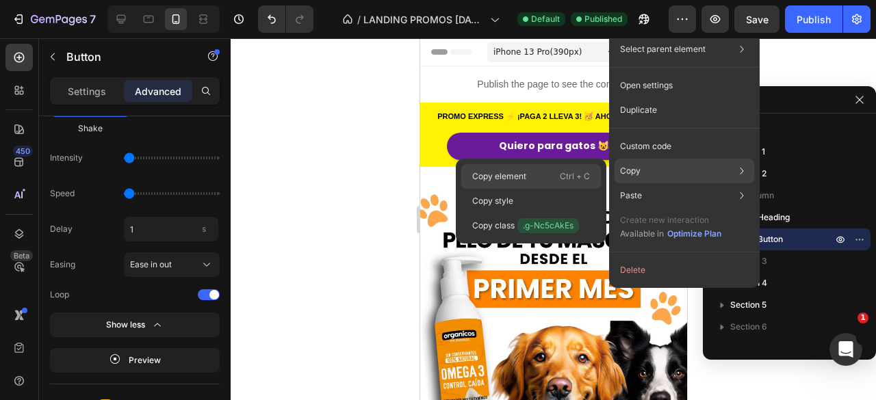
click at [552, 189] on div "Copy element Ctrl + C" at bounding box center [531, 201] width 140 height 25
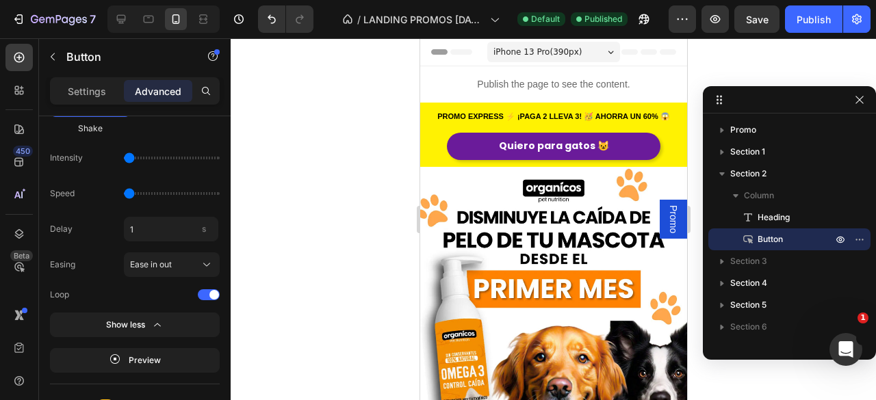
click at [624, 146] on link "Quiero para gatos 😺" at bounding box center [553, 146] width 214 height 27
click at [476, 147] on link "Quiero para gatos 😺" at bounding box center [553, 146] width 214 height 27
click at [82, 98] on div "Settings" at bounding box center [87, 91] width 68 height 22
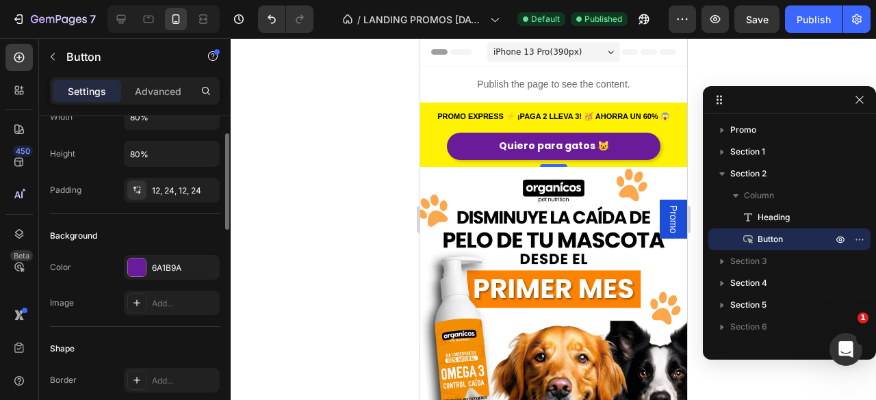
scroll to position [55, 0]
click at [163, 268] on div "6A1B9A" at bounding box center [172, 267] width 40 height 12
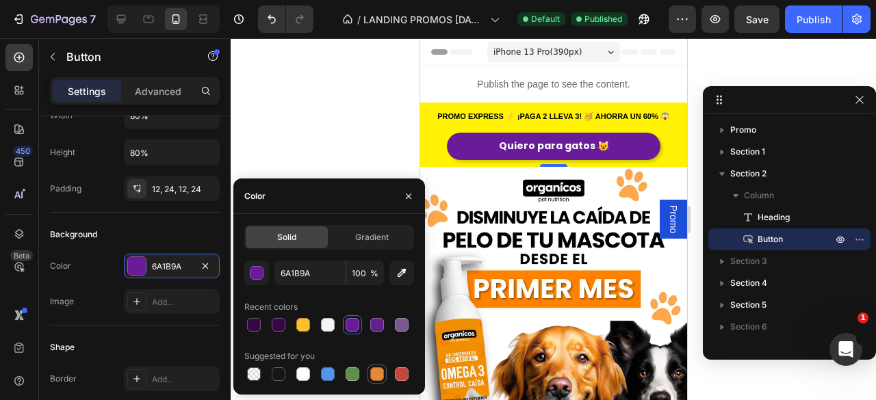
click at [378, 383] on div at bounding box center [377, 374] width 16 height 16
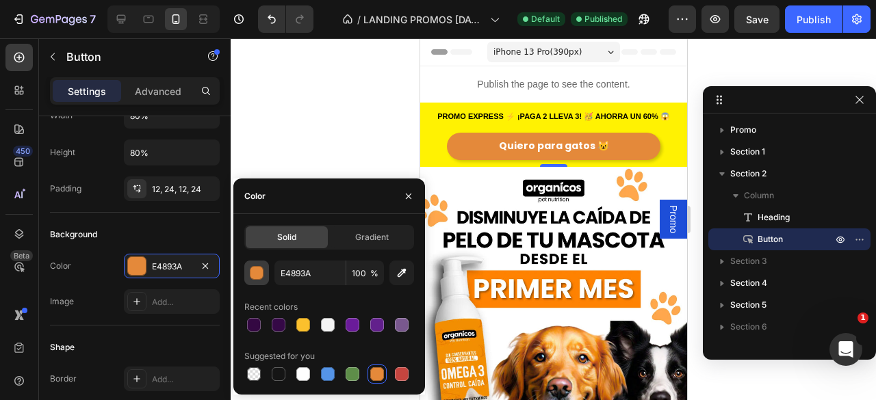
click at [253, 274] on div "button" at bounding box center [257, 274] width 14 height 14
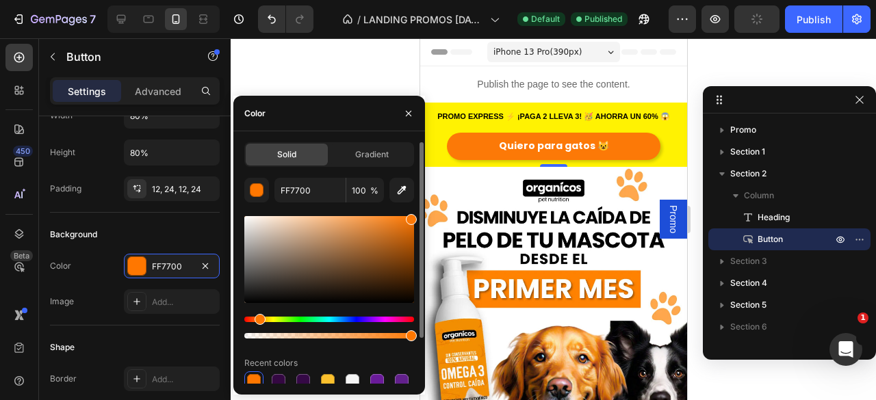
drag, startPoint x: 376, startPoint y: 229, endPoint x: 411, endPoint y: 217, distance: 36.4
click at [411, 217] on div at bounding box center [411, 219] width 11 height 11
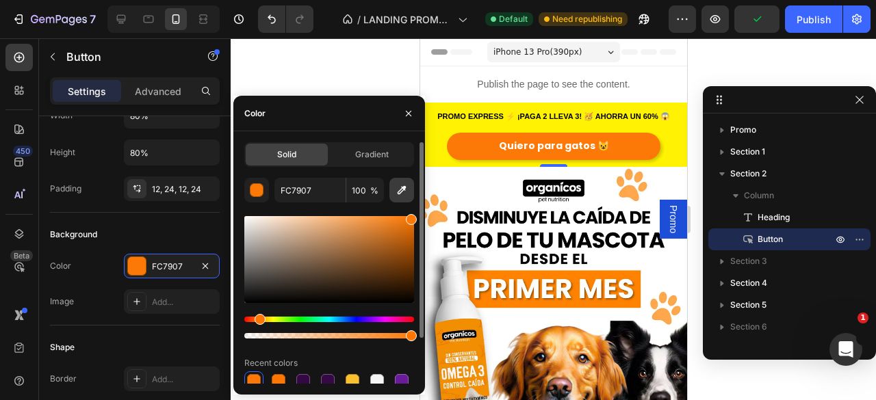
click at [406, 194] on icon "button" at bounding box center [402, 190] width 14 height 14
type input "FF8200"
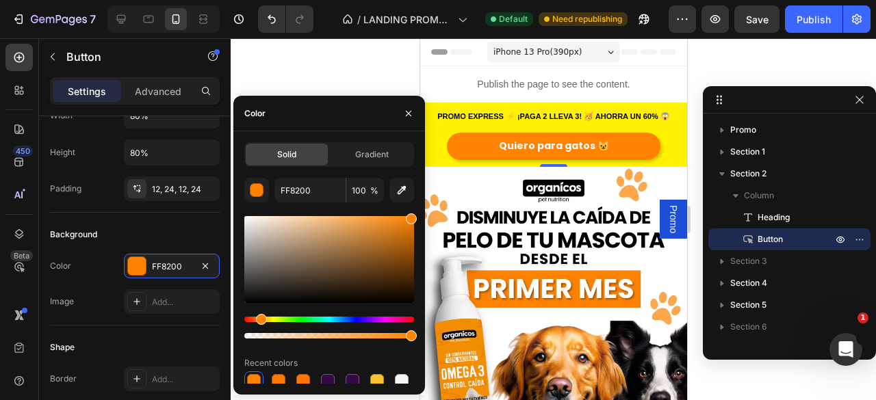
click at [320, 77] on div at bounding box center [553, 219] width 645 height 362
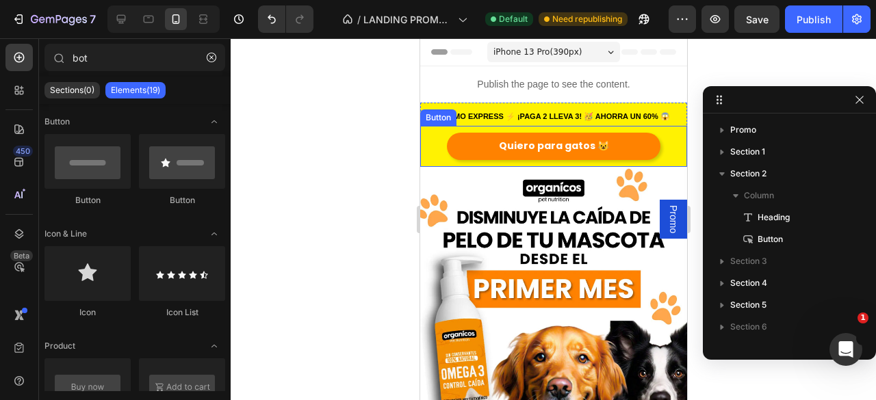
click at [485, 146] on link "Quiero para gatos 😺" at bounding box center [553, 146] width 214 height 27
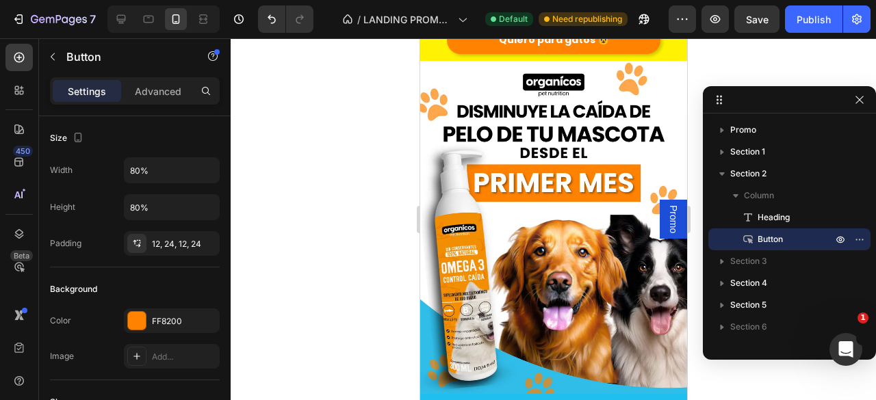
scroll to position [0, 0]
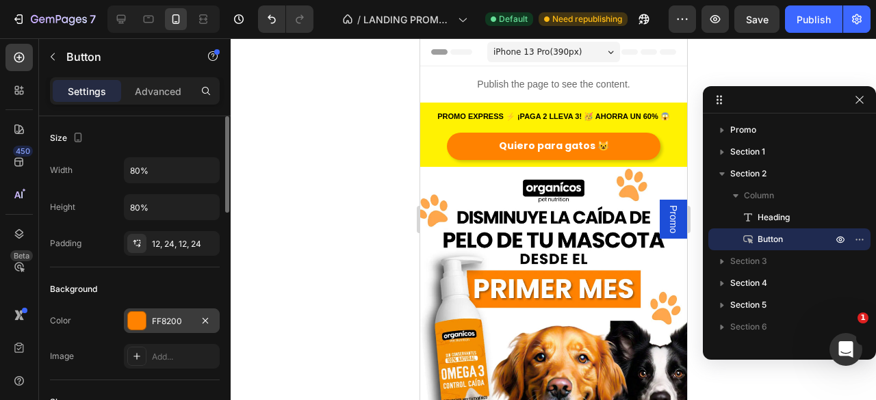
click at [171, 321] on div "FF8200" at bounding box center [172, 322] width 40 height 12
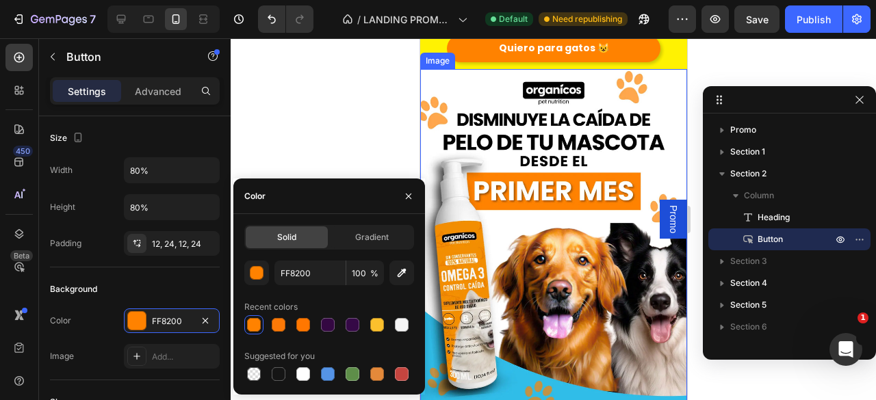
scroll to position [104, 0]
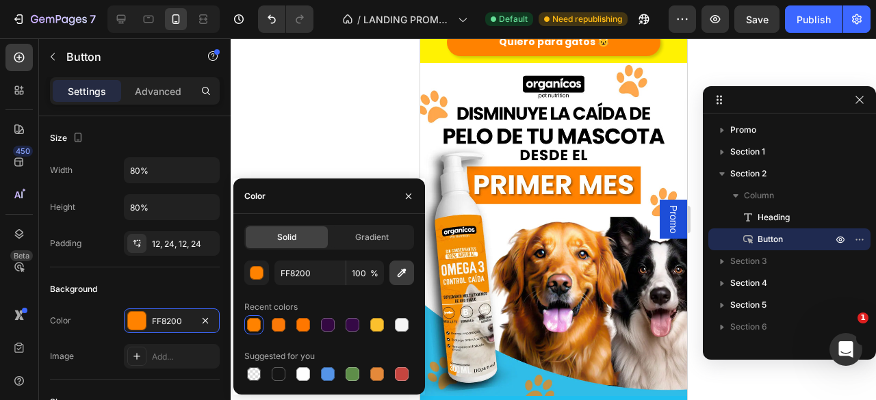
click at [405, 279] on icon "button" at bounding box center [402, 273] width 14 height 14
type input "1FBFF0"
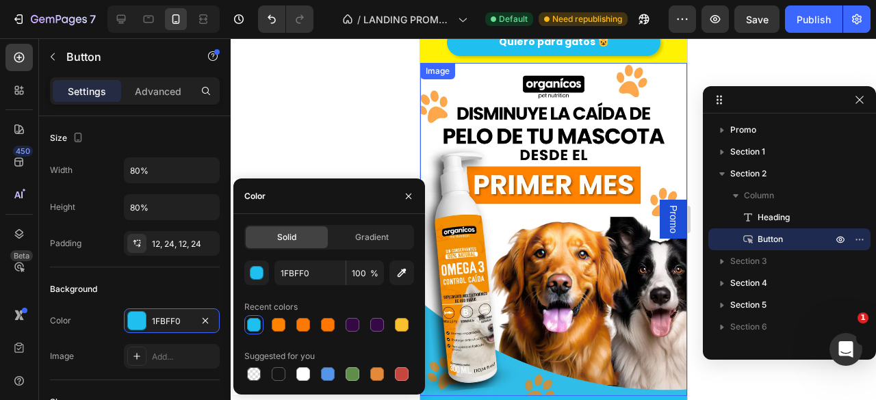
scroll to position [8, 0]
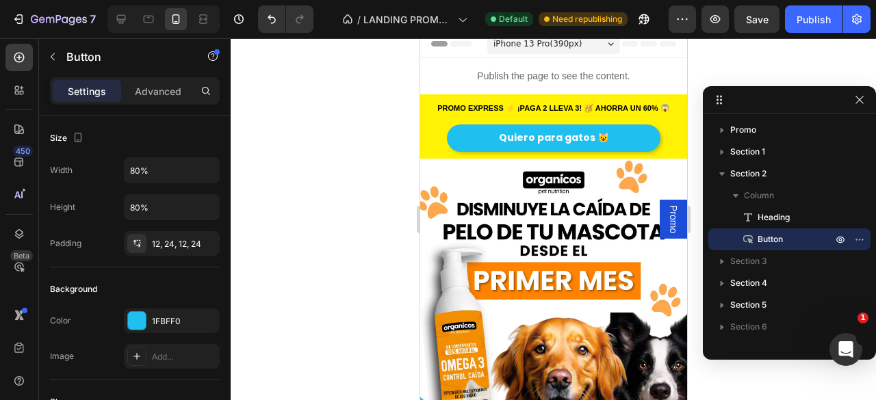
click at [328, 144] on div at bounding box center [553, 219] width 645 height 362
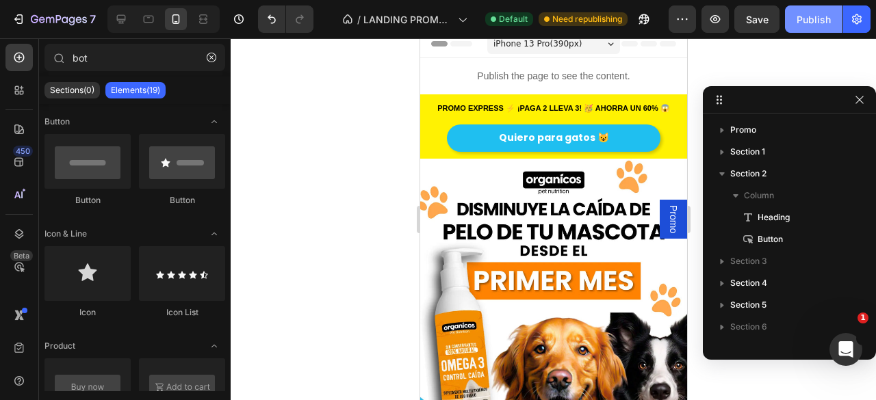
click at [823, 20] on div "Publish" at bounding box center [814, 19] width 34 height 14
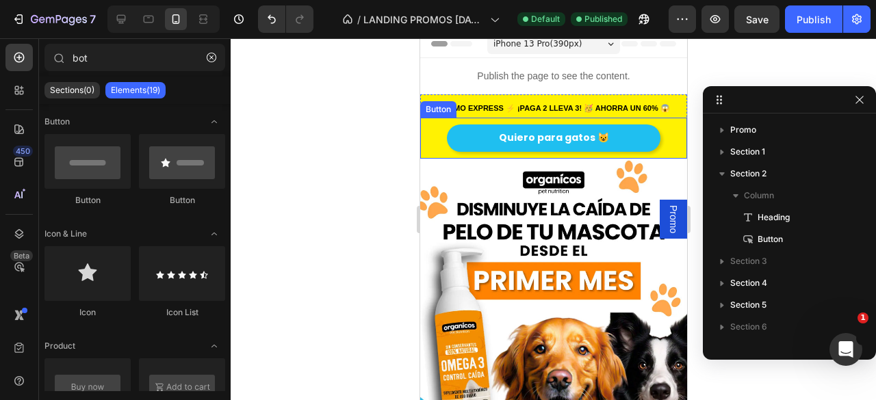
click at [658, 152] on div "Quiero para gatos 😺 Button" at bounding box center [553, 138] width 267 height 40
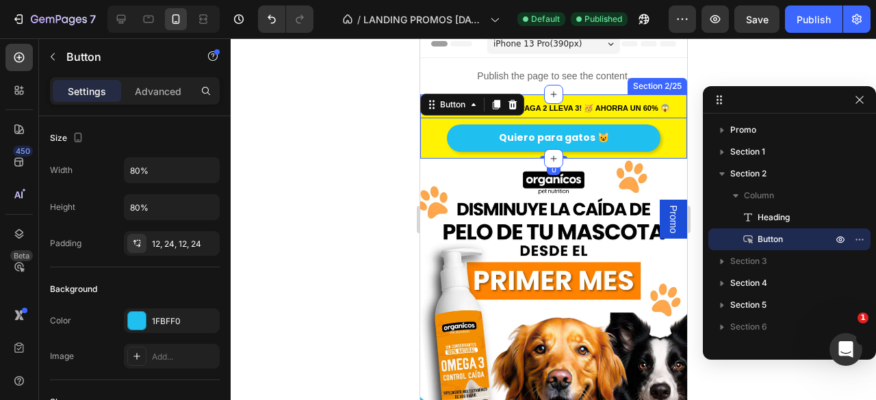
click at [644, 97] on div "PROMO EXPRESS ⚡ ¡PAGA 2 LLEVA 3! 🥳 AHORRA UN 60% 😱 Heading Quiero para gatos 😺 …" at bounding box center [553, 126] width 267 height 64
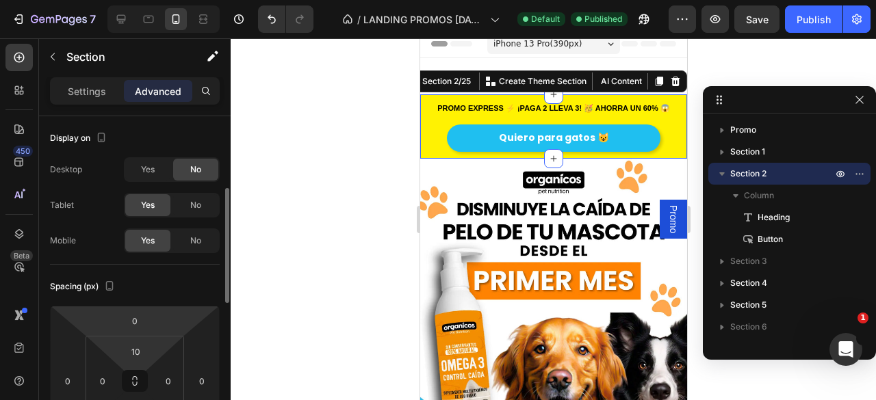
scroll to position [59, 0]
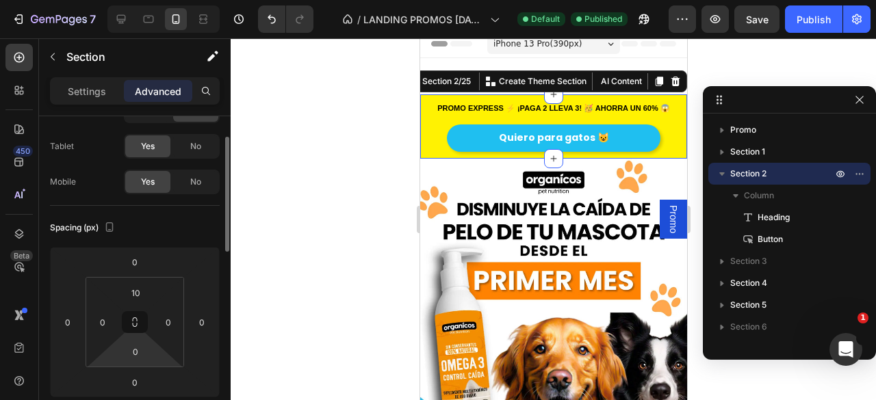
click at [137, 103] on html "7 Version history / LANDING PROMOS JUNIO 2025 Default Published Preview Save Pu…" at bounding box center [438, 51] width 876 height 103
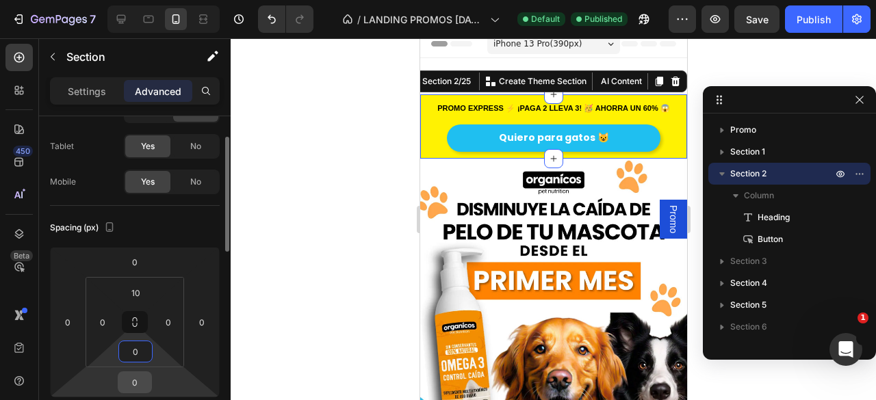
click at [136, 380] on input "0" at bounding box center [134, 382] width 27 height 21
type input "5"
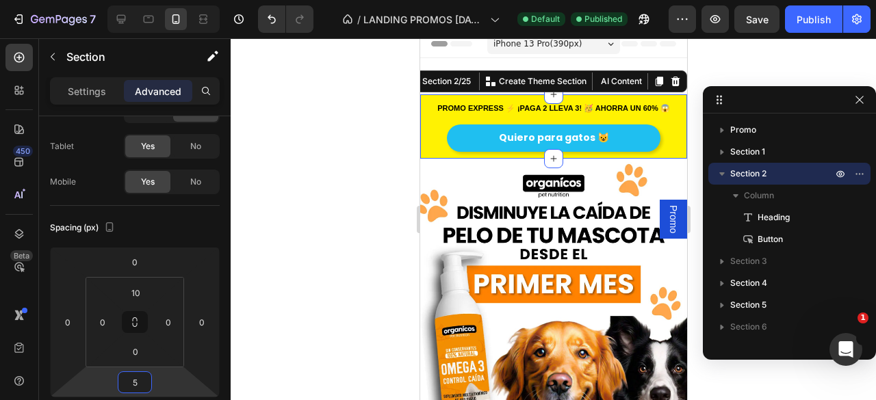
click at [290, 244] on div at bounding box center [553, 219] width 645 height 362
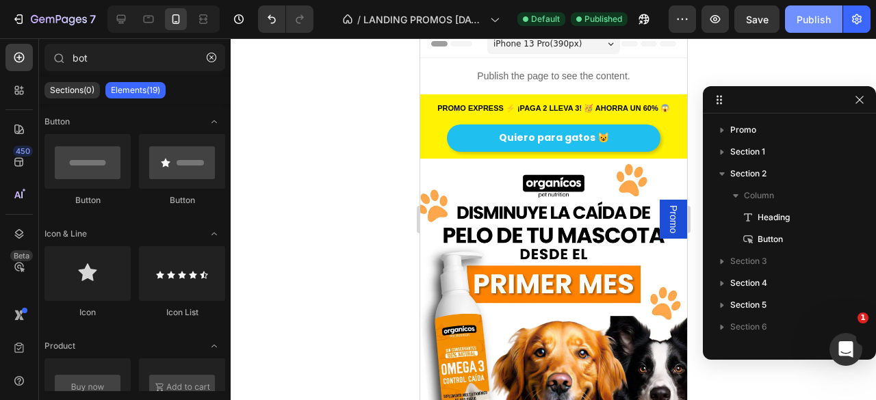
click at [801, 19] on div "Publish" at bounding box center [814, 19] width 34 height 14
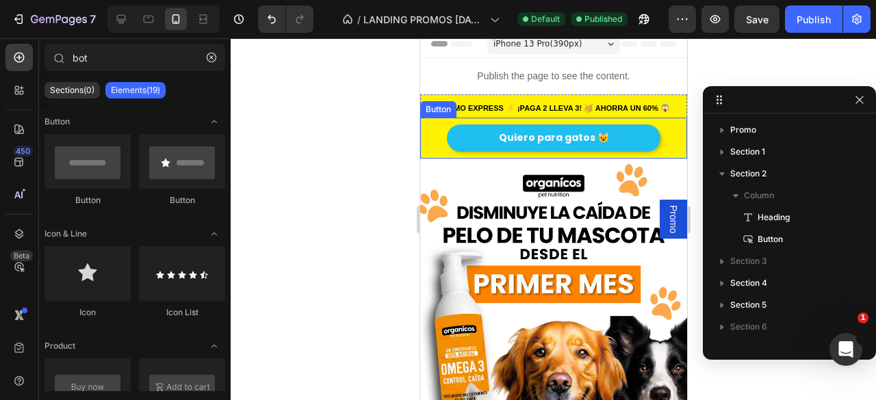
drag, startPoint x: 465, startPoint y: 141, endPoint x: 450, endPoint y: 153, distance: 19.6
click at [465, 141] on link "Quiero para gatos 😺" at bounding box center [553, 138] width 214 height 27
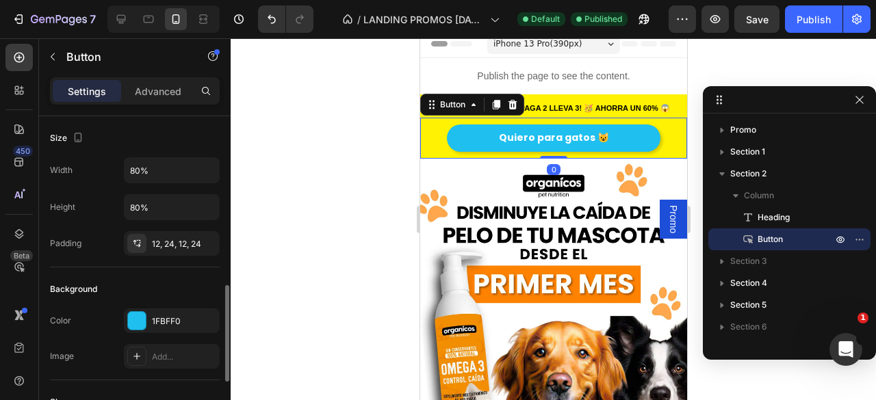
scroll to position [166, 0]
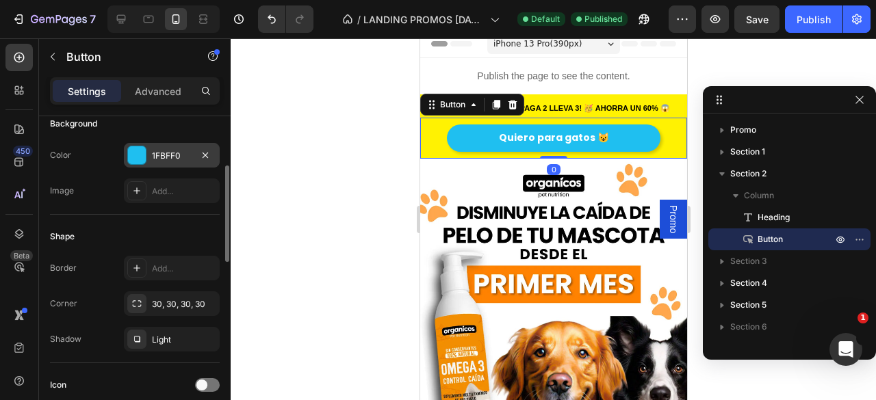
click at [164, 158] on div "1FBFF0" at bounding box center [172, 156] width 40 height 12
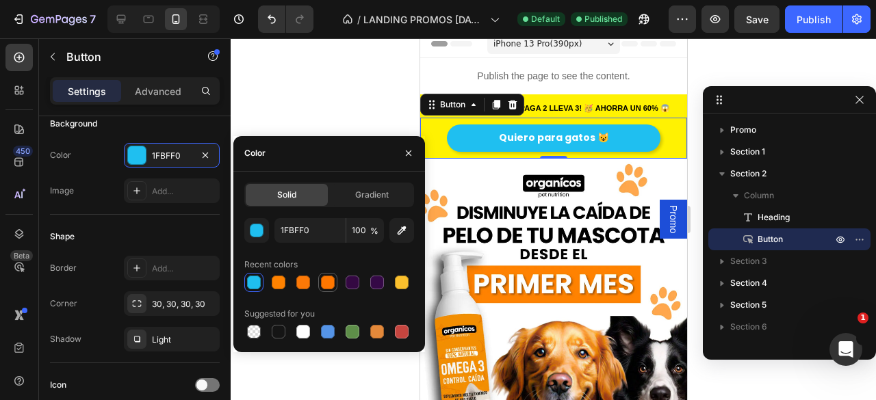
click at [324, 279] on div at bounding box center [328, 283] width 14 height 14
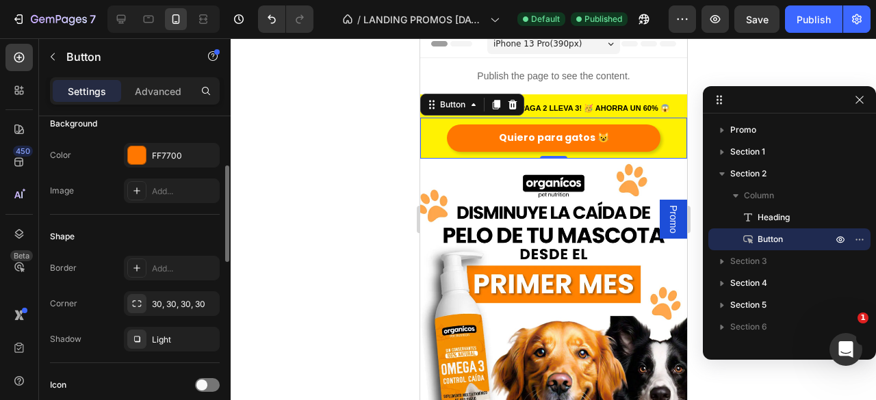
click at [153, 240] on div "Shape" at bounding box center [135, 237] width 170 height 22
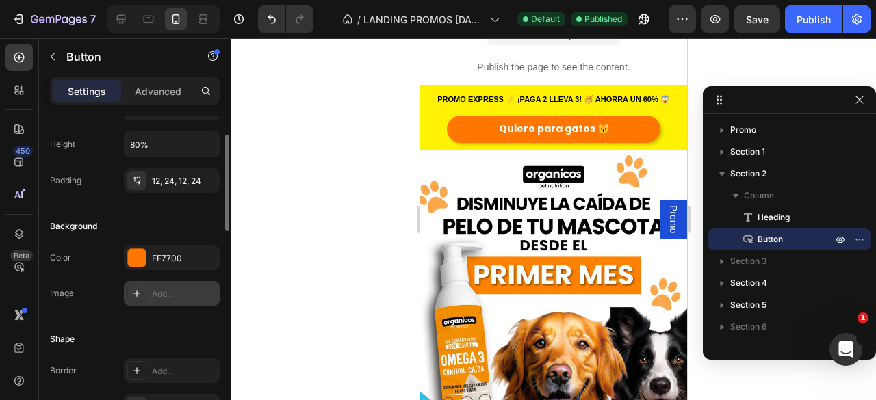
scroll to position [63, 0]
click at [166, 258] on div "FF7700" at bounding box center [172, 259] width 40 height 12
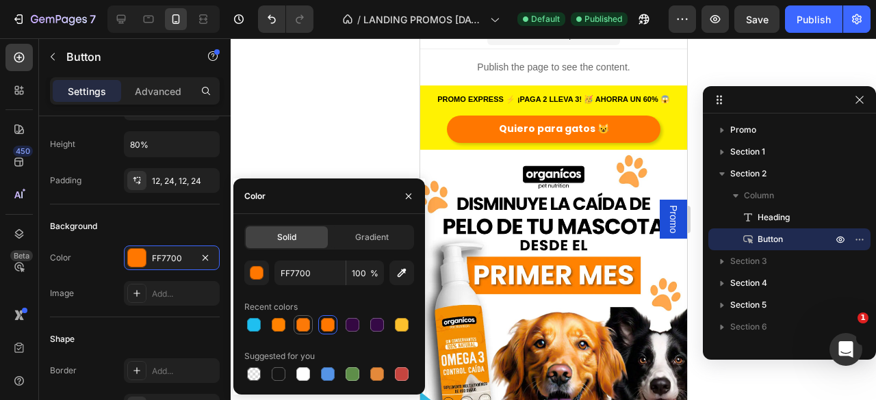
click at [302, 326] on div at bounding box center [303, 325] width 14 height 14
click at [281, 326] on div at bounding box center [279, 325] width 14 height 14
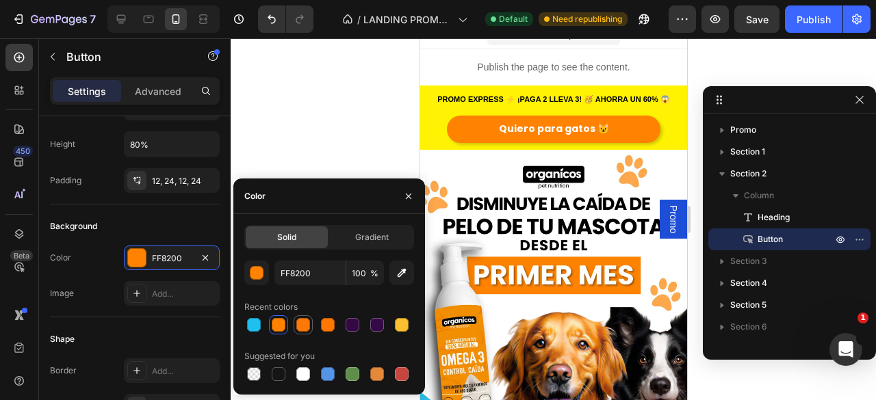
click at [301, 324] on div at bounding box center [303, 325] width 14 height 14
click at [329, 323] on div at bounding box center [328, 325] width 14 height 14
type input "FF7700"
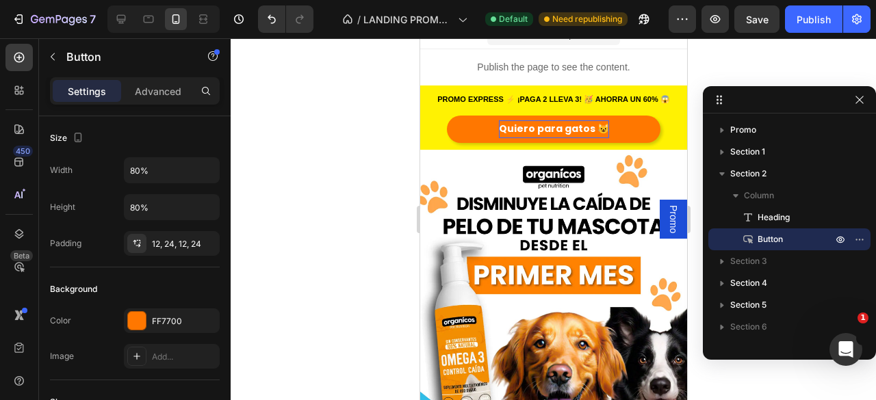
click at [517, 129] on strong "Quiero para gatos 😺" at bounding box center [553, 129] width 110 height 14
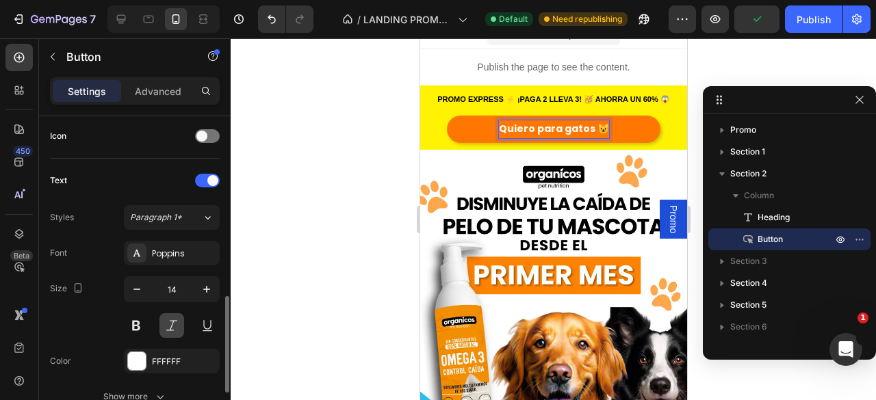
scroll to position [472, 0]
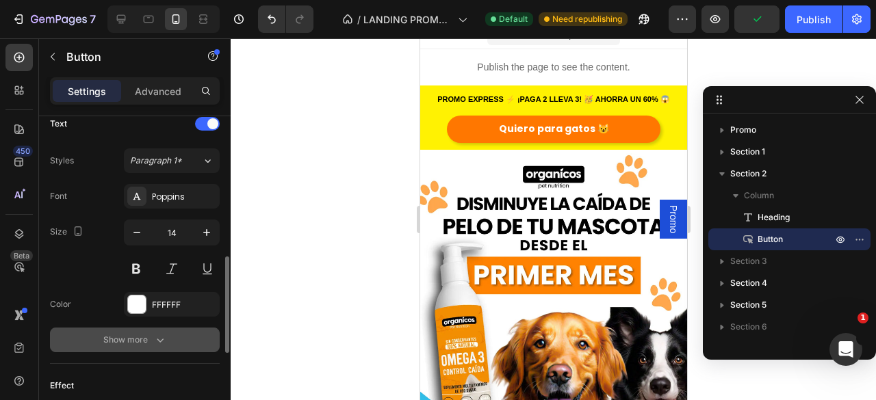
click at [144, 339] on div "Show more" at bounding box center [135, 340] width 64 height 14
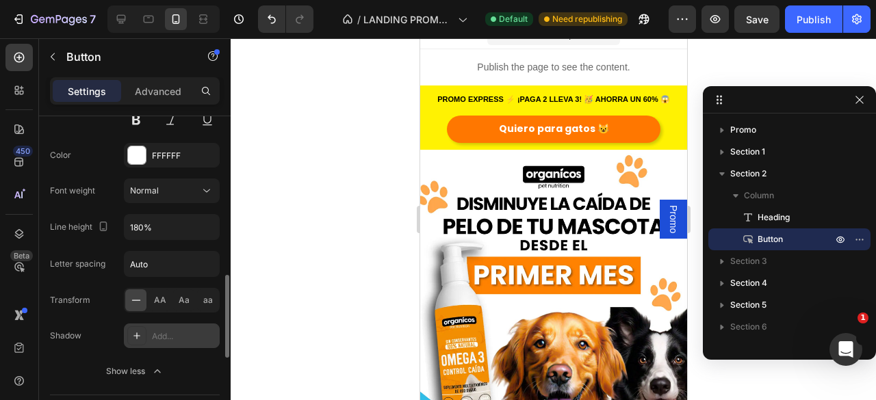
scroll to position [621, 0]
click at [163, 330] on div "Add..." at bounding box center [184, 336] width 64 height 12
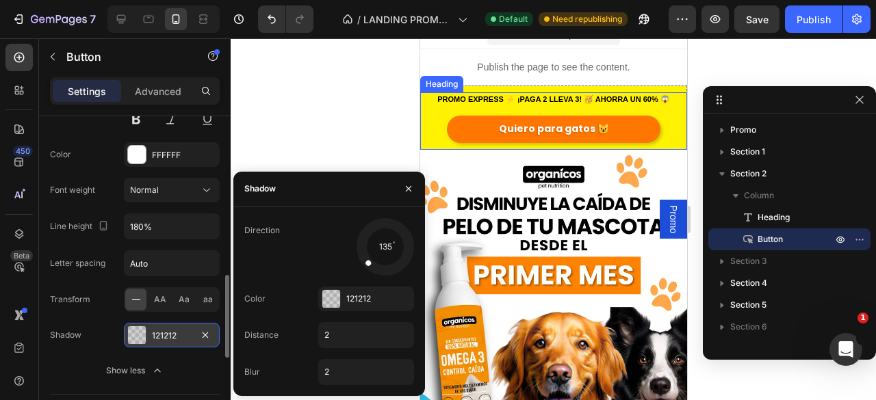
click at [372, 116] on div at bounding box center [553, 219] width 645 height 362
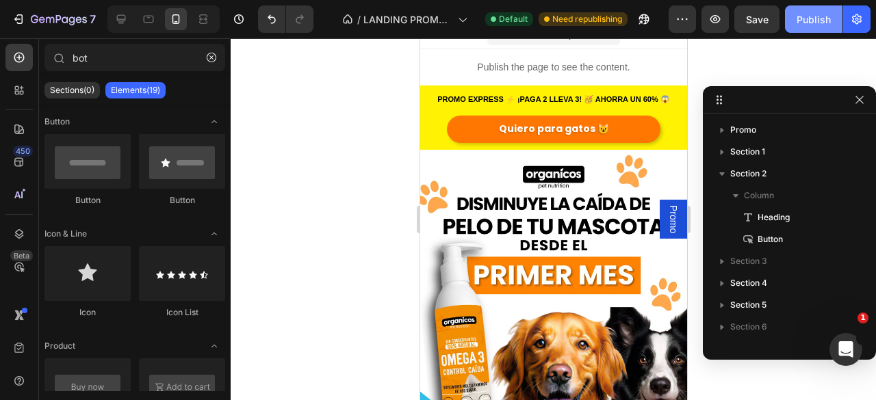
click at [818, 23] on div "Publish" at bounding box center [814, 19] width 34 height 14
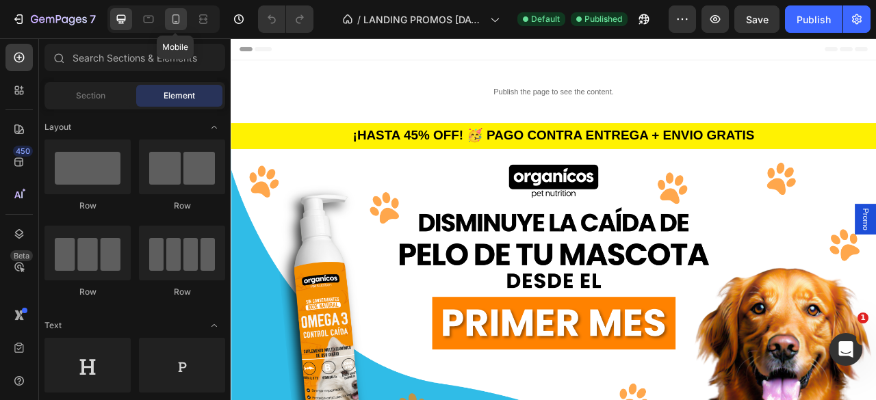
click at [176, 23] on icon at bounding box center [176, 19] width 8 height 10
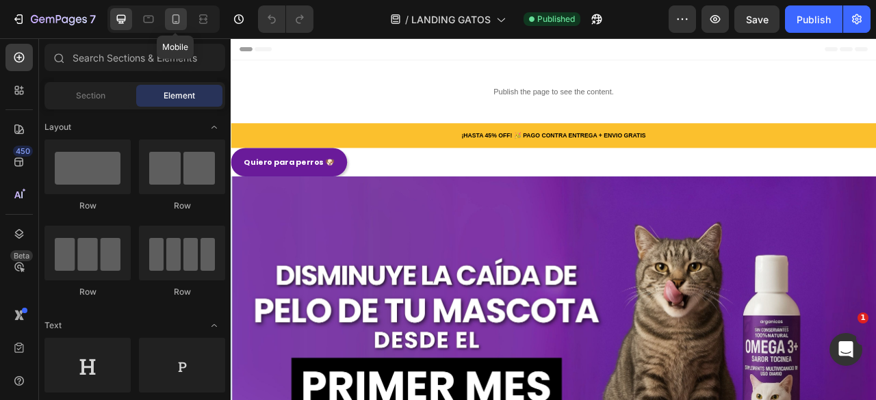
click at [179, 25] on icon at bounding box center [176, 19] width 14 height 14
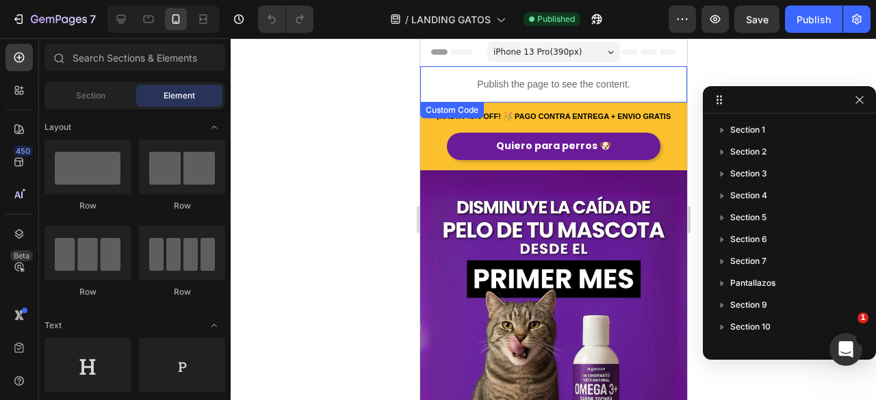
click at [523, 78] on p "Publish the page to see the content." at bounding box center [553, 84] width 267 height 14
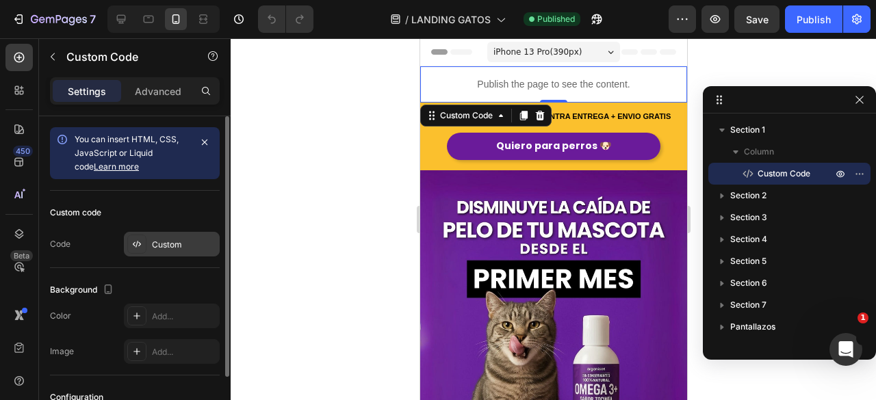
click at [172, 248] on div "Custom" at bounding box center [184, 245] width 64 height 12
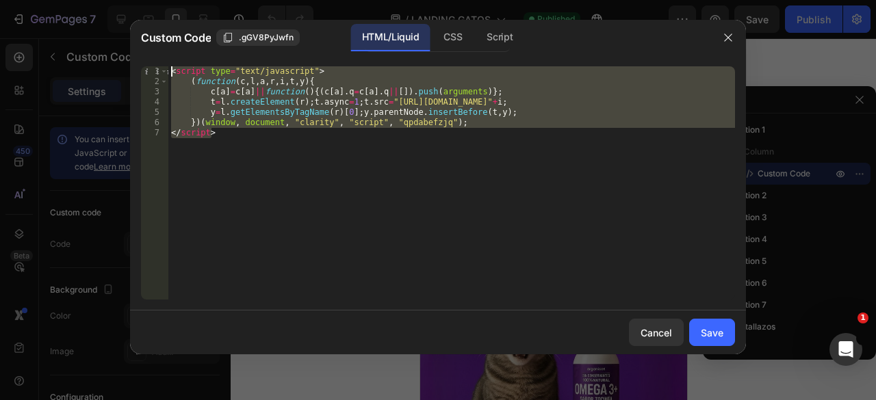
drag, startPoint x: 410, startPoint y: 183, endPoint x: 104, endPoint y: 54, distance: 331.9
click at [104, 54] on div "Custom Code .gGV8PyJwfn HTML/Liquid CSS Script </script> 1 2 3 4 5 6 7 < script…" at bounding box center [438, 200] width 876 height 400
type textarea "<script type="text/javascript"> (function(c,l,a,r,i,t,y){"
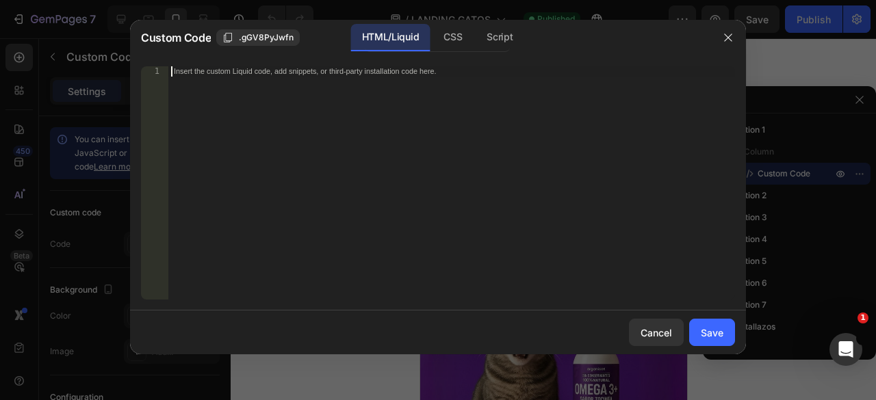
paste textarea "</script>"
type textarea "</script>"
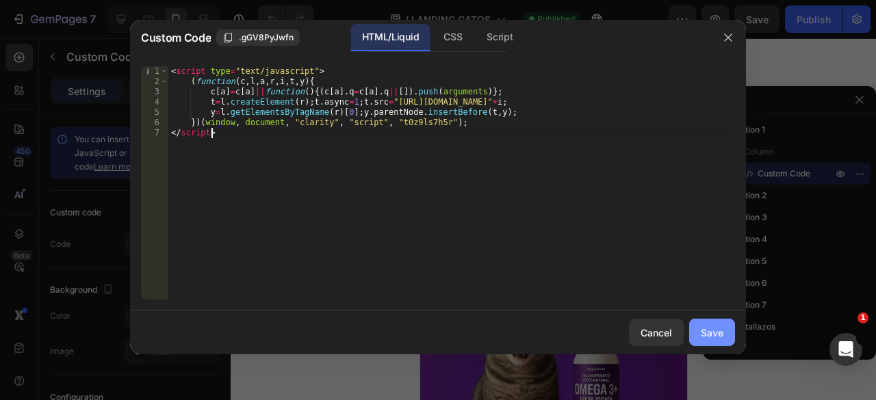
click at [706, 335] on div "Save" at bounding box center [712, 333] width 23 height 14
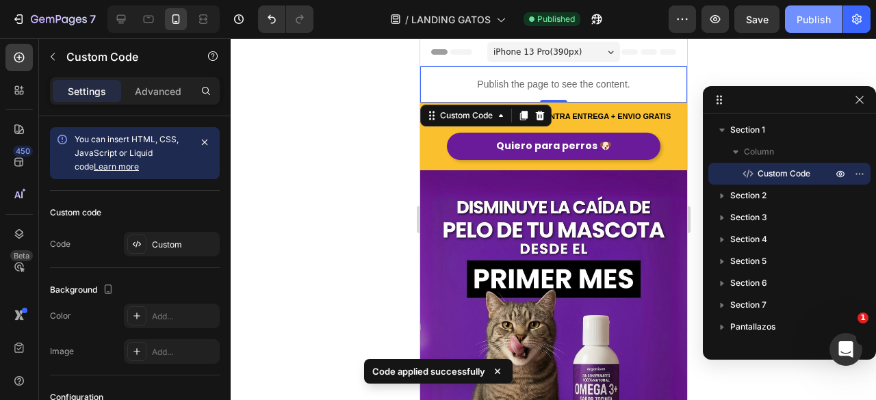
click at [810, 18] on div "Publish" at bounding box center [814, 19] width 34 height 14
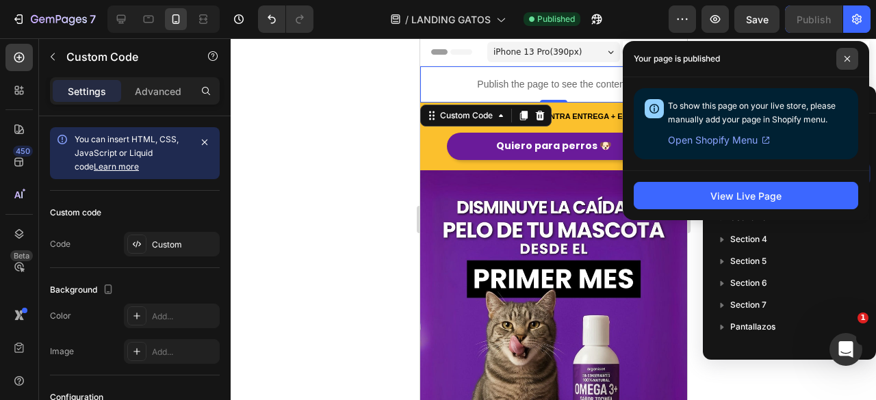
click at [849, 62] on span at bounding box center [847, 59] width 22 height 22
